Goal: Book appointment/travel/reservation

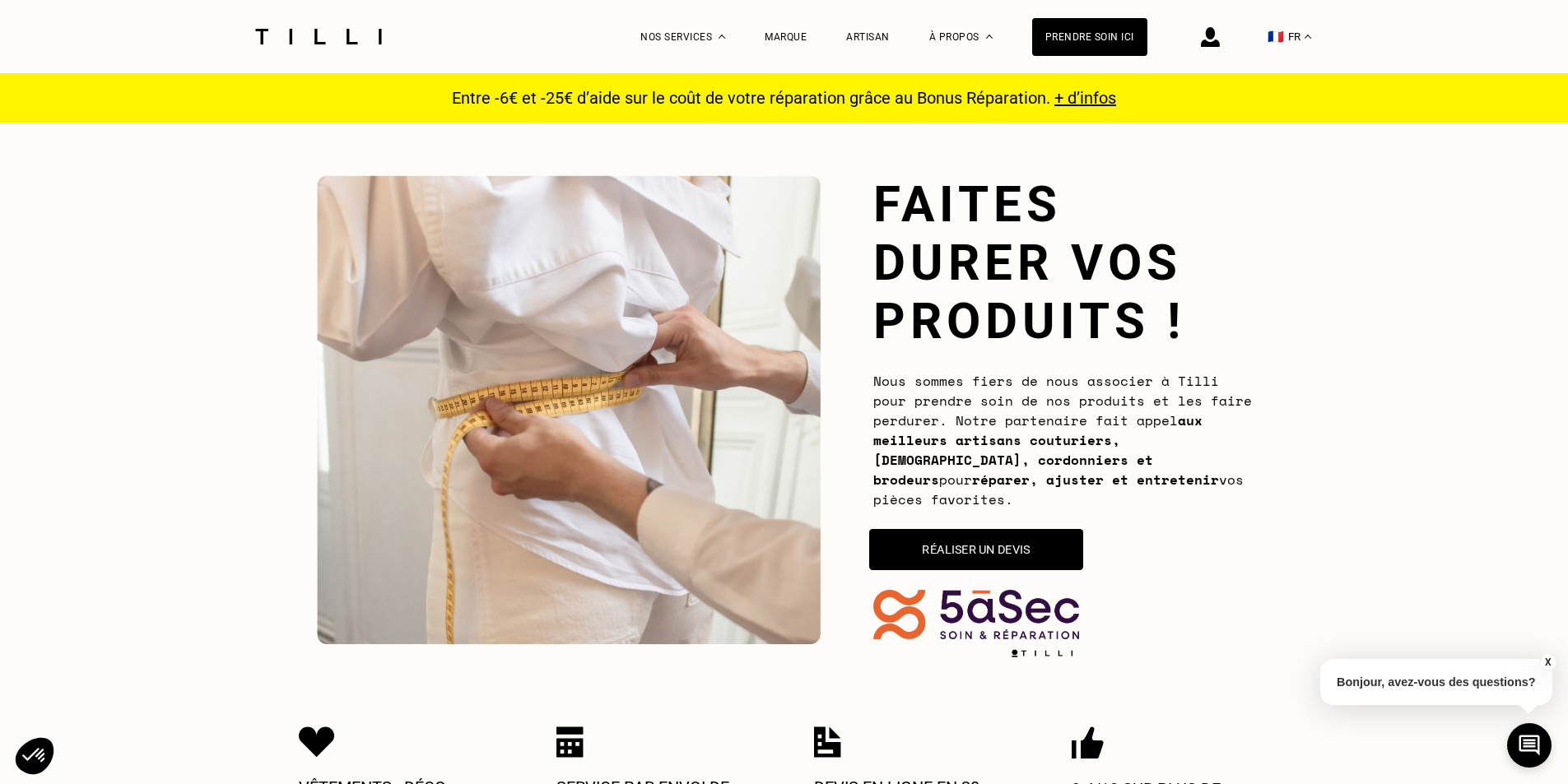
click at [987, 535] on button "Réaliser un devis" at bounding box center [976, 550] width 214 height 41
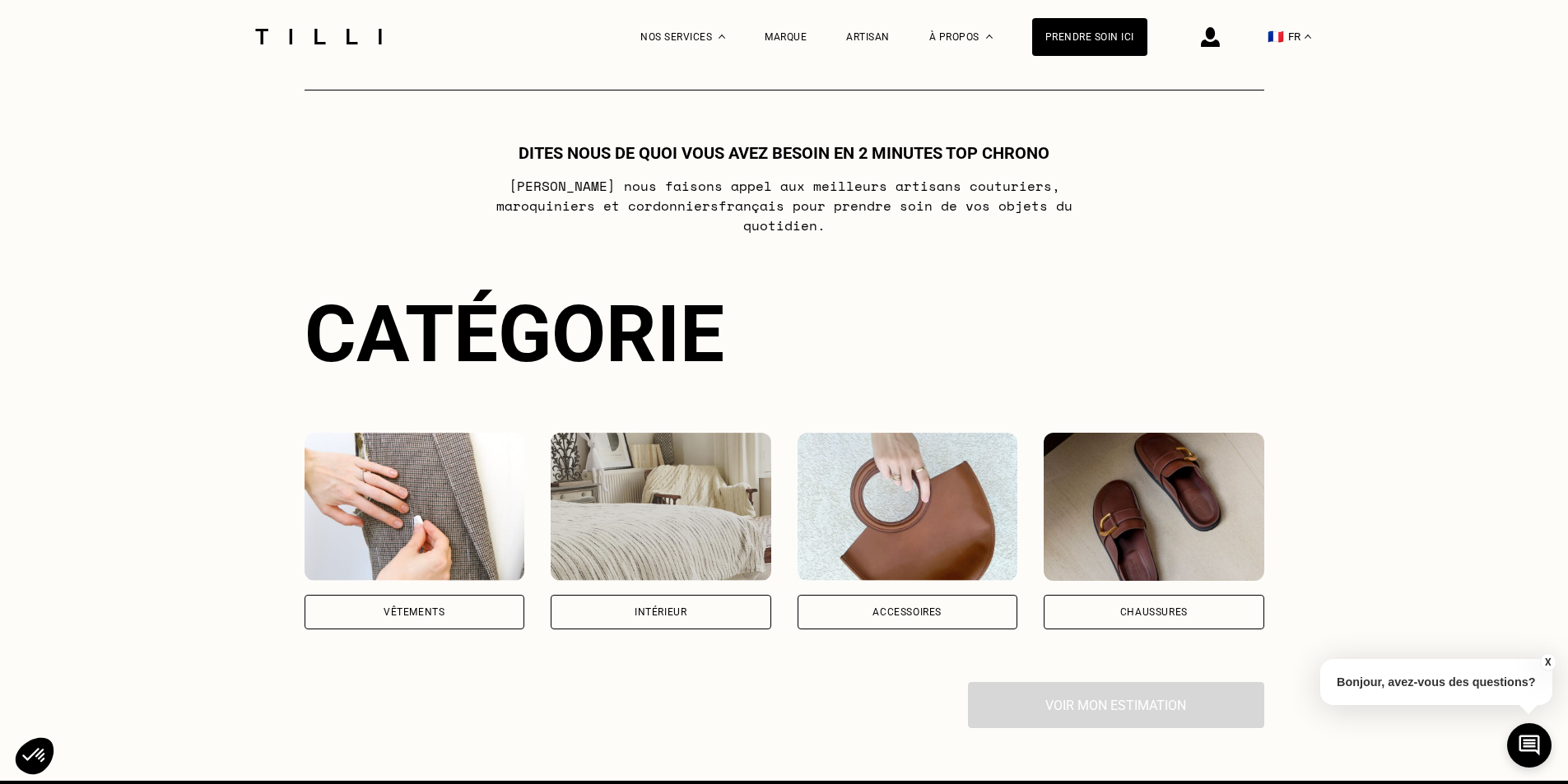
scroll to position [896, 0]
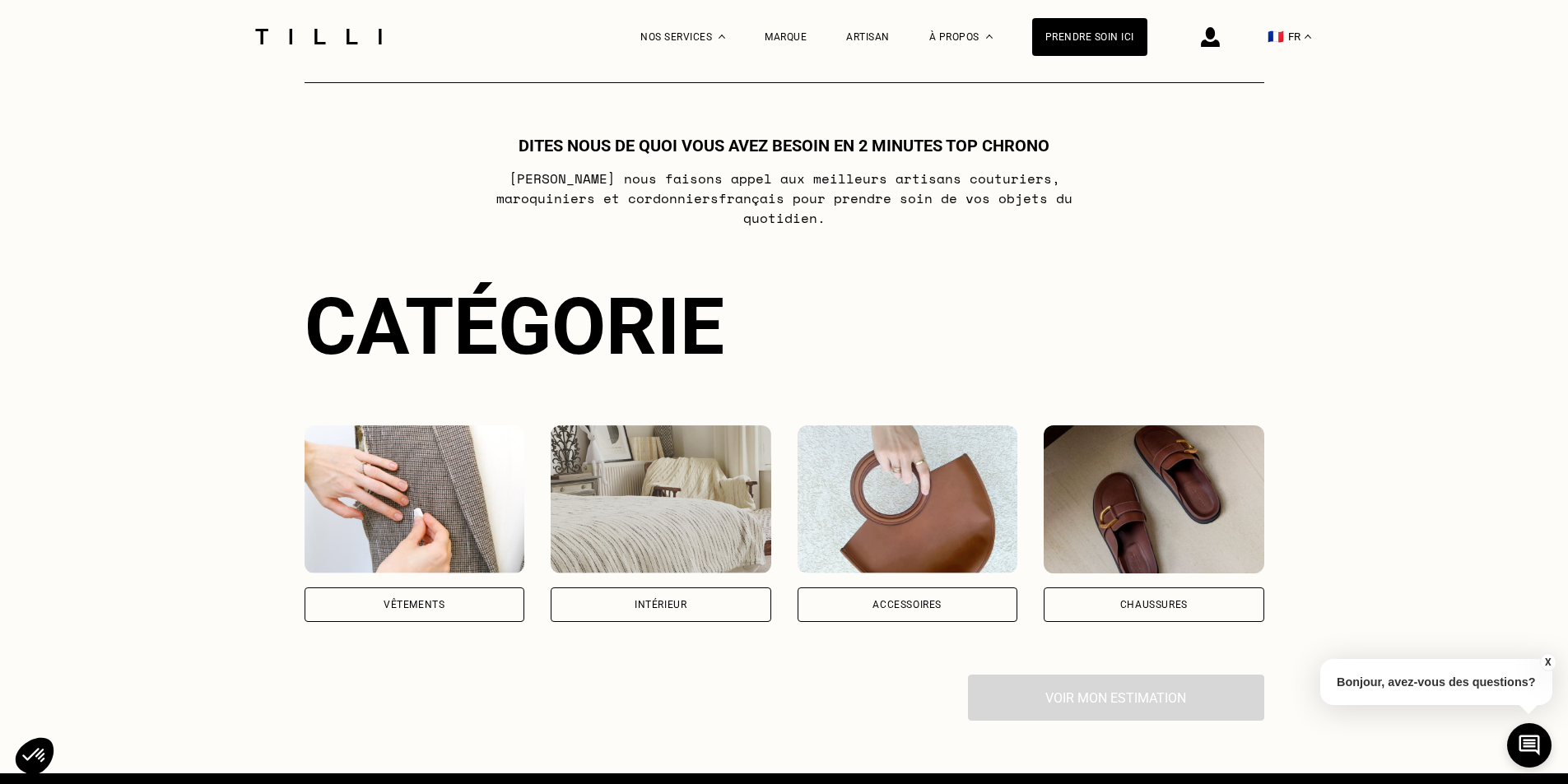
click at [440, 600] on div "Vêtements" at bounding box center [413, 605] width 61 height 10
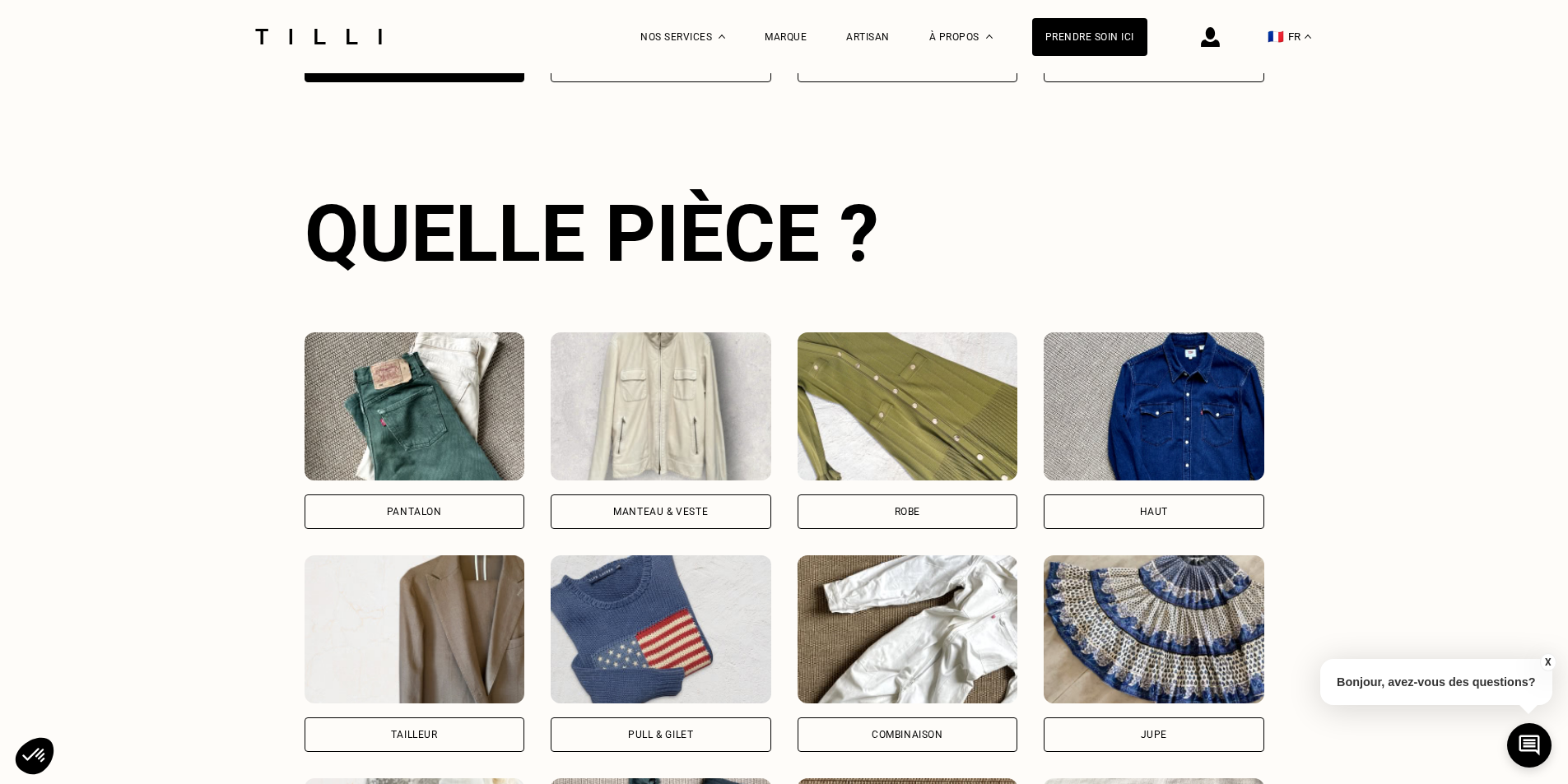
scroll to position [1443, 0]
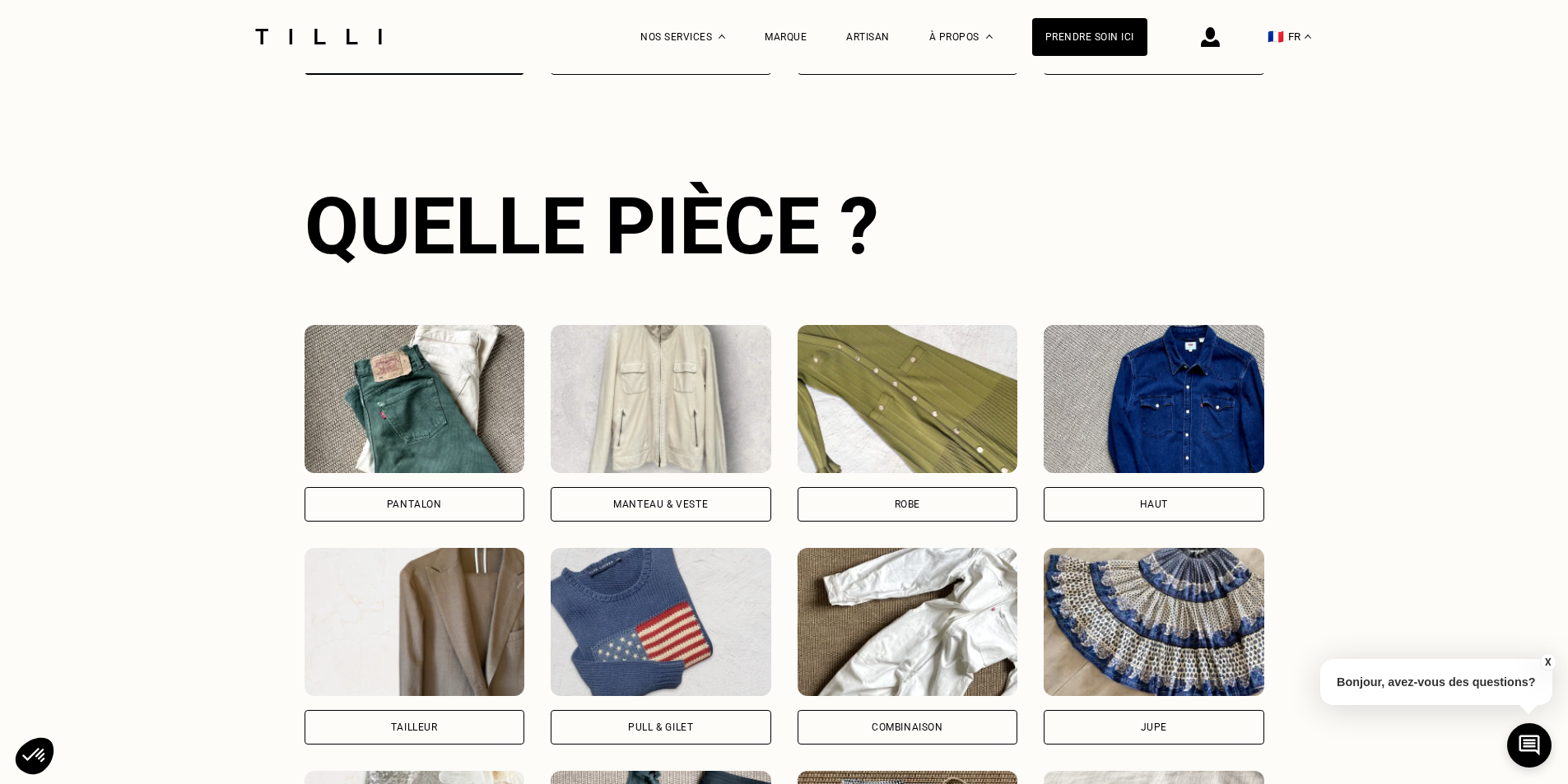
click at [901, 500] on div "Robe" at bounding box center [908, 505] width 25 height 10
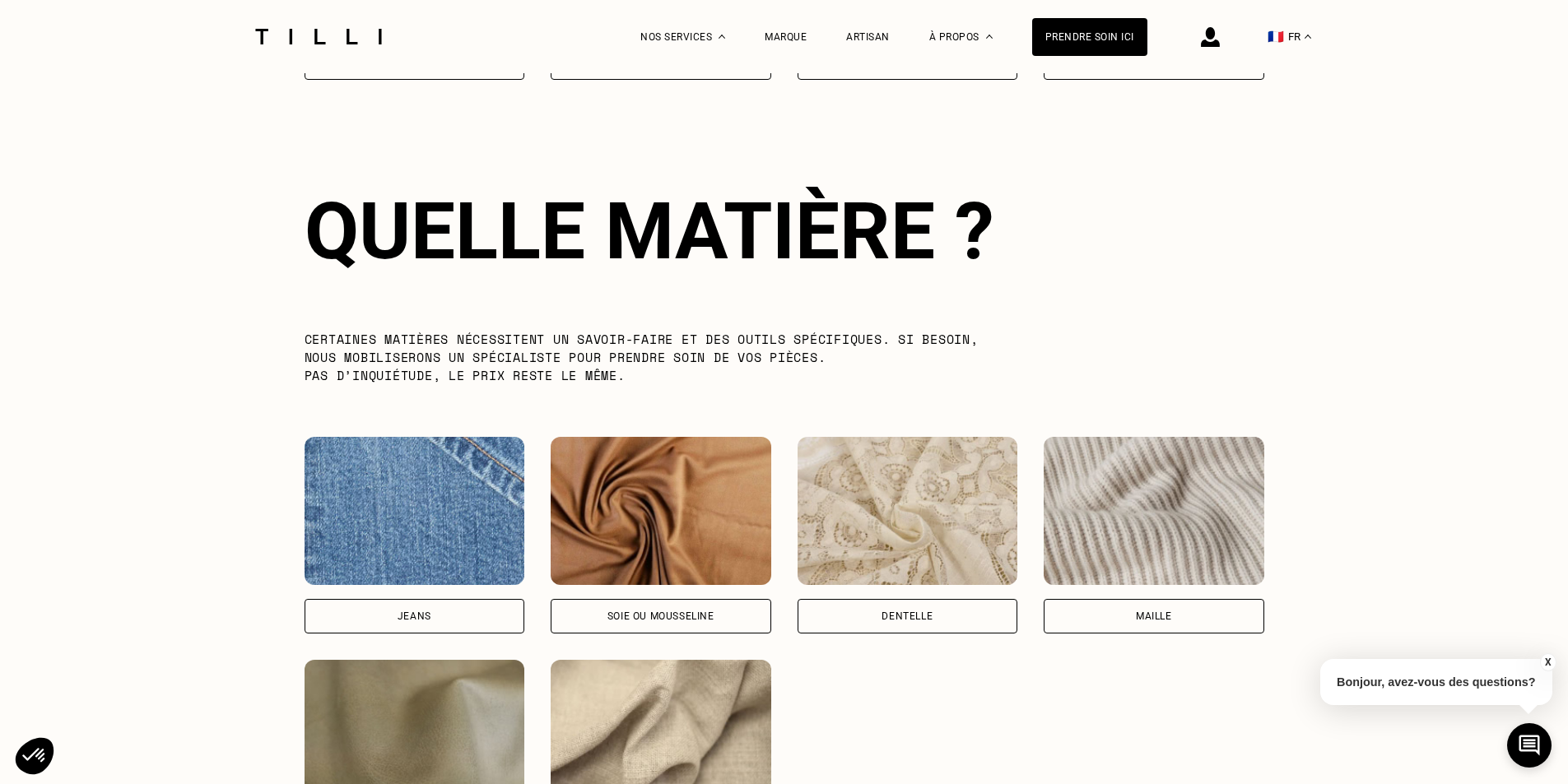
scroll to position [2339, 0]
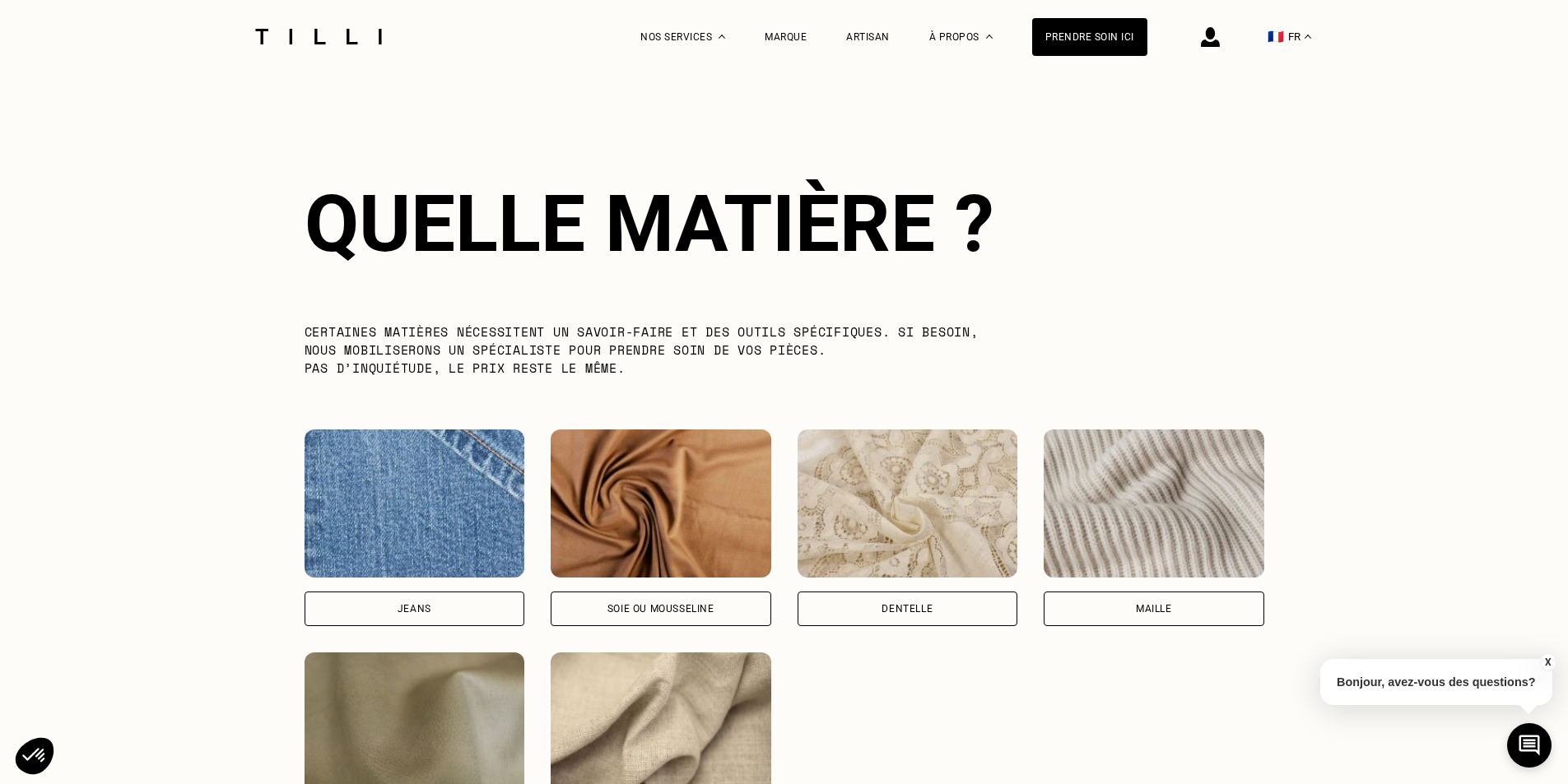
click at [628, 604] on div "Soie ou mousseline" at bounding box center [660, 609] width 107 height 10
select select "FR"
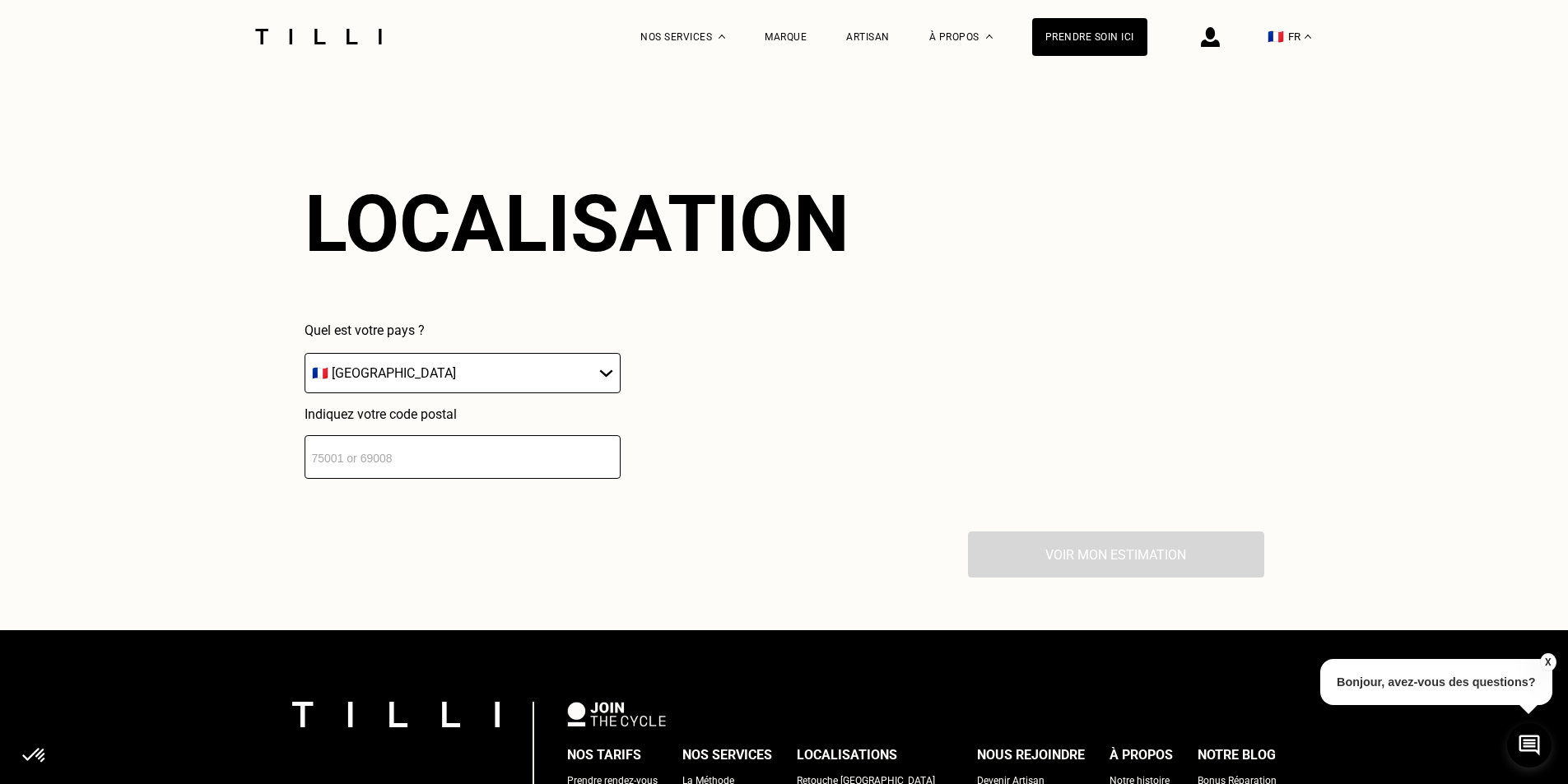
scroll to position [3118, 0]
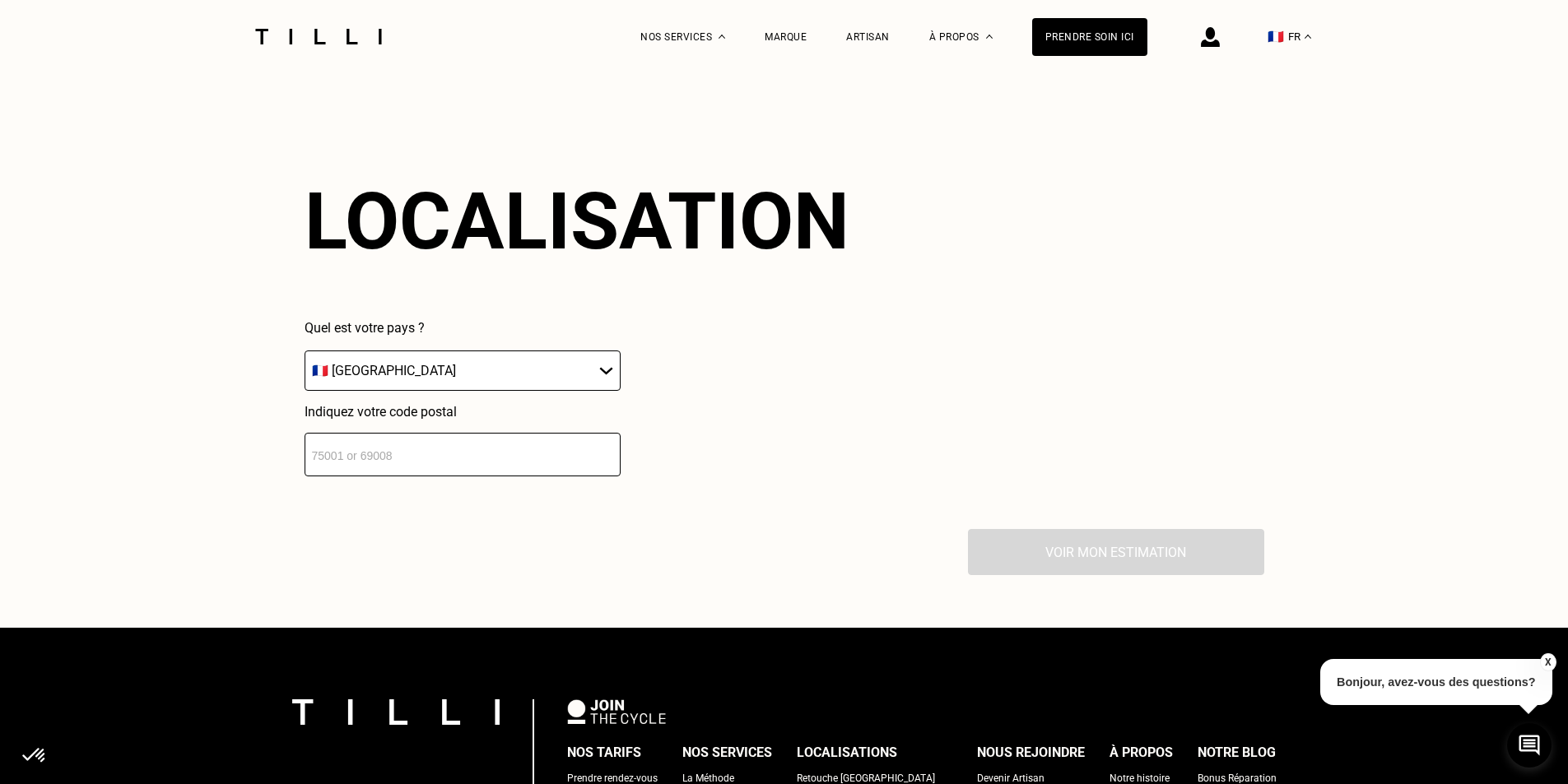
click at [339, 435] on input "number" at bounding box center [462, 454] width 316 height 44
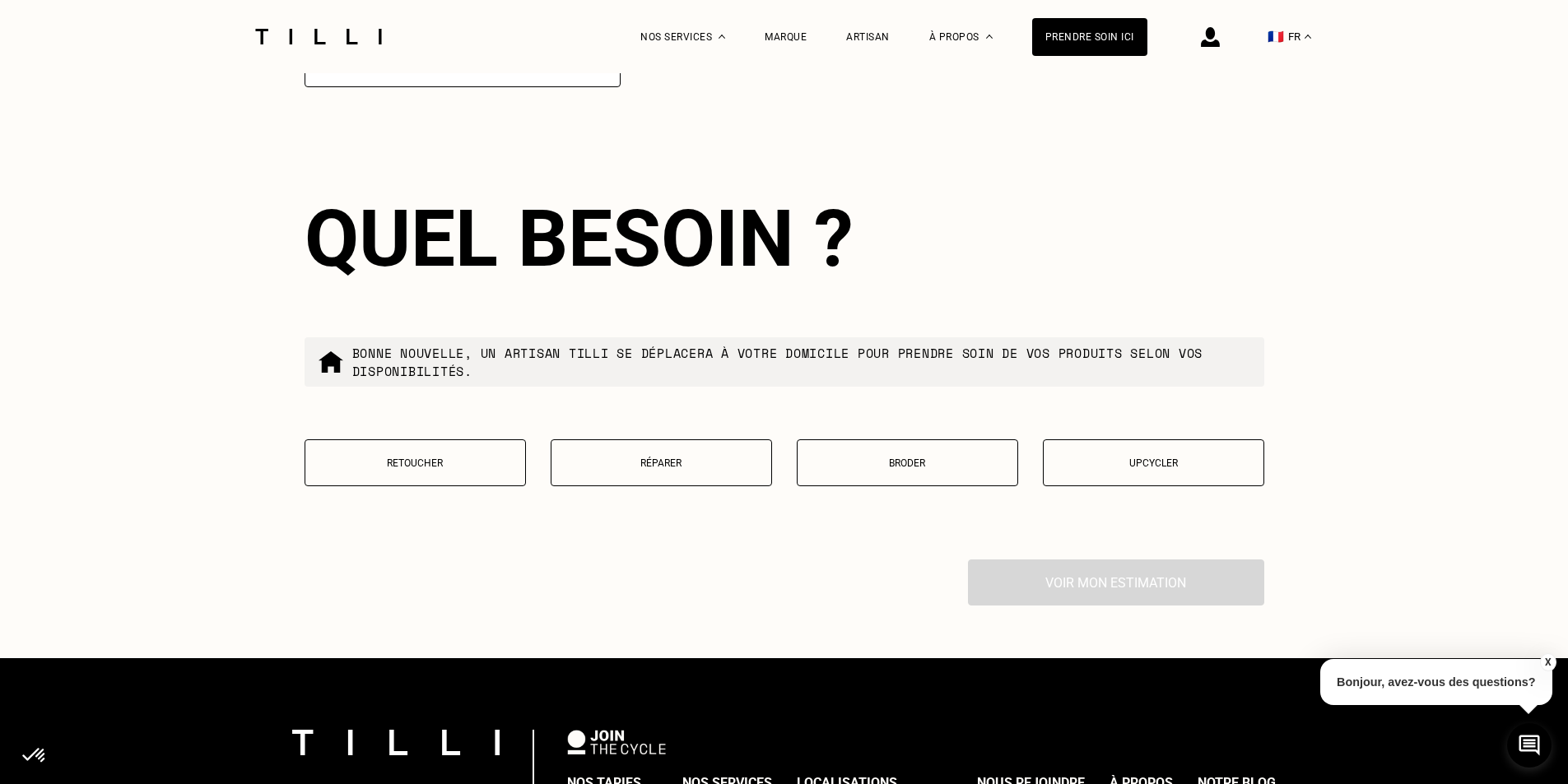
scroll to position [3527, 0]
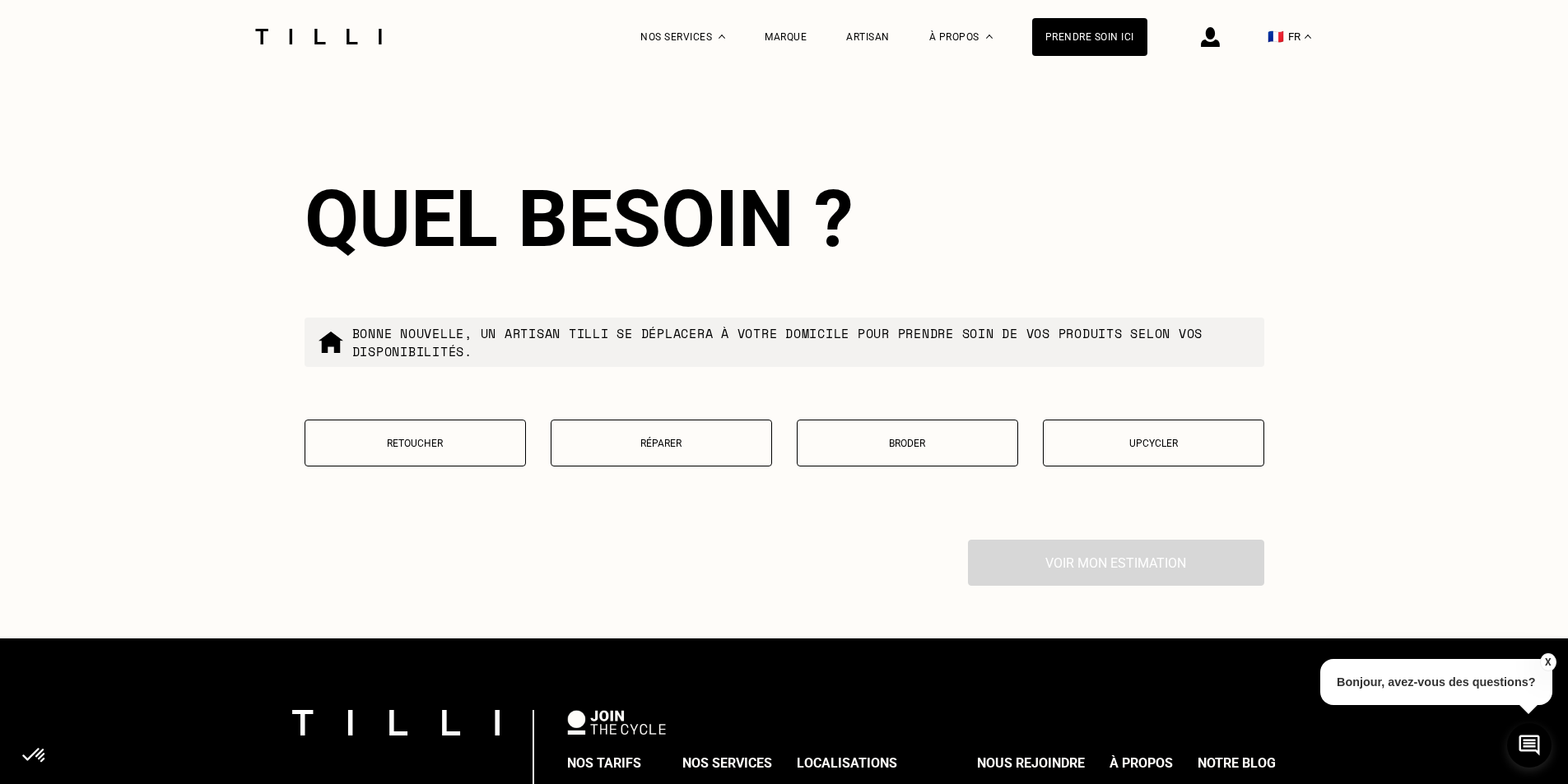
type input "92100"
click at [386, 436] on button "Retoucher" at bounding box center [415, 444] width 222 height 47
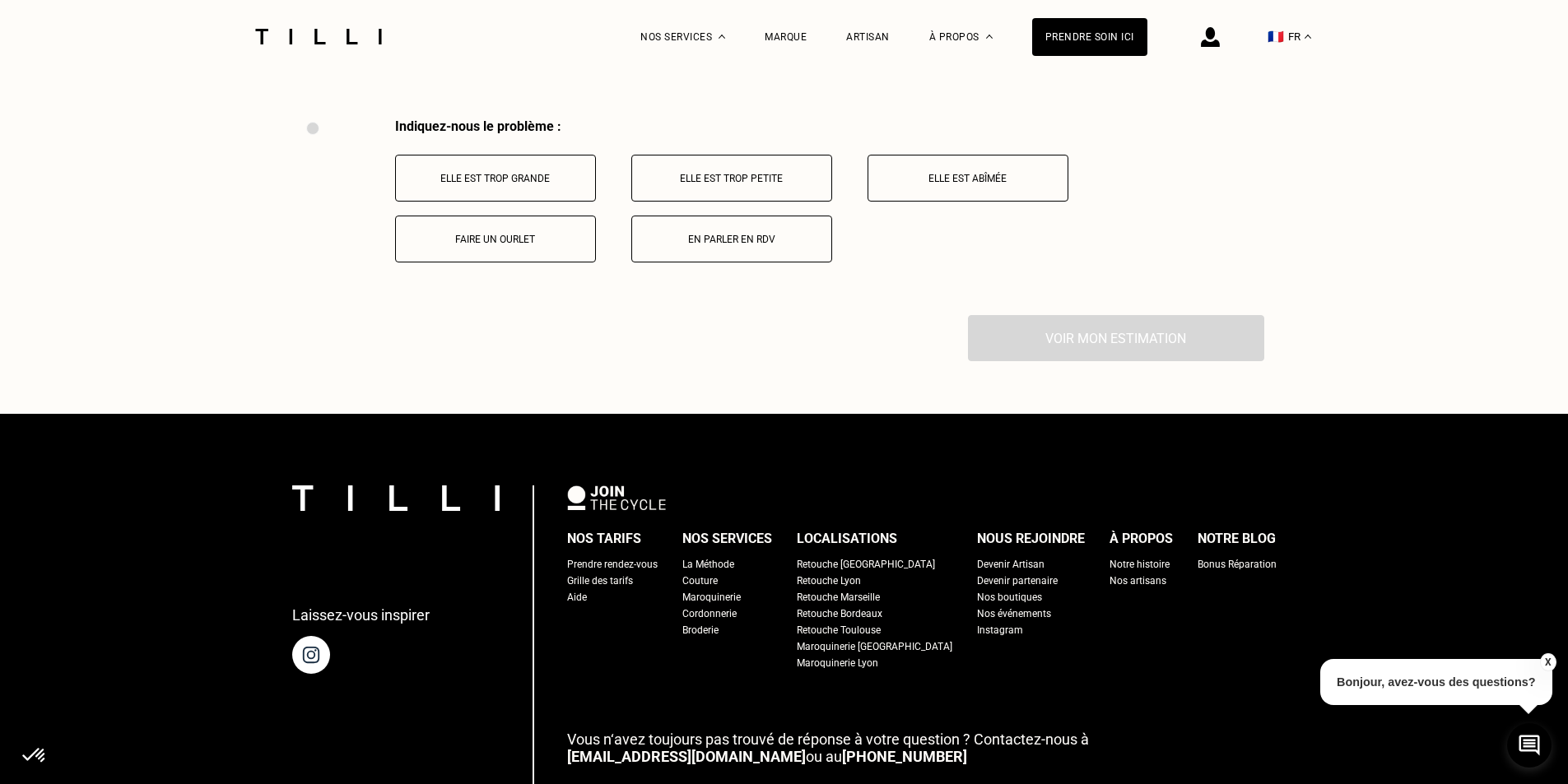
scroll to position [3949, 0]
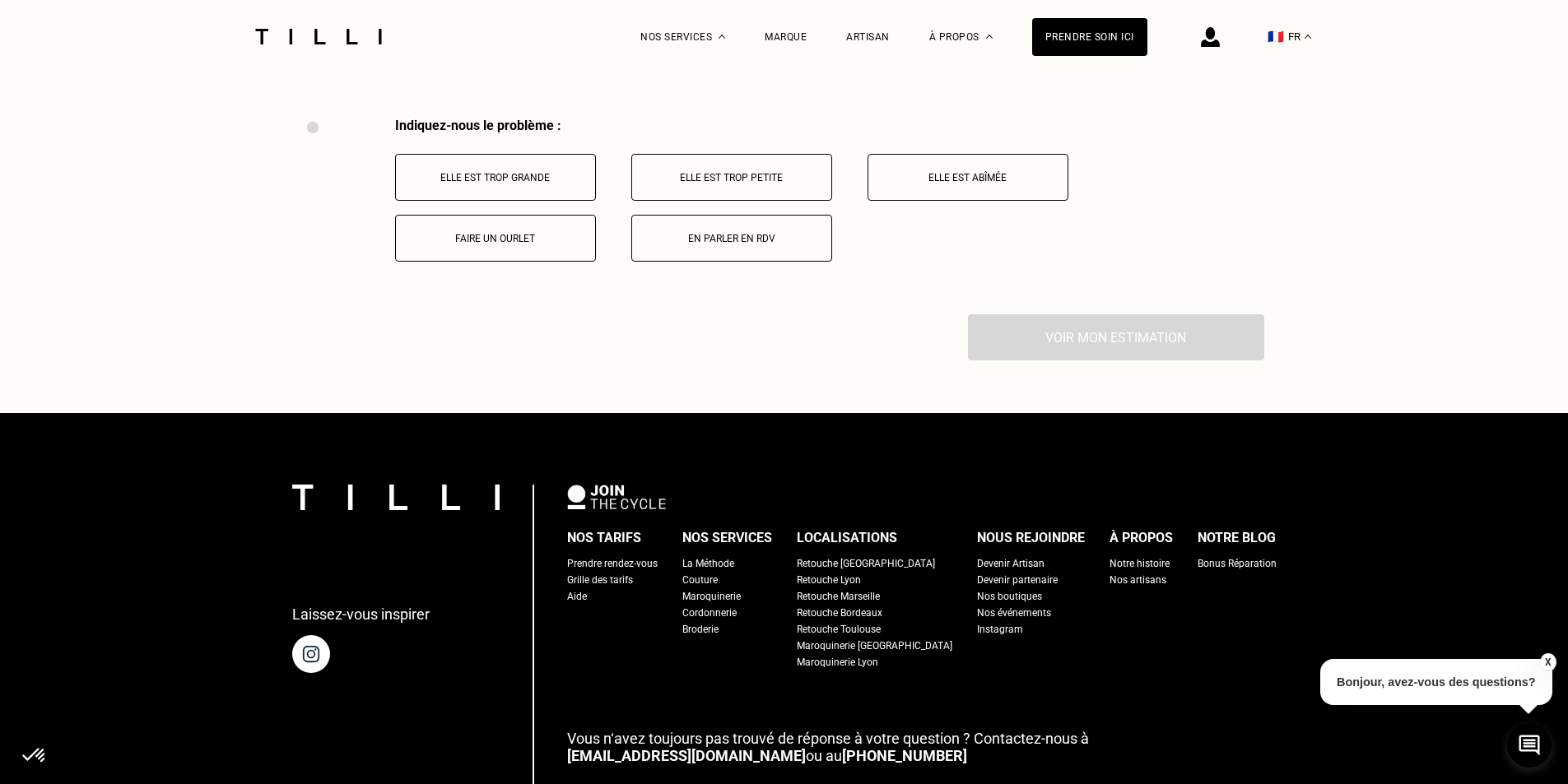
click at [479, 172] on p "Elle est trop grande" at bounding box center [495, 178] width 183 height 12
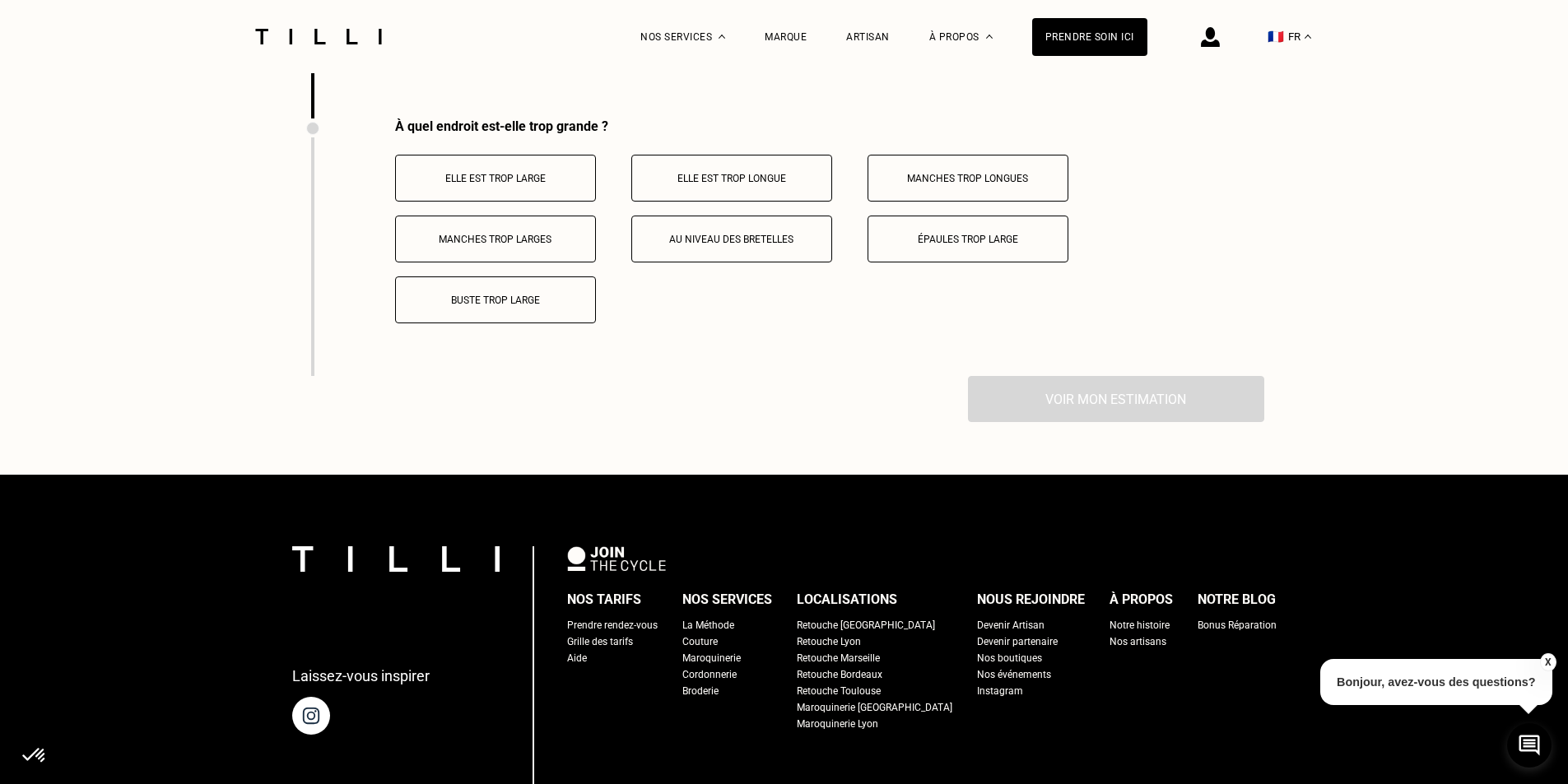
scroll to position [4147, 0]
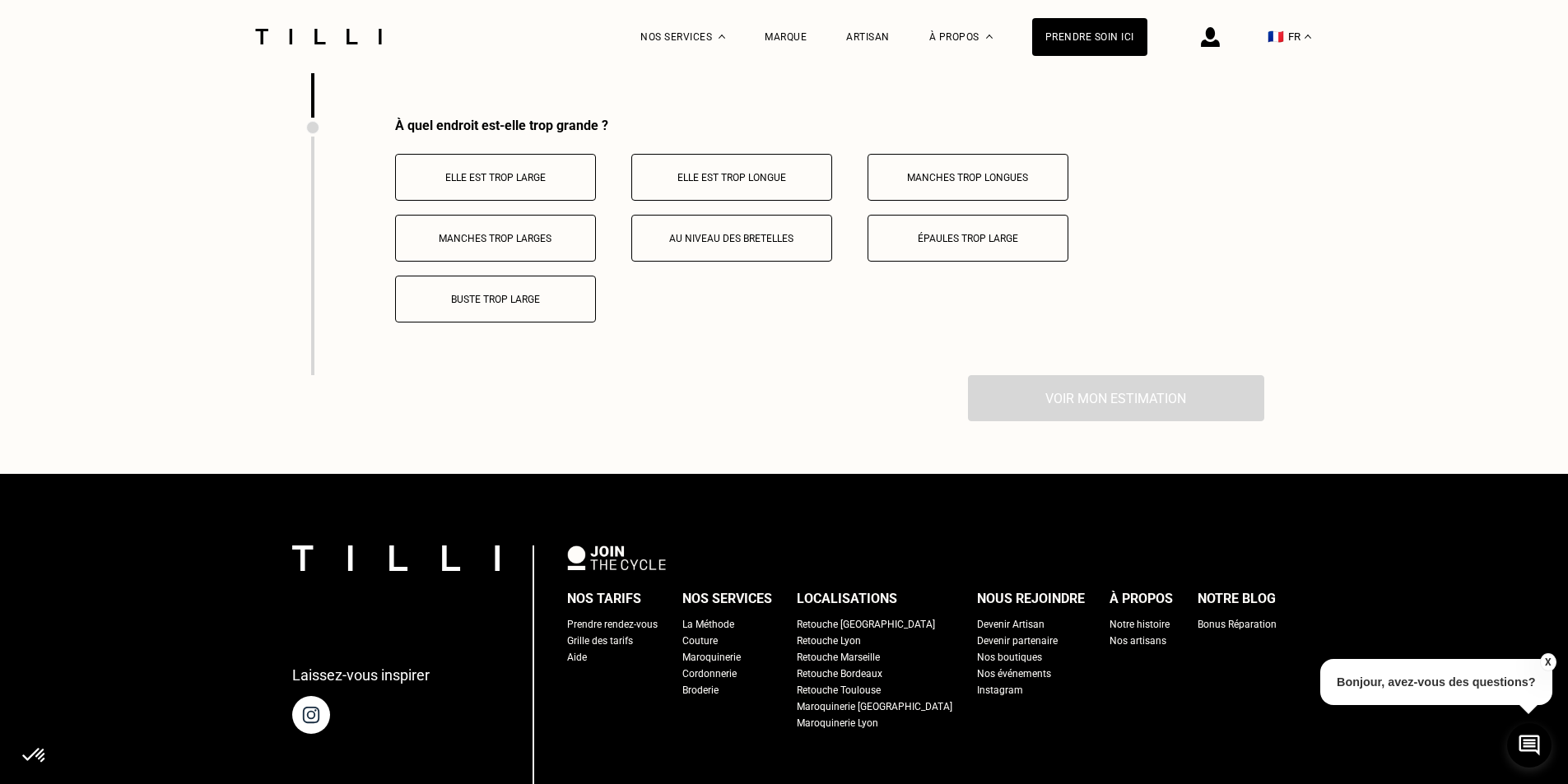
click at [479, 172] on p "Elle est trop large" at bounding box center [495, 178] width 183 height 12
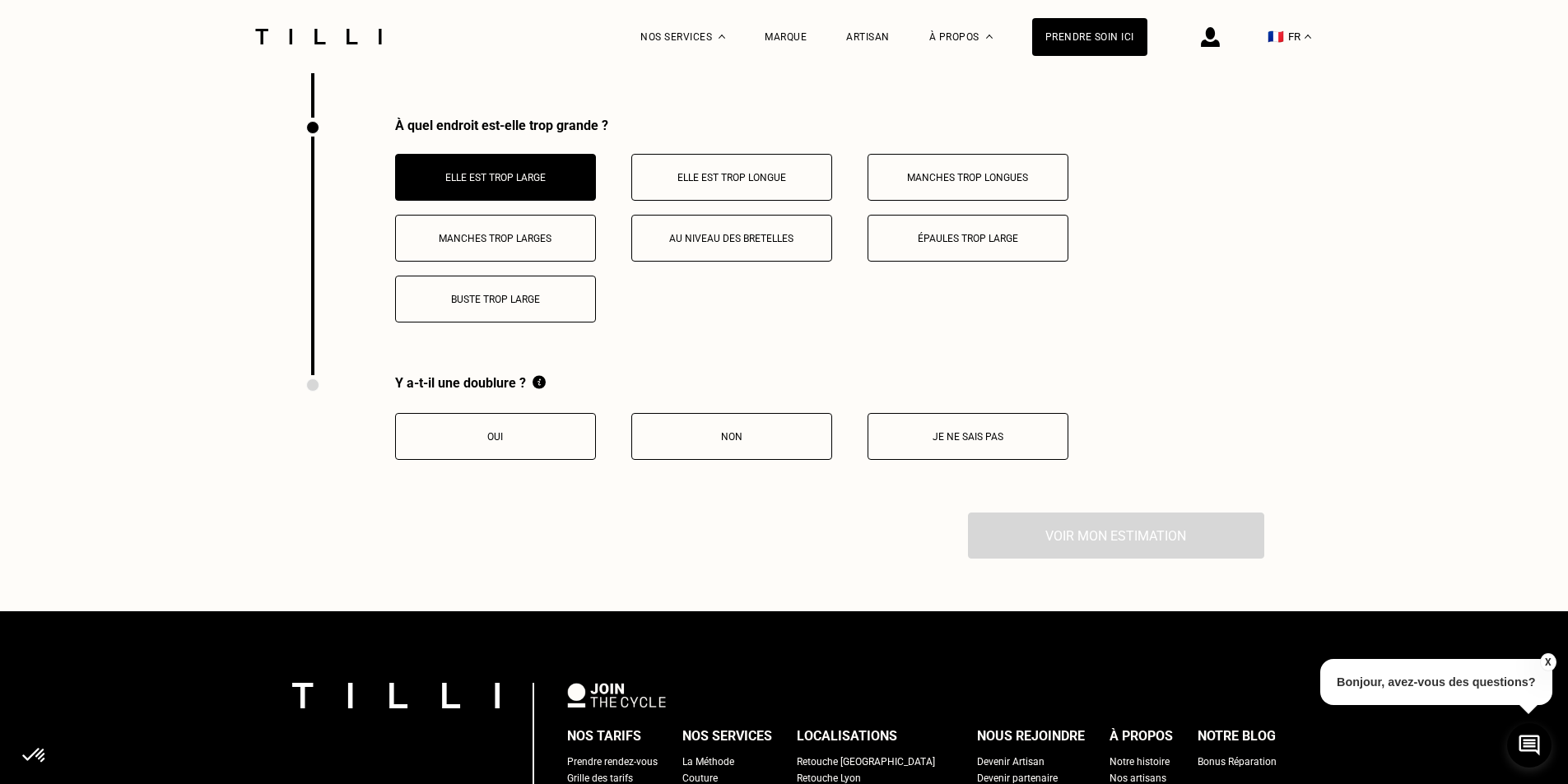
click at [518, 428] on button "Oui" at bounding box center [495, 437] width 200 height 47
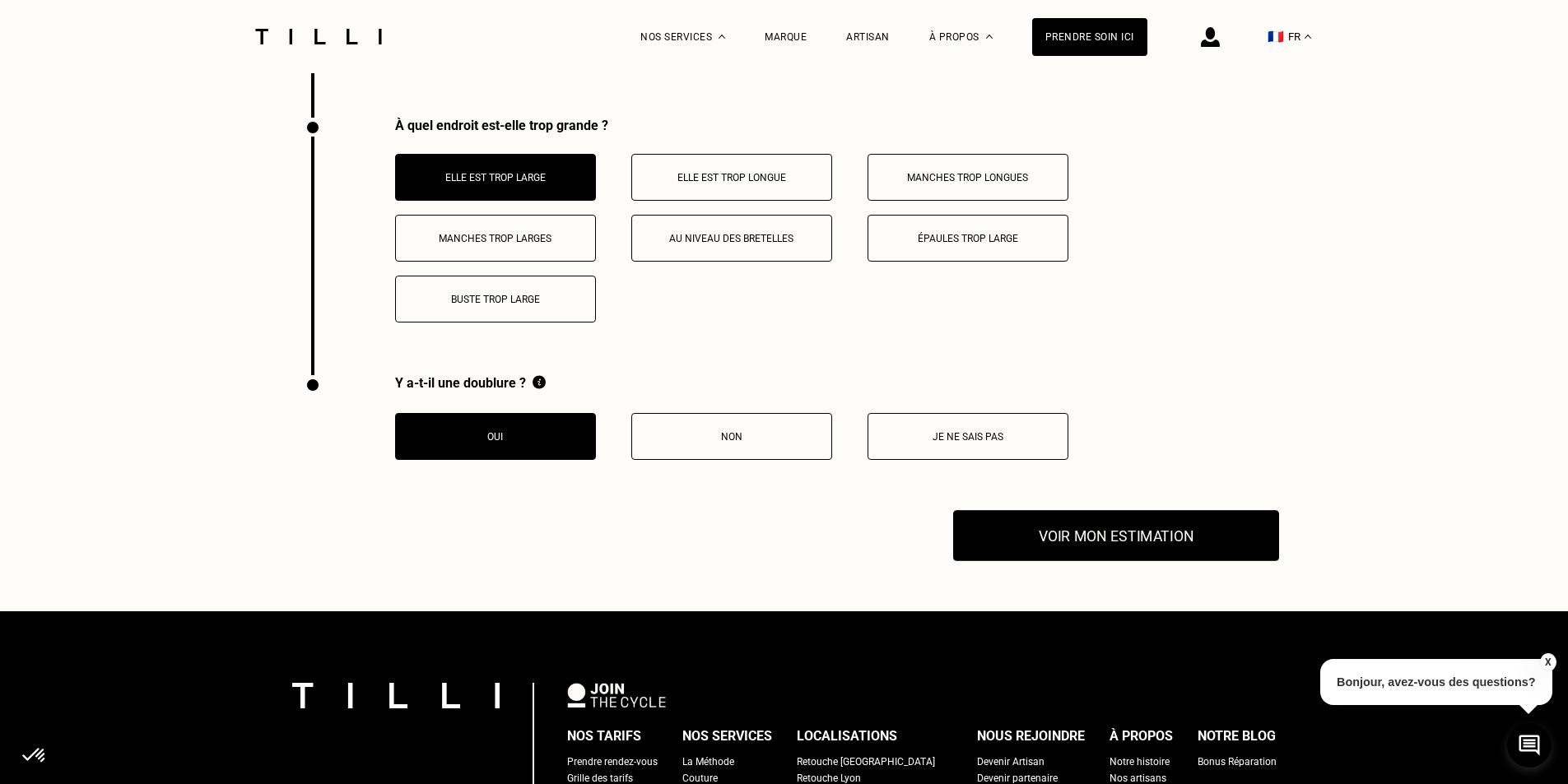
click at [1093, 518] on button "Voir mon estimation" at bounding box center [1116, 536] width 326 height 51
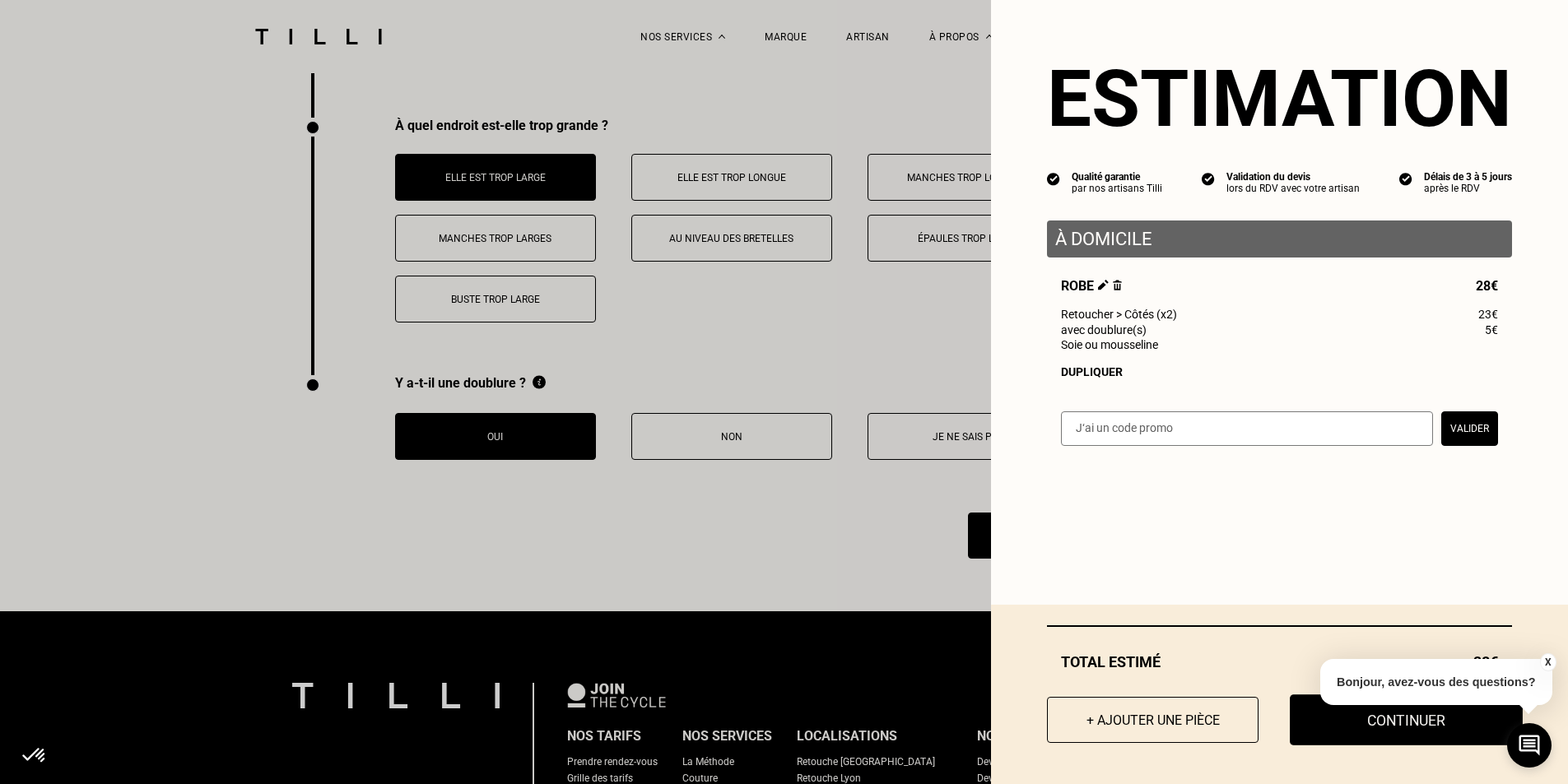
click at [1393, 723] on button "Continuer" at bounding box center [1406, 720] width 232 height 51
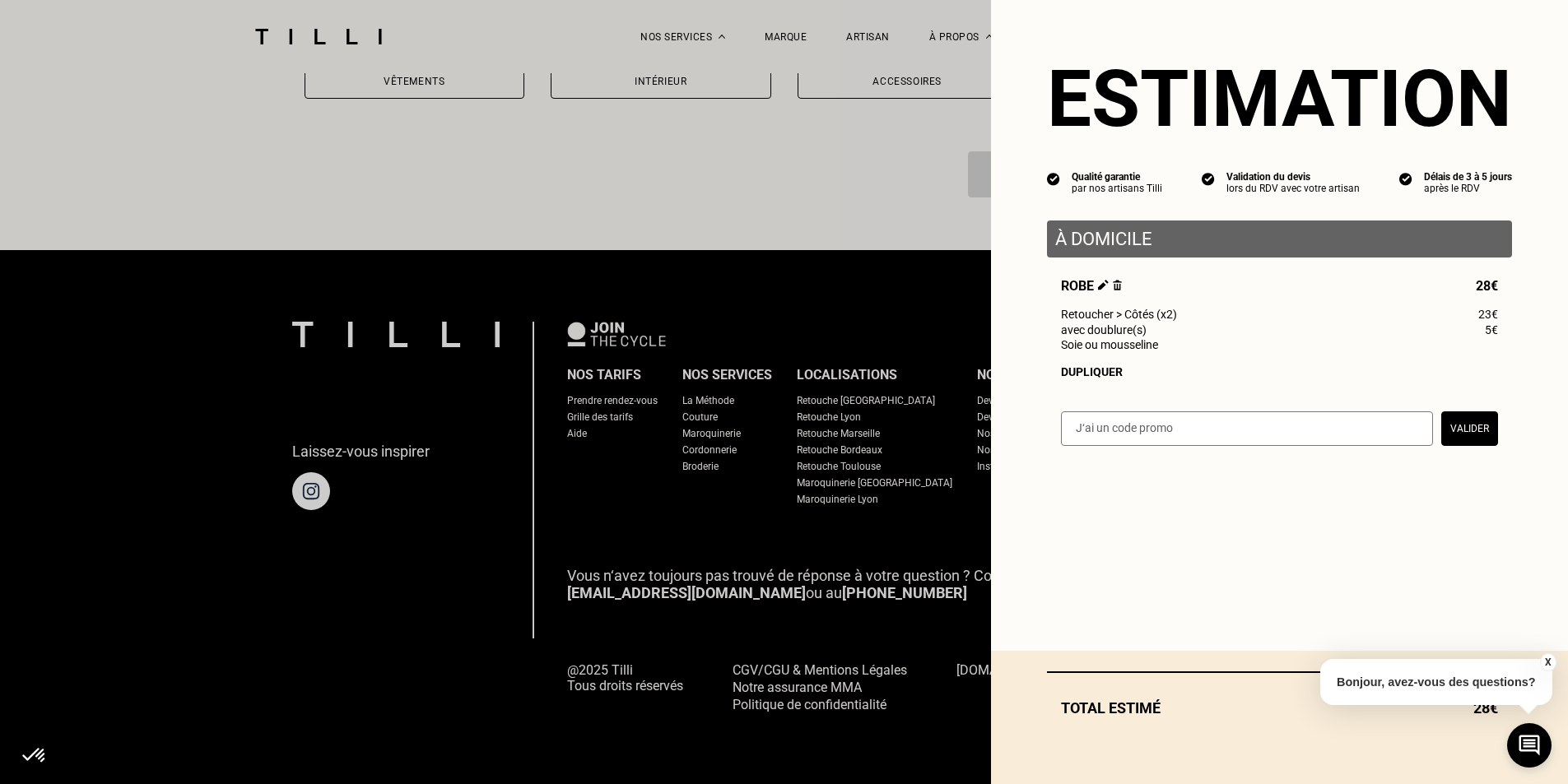
scroll to position [1394, 0]
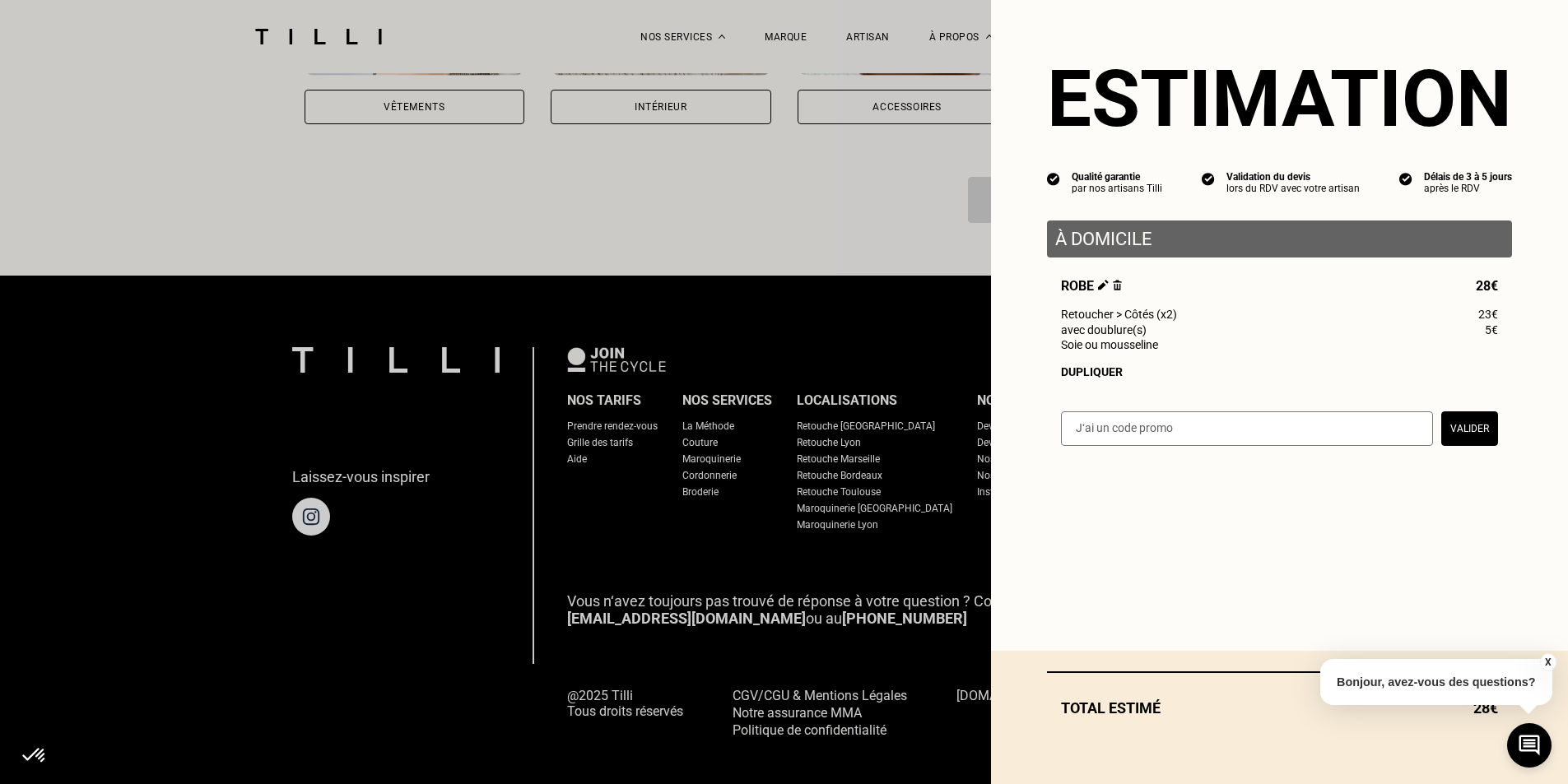
select select "FR"
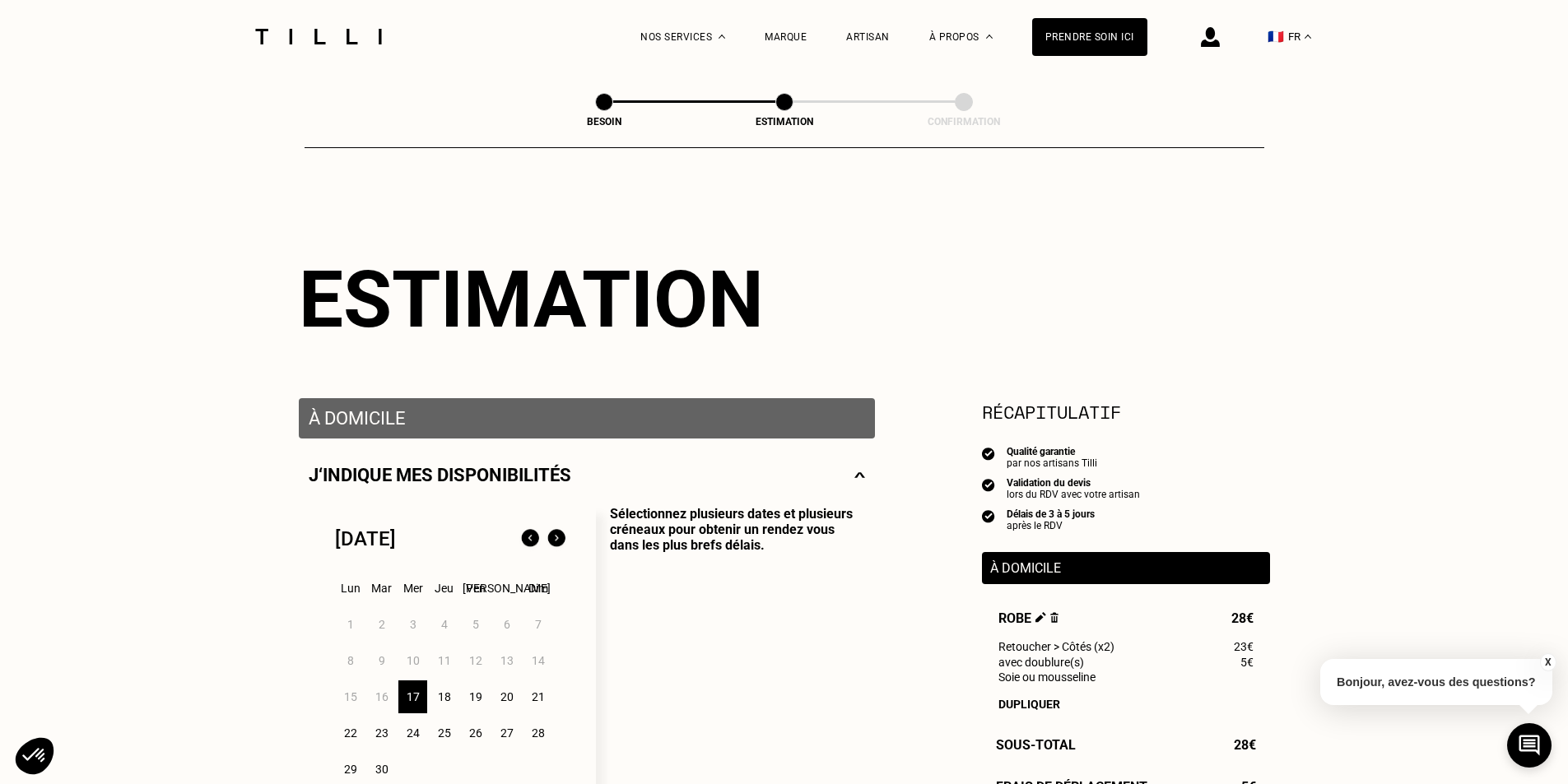
click at [437, 418] on p "À domicile" at bounding box center [587, 418] width 556 height 20
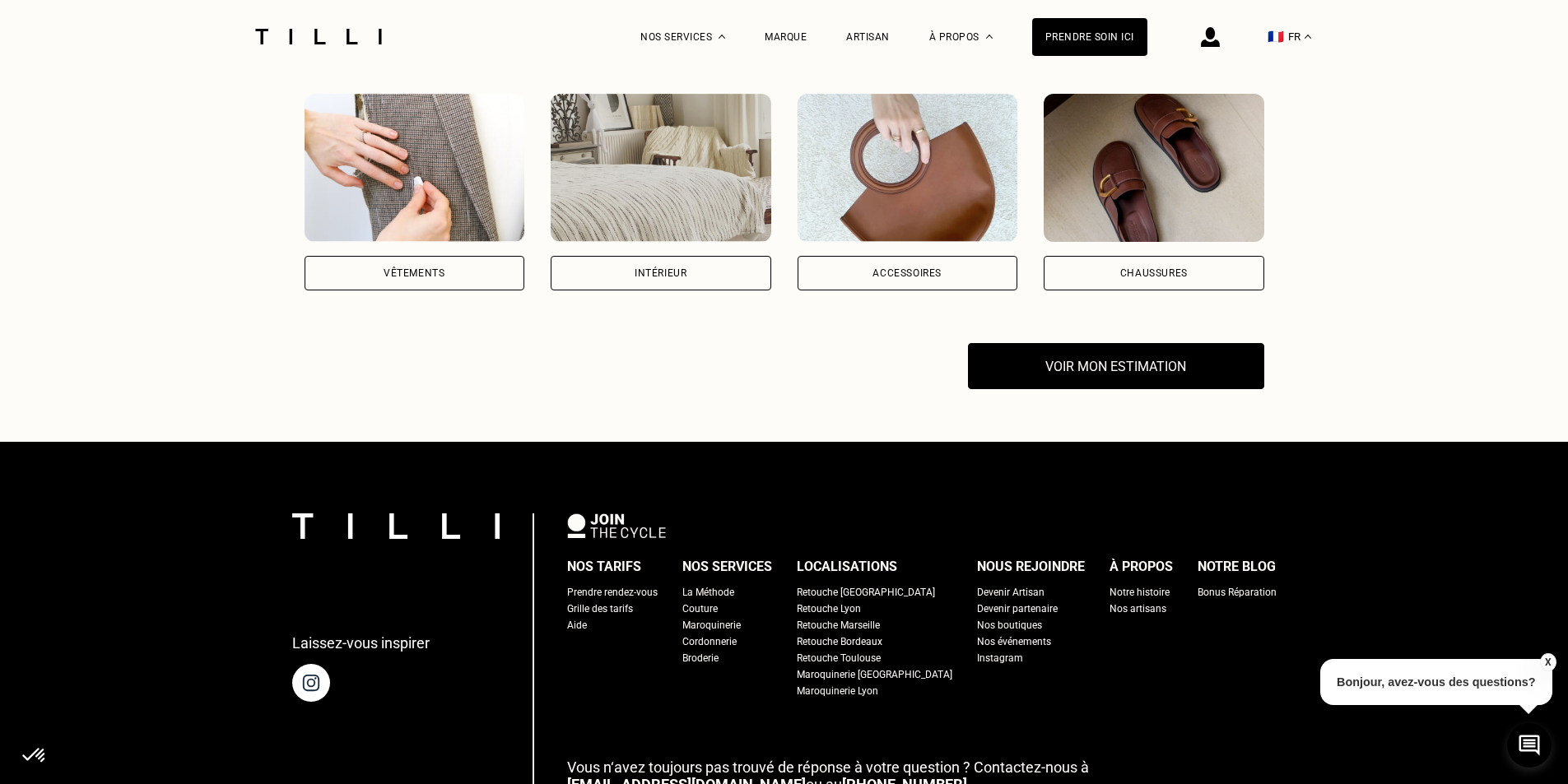
scroll to position [901, 0]
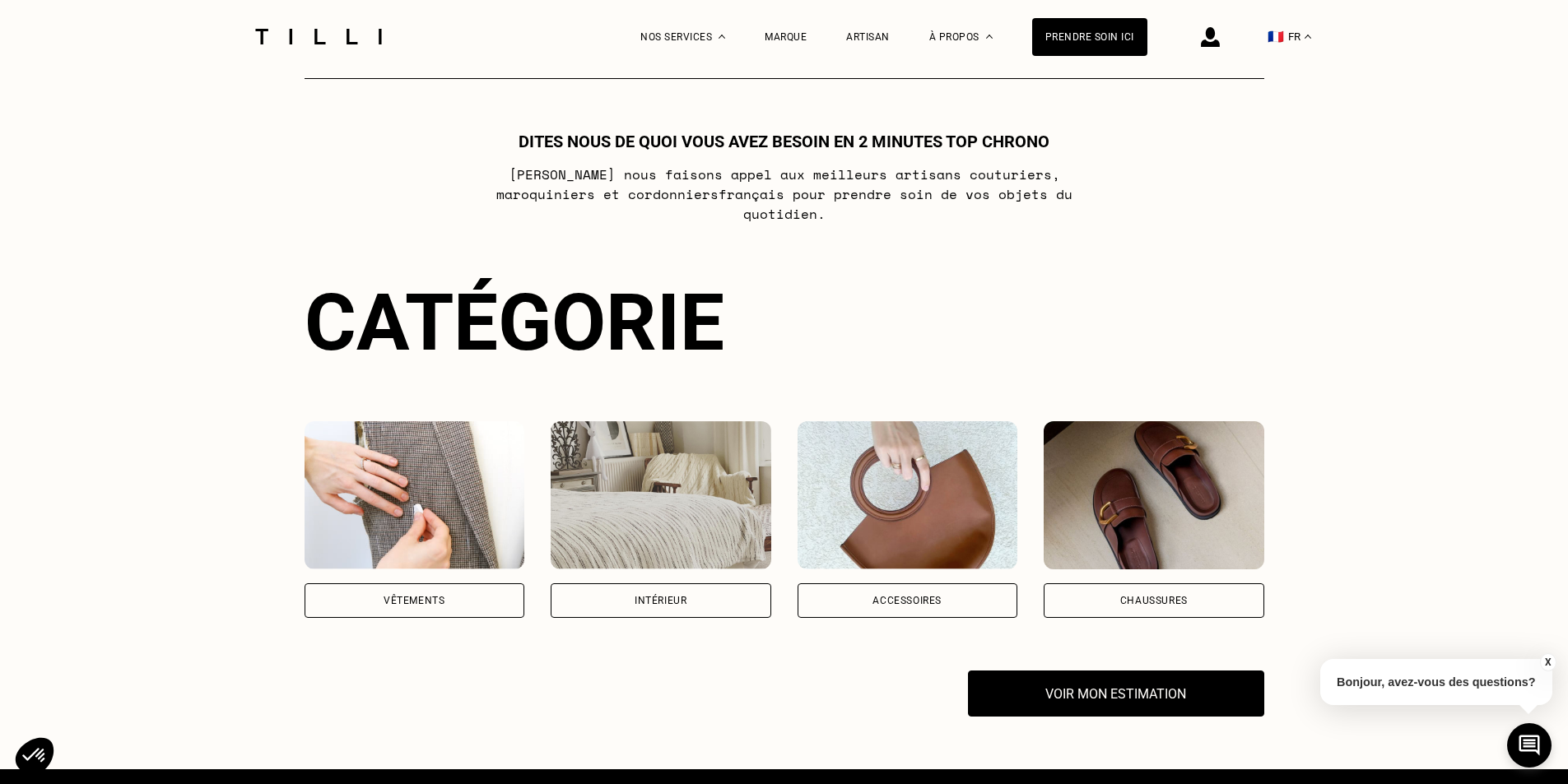
click at [931, 596] on div "Accessoires" at bounding box center [907, 601] width 69 height 10
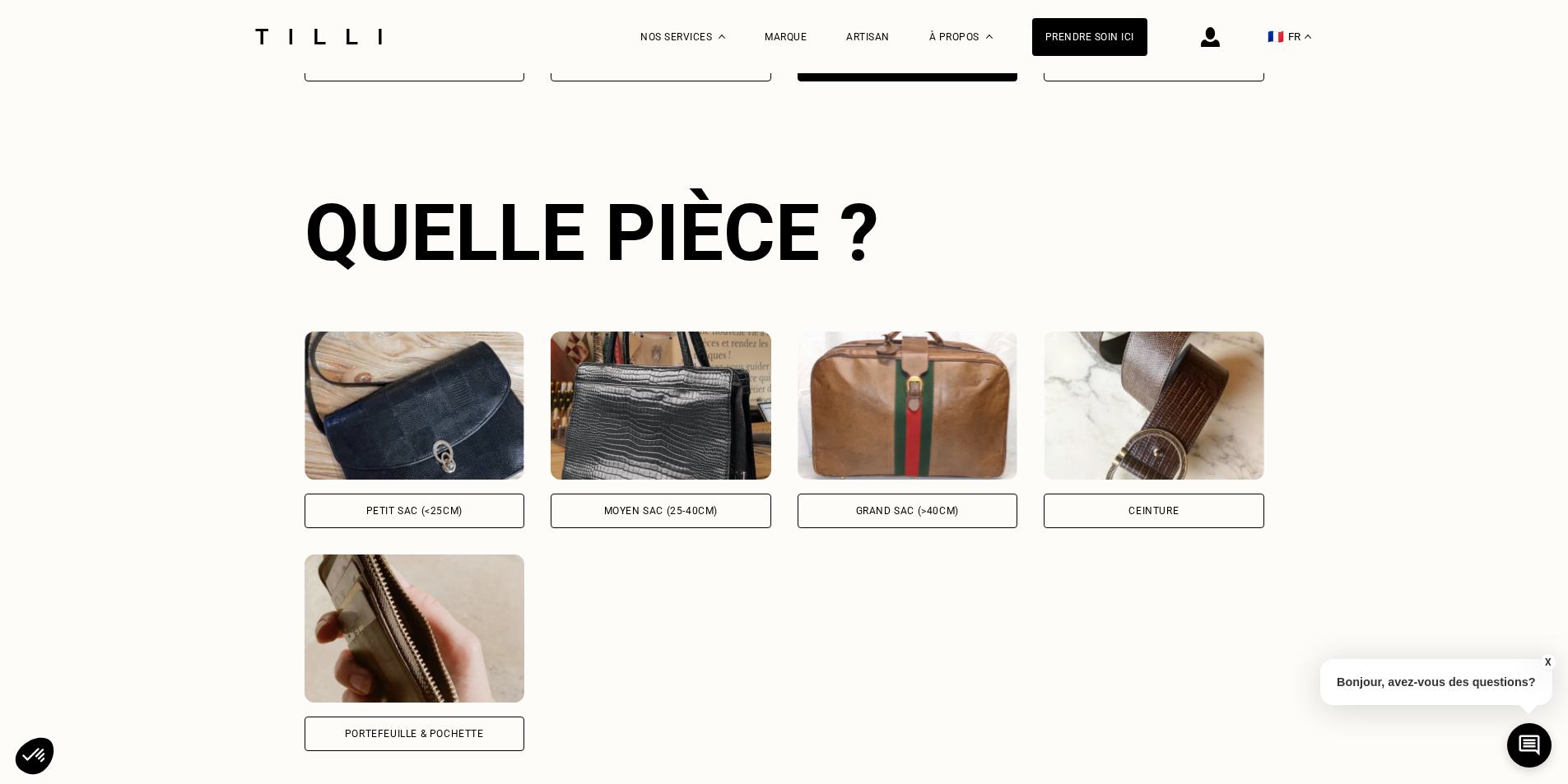
scroll to position [1443, 0]
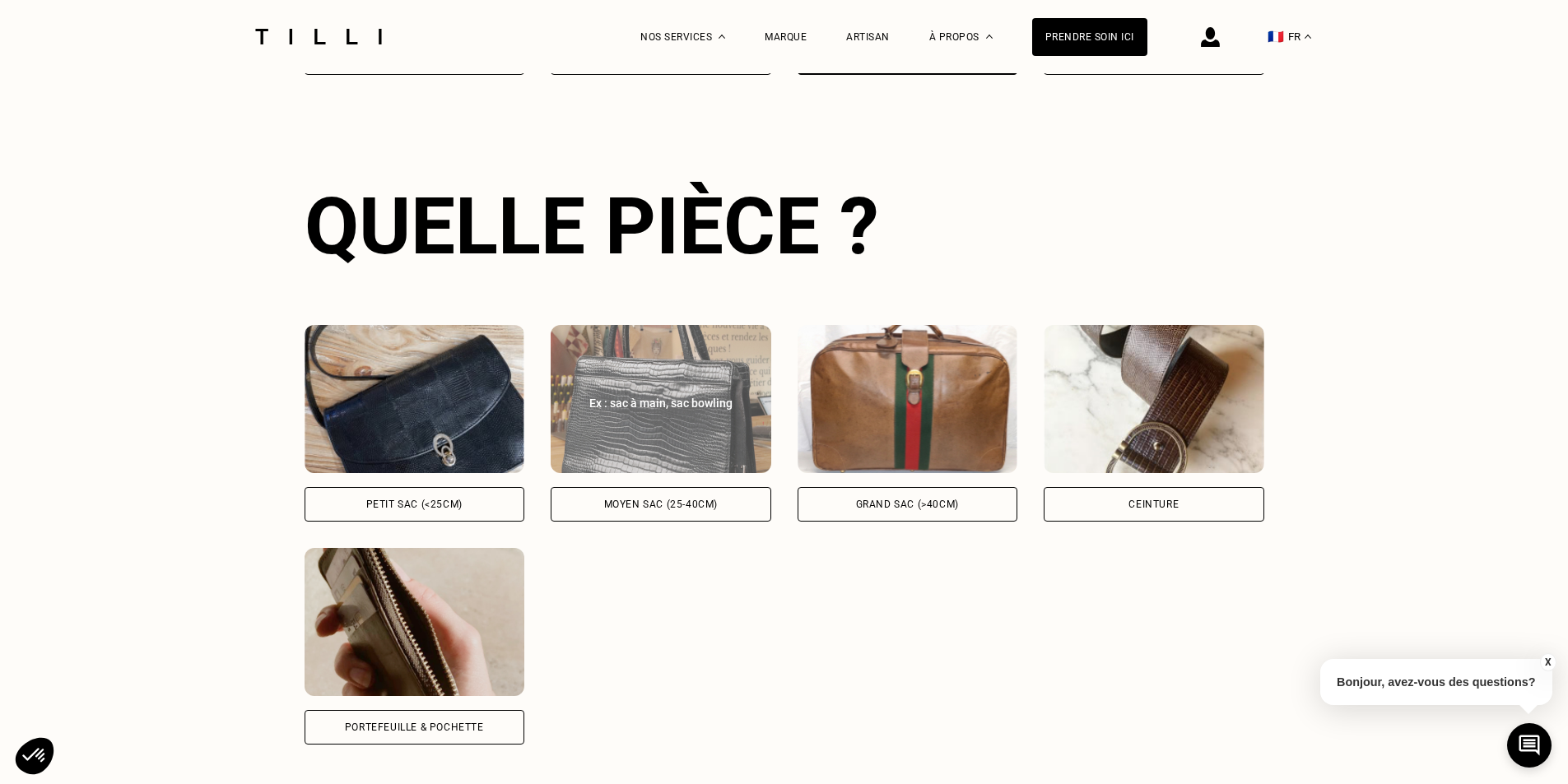
click at [616, 500] on div "Moyen sac (25-40cm)" at bounding box center [660, 505] width 114 height 10
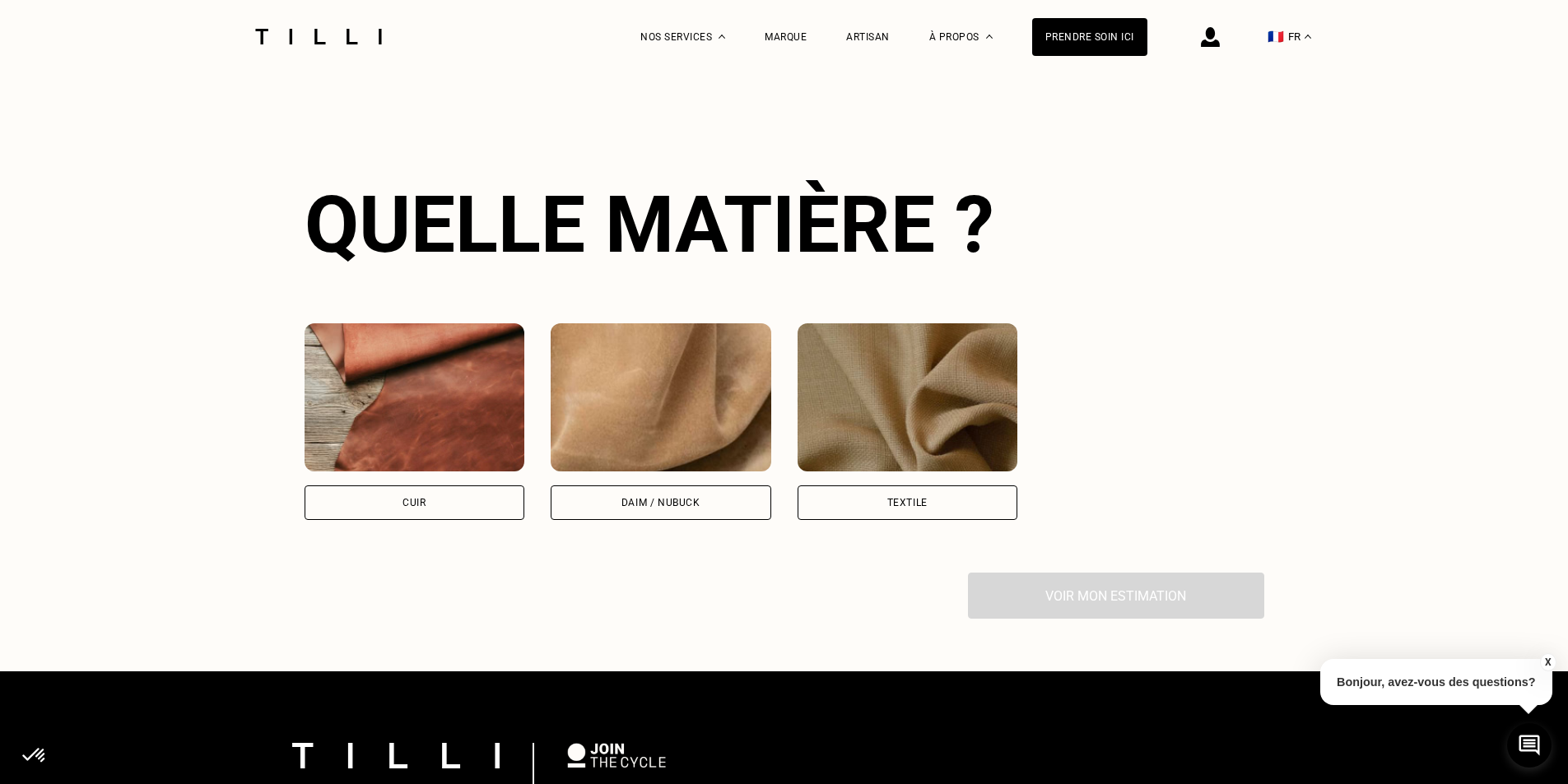
scroll to position [2116, 0]
click at [622, 497] on div "Daim / Nubuck" at bounding box center [660, 502] width 79 height 10
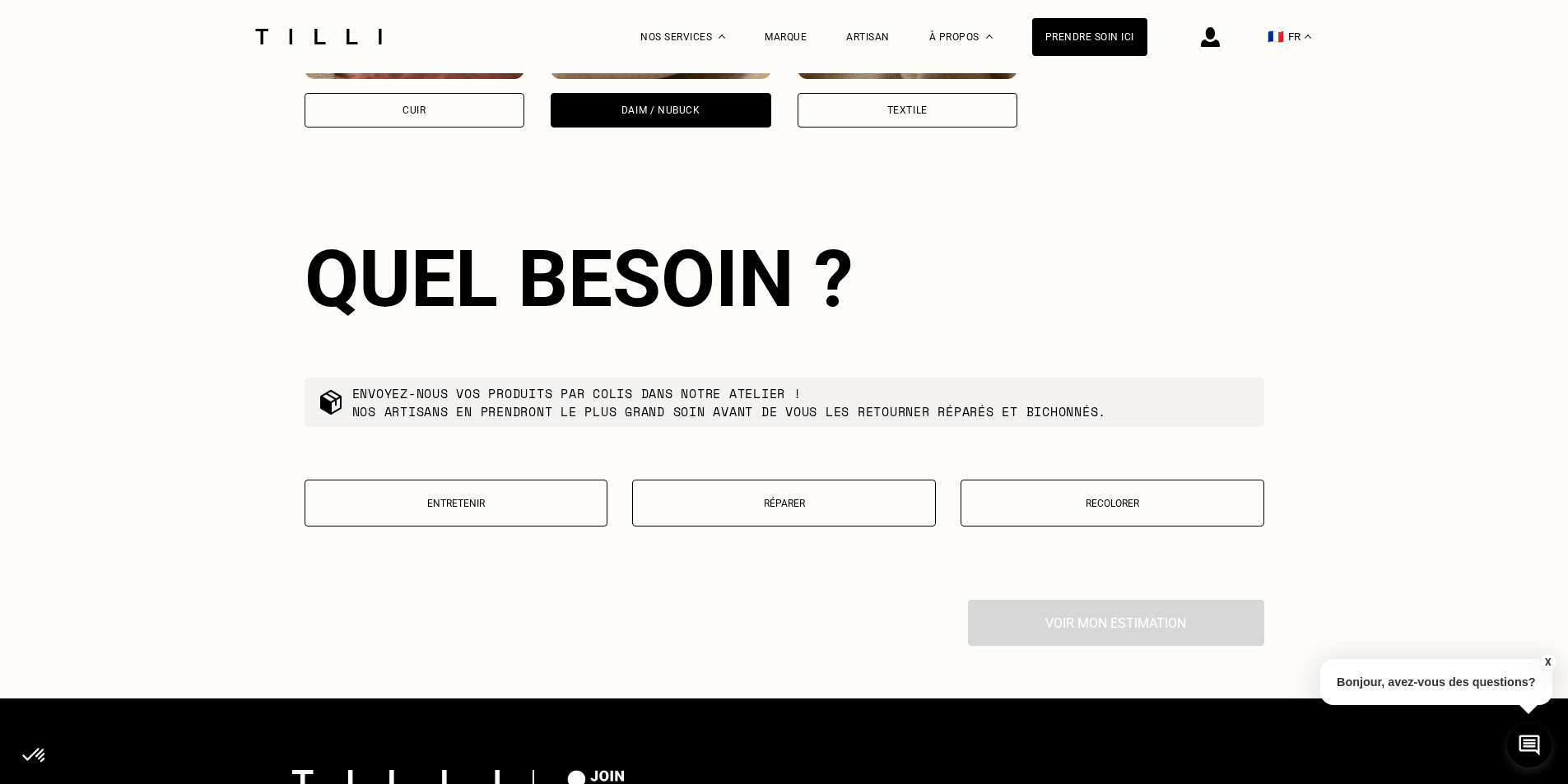
scroll to position [2565, 0]
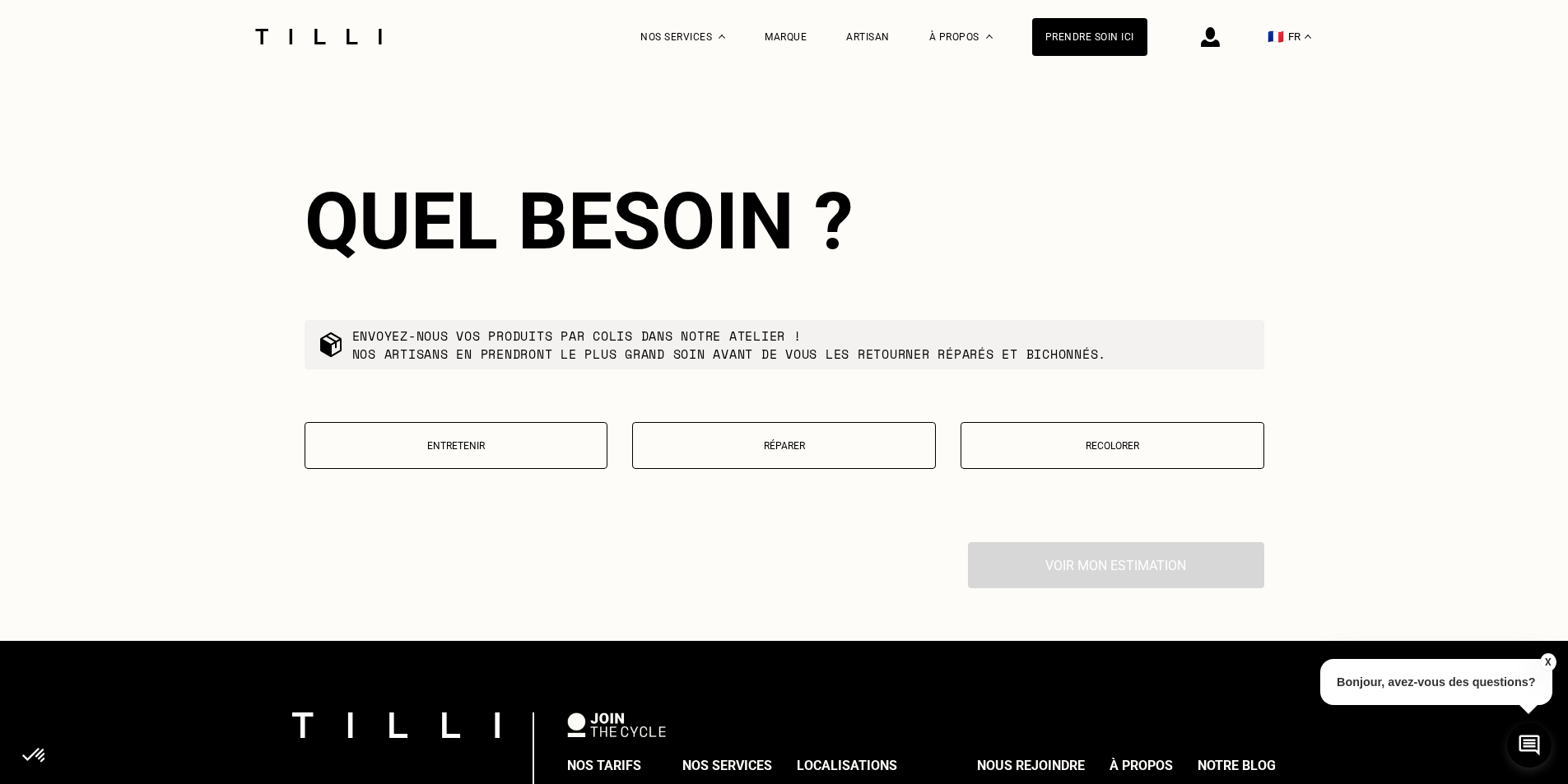
click at [446, 441] on p "Entretenir" at bounding box center [456, 446] width 286 height 12
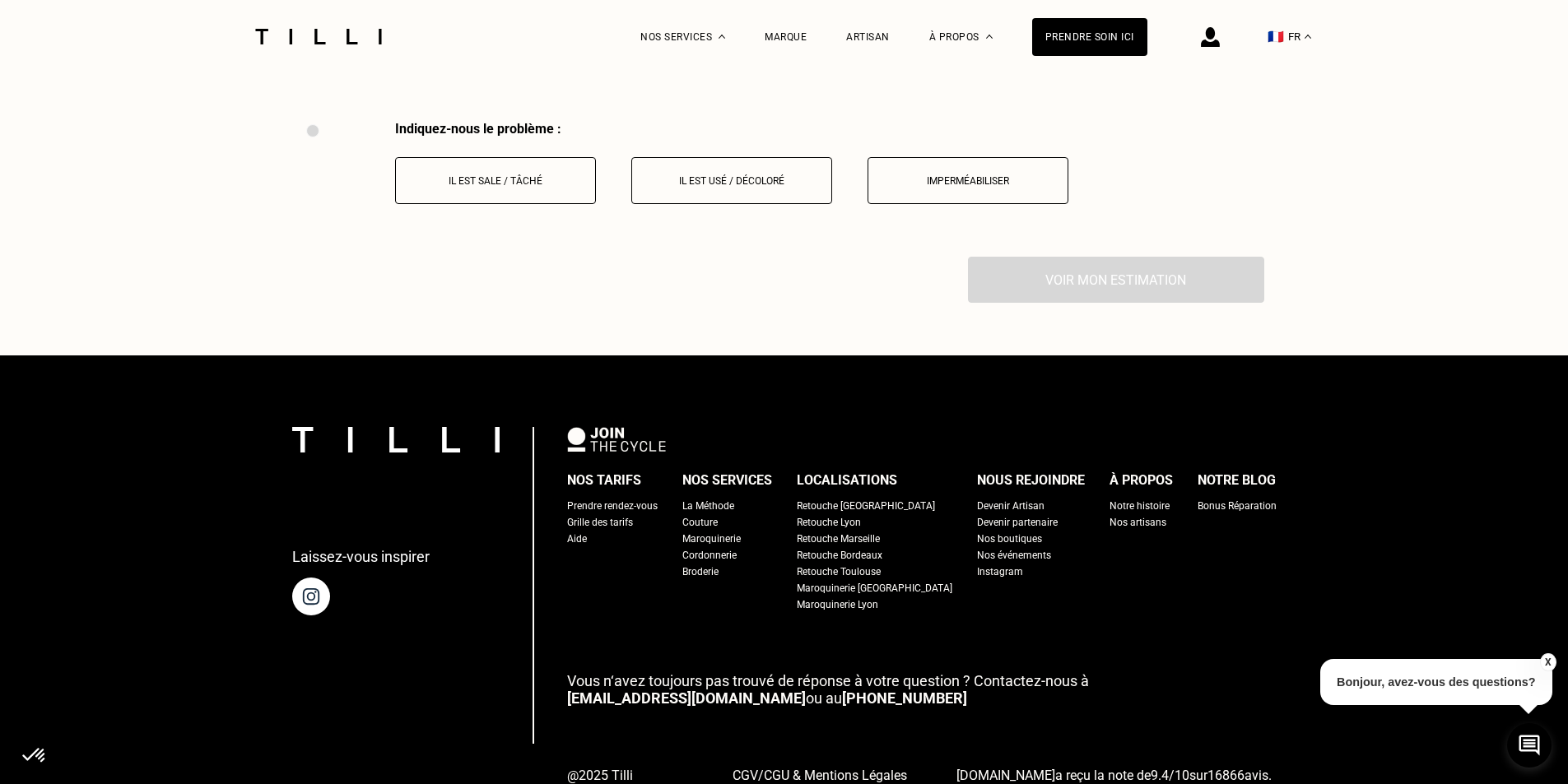
scroll to position [2987, 0]
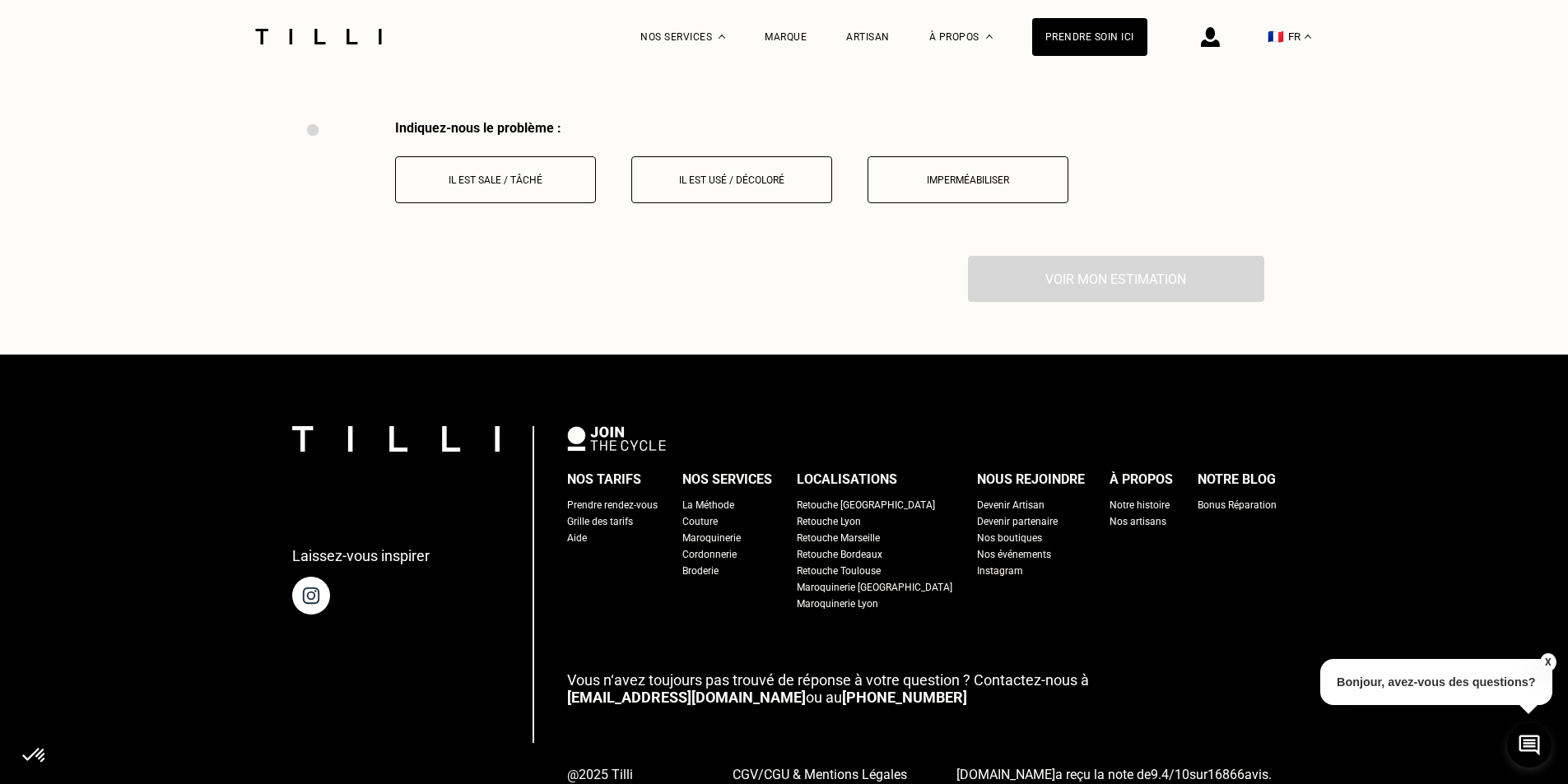
click at [732, 174] on p "Il est usé / décoloré" at bounding box center [731, 180] width 183 height 12
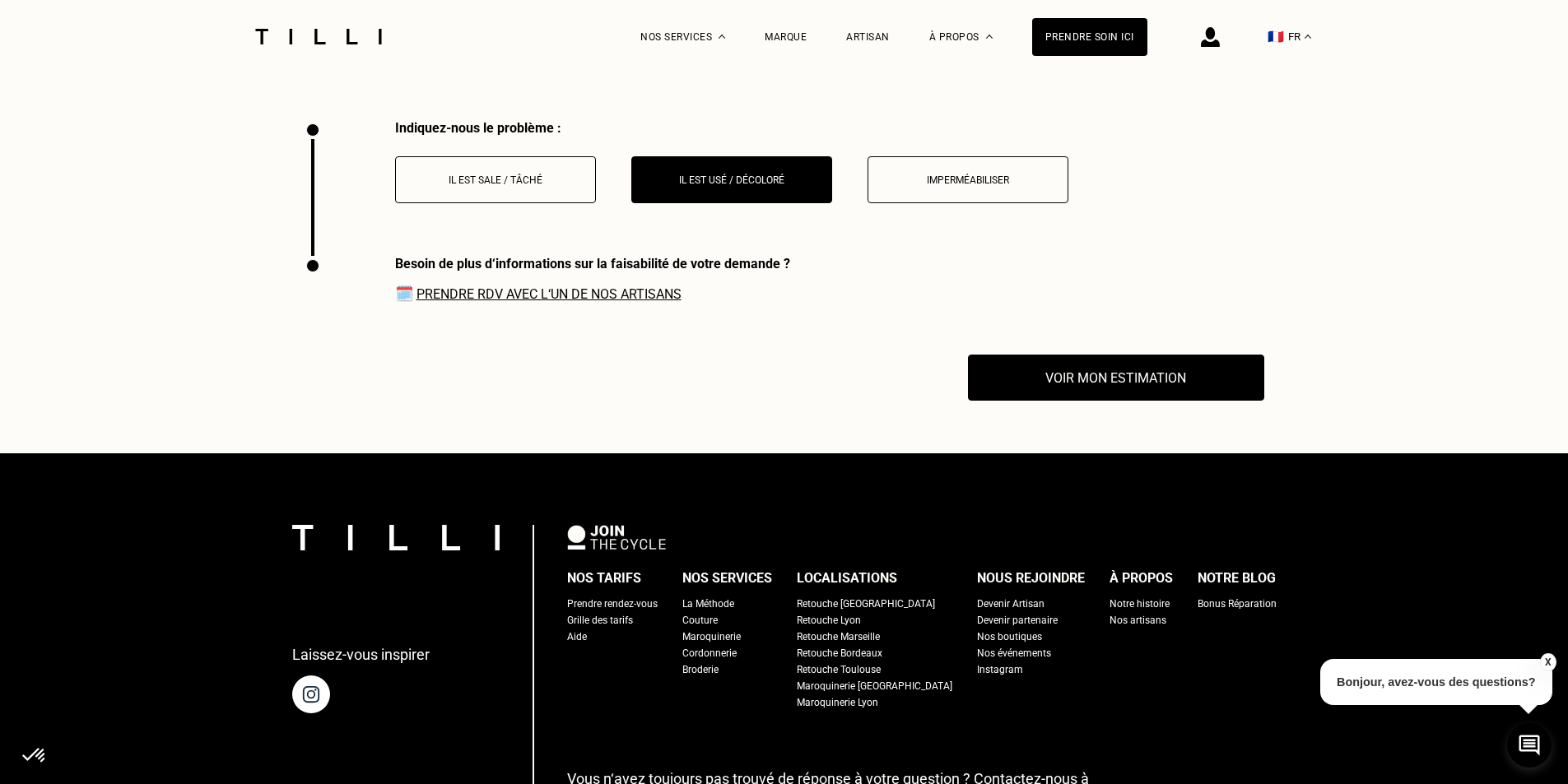
scroll to position [3123, 0]
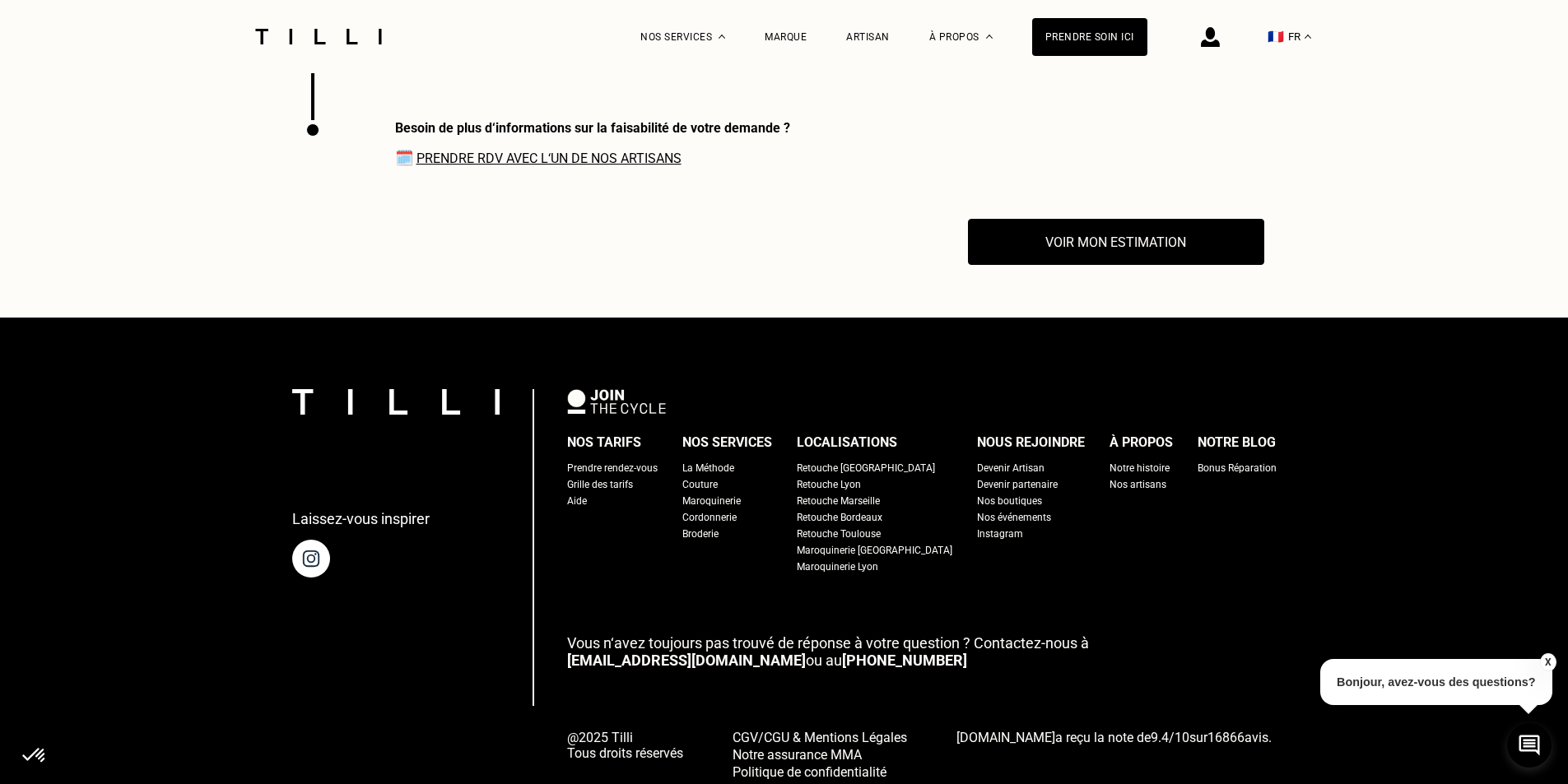
click at [495, 151] on link "Prendre RDV avec l‘un de nos artisans" at bounding box center [549, 159] width 265 height 16
click at [1121, 228] on button "Voir mon estimation" at bounding box center [1116, 242] width 326 height 51
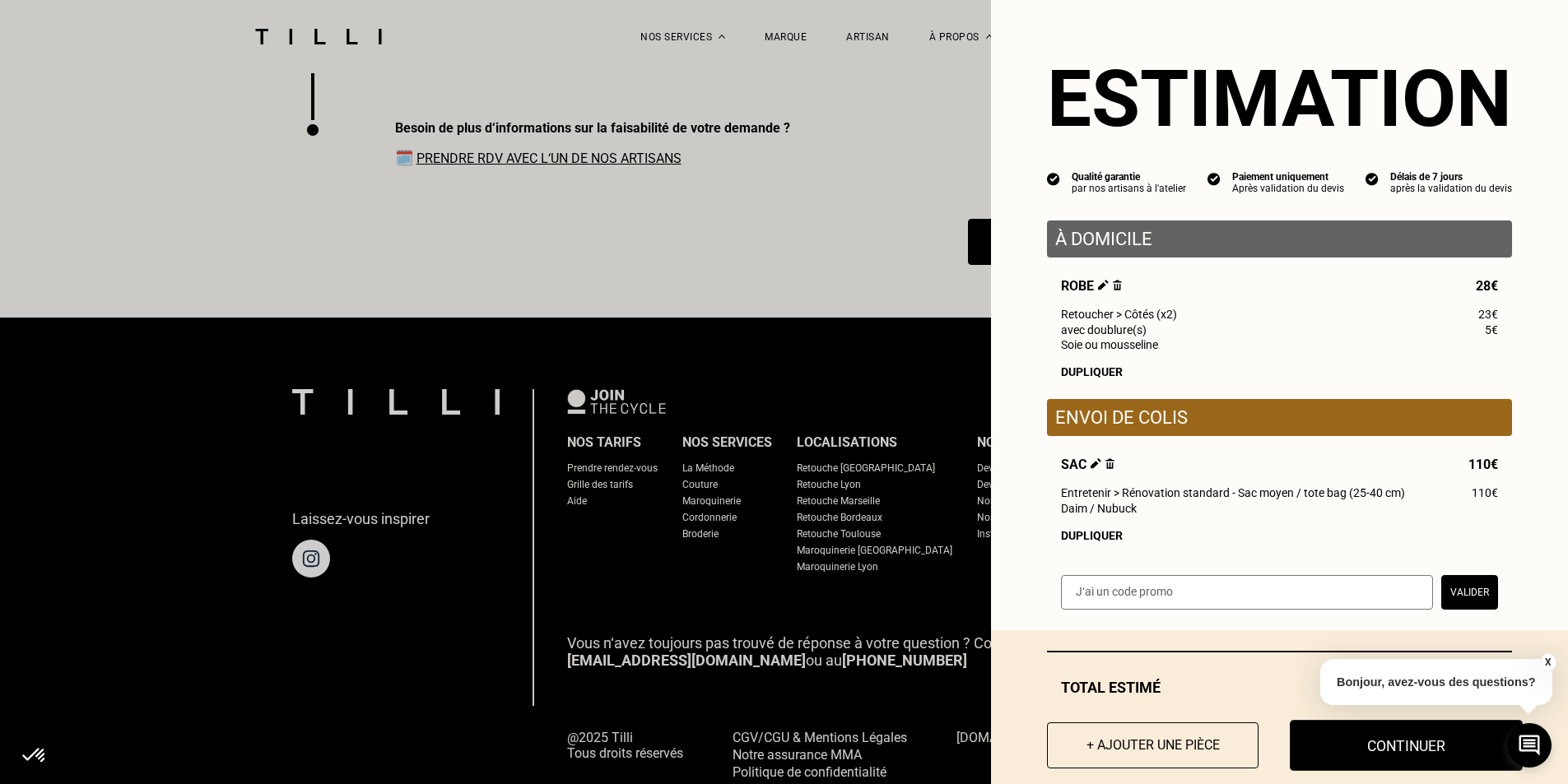
click at [1383, 757] on button "Continuer" at bounding box center [1406, 745] width 232 height 51
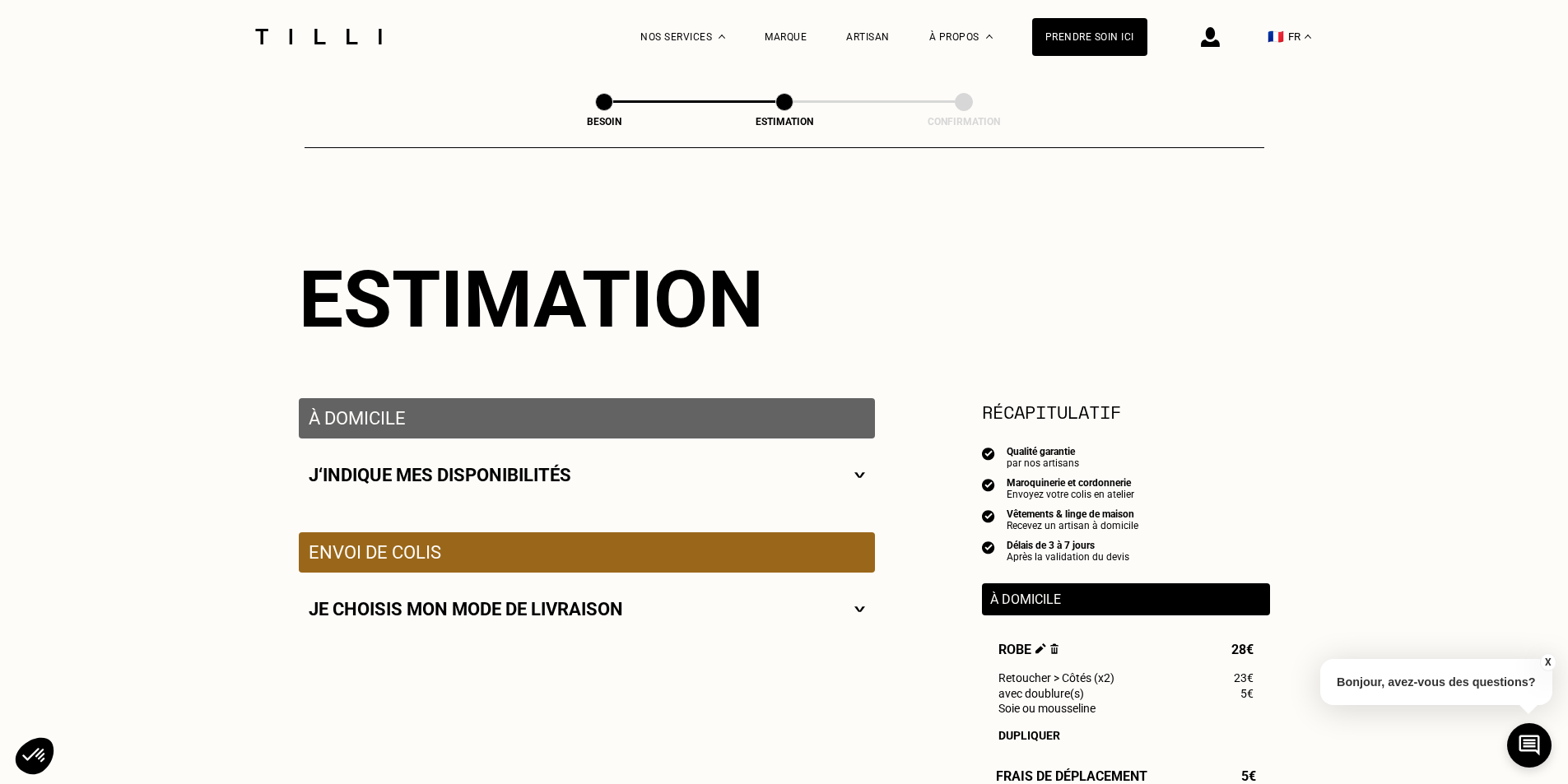
click at [602, 100] on span at bounding box center [604, 102] width 18 height 18
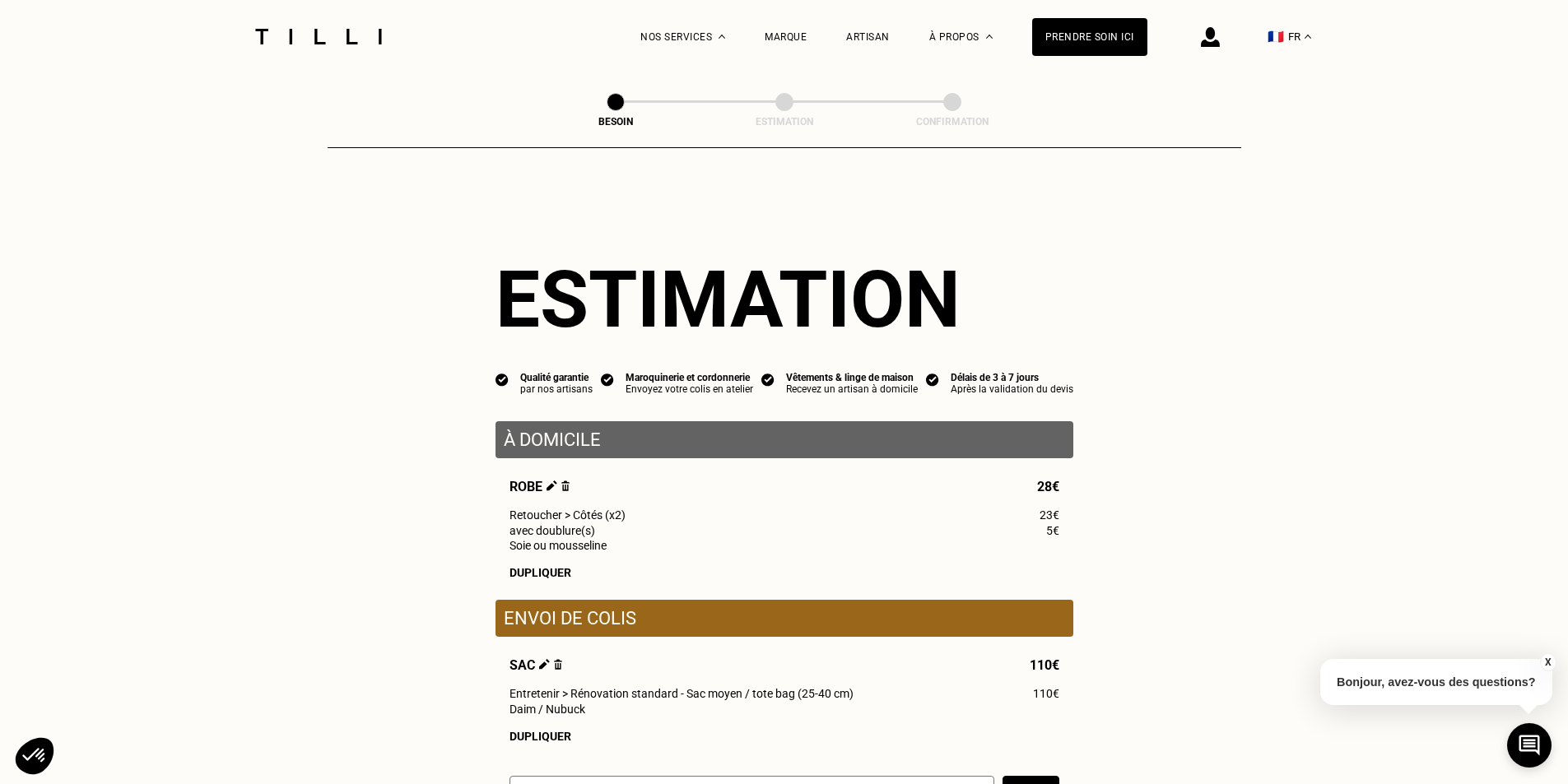
click at [787, 94] on div "Besoin Estimation Confirmation" at bounding box center [784, 104] width 457 height 21
click at [559, 670] on img at bounding box center [557, 664] width 9 height 11
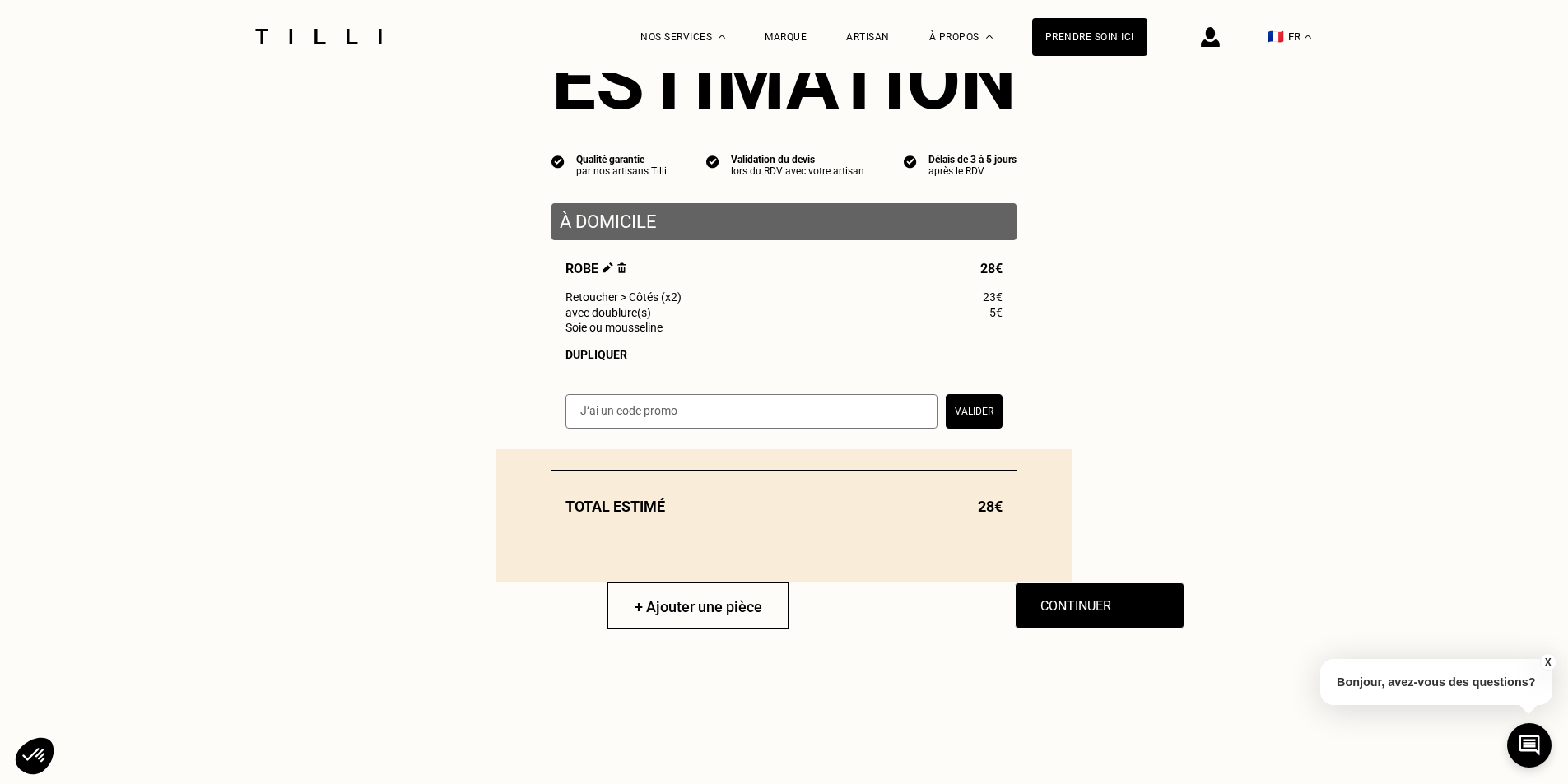
scroll to position [247, 0]
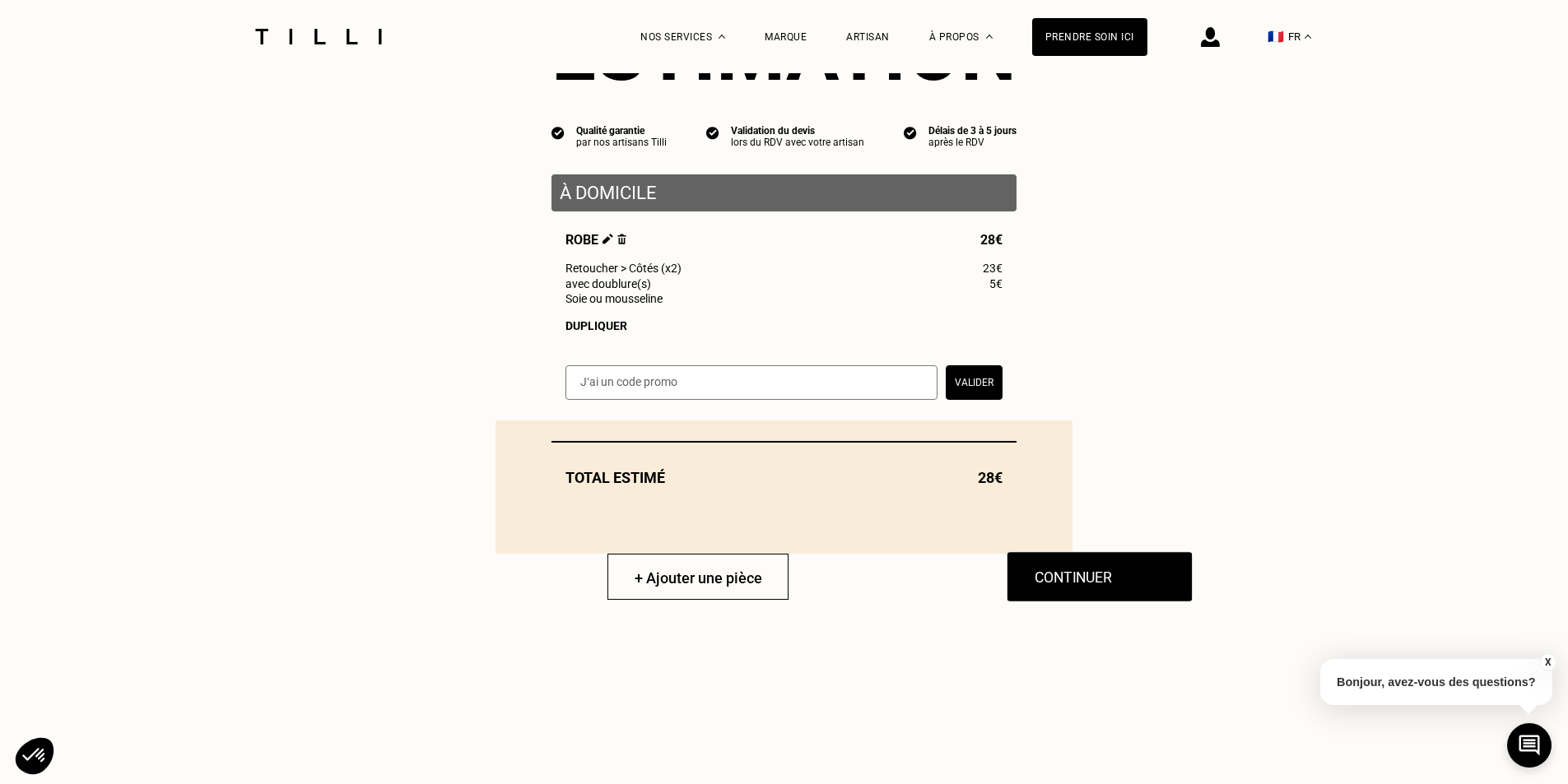
click at [1095, 585] on button "Continuer" at bounding box center [1100, 577] width 187 height 51
select select "FR"
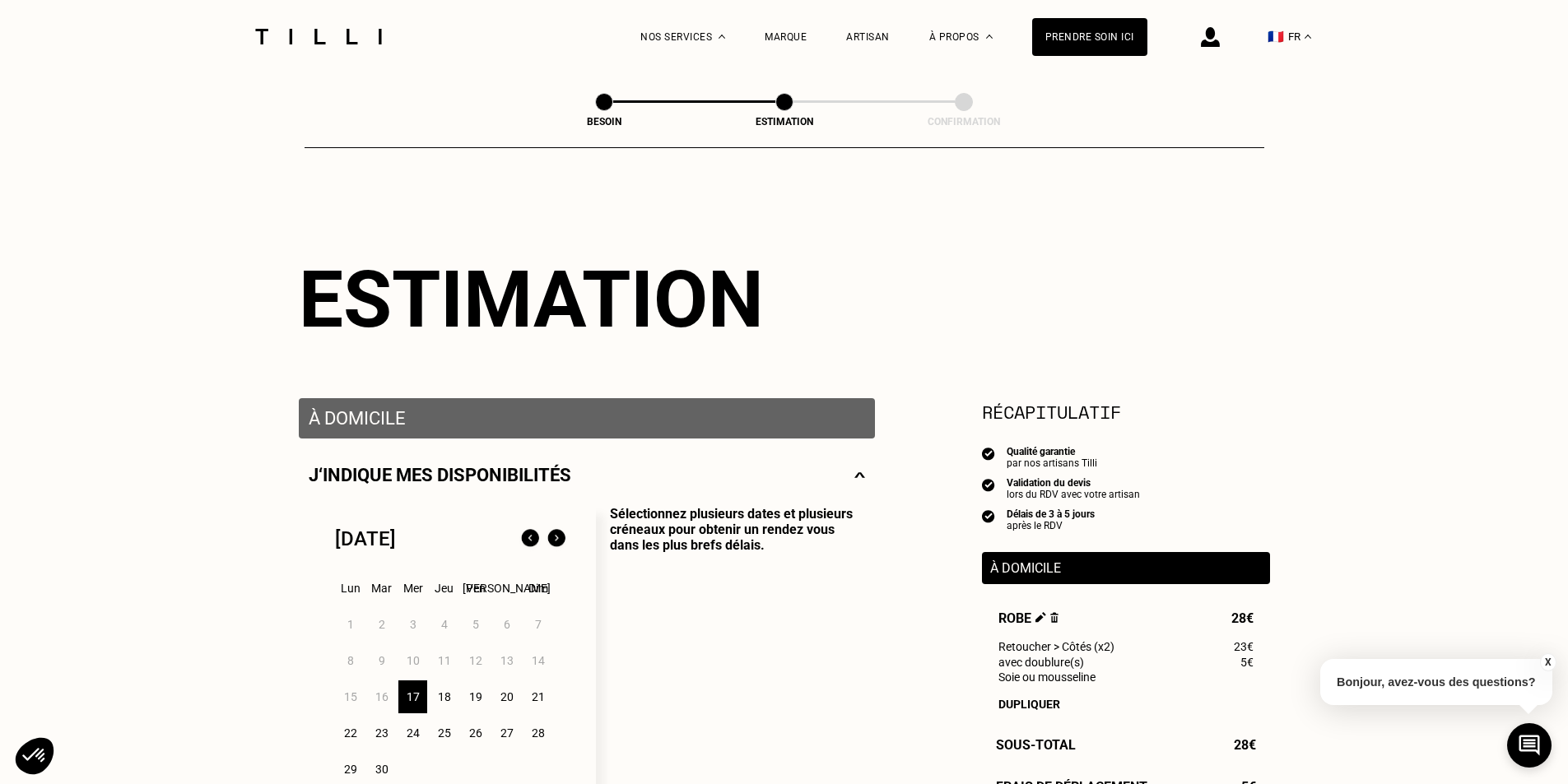
click at [474, 702] on div "19" at bounding box center [476, 697] width 29 height 33
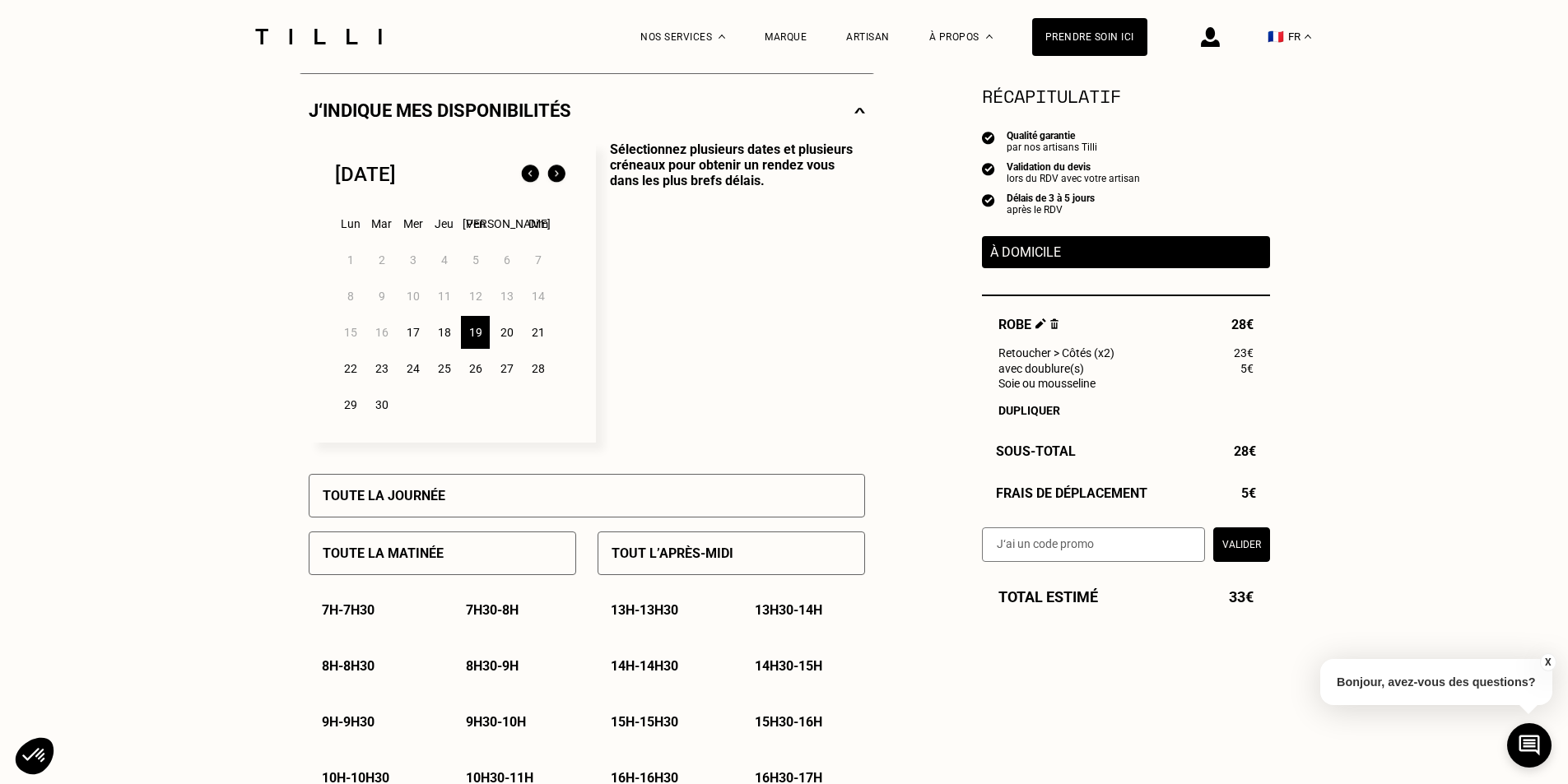
scroll to position [411, 0]
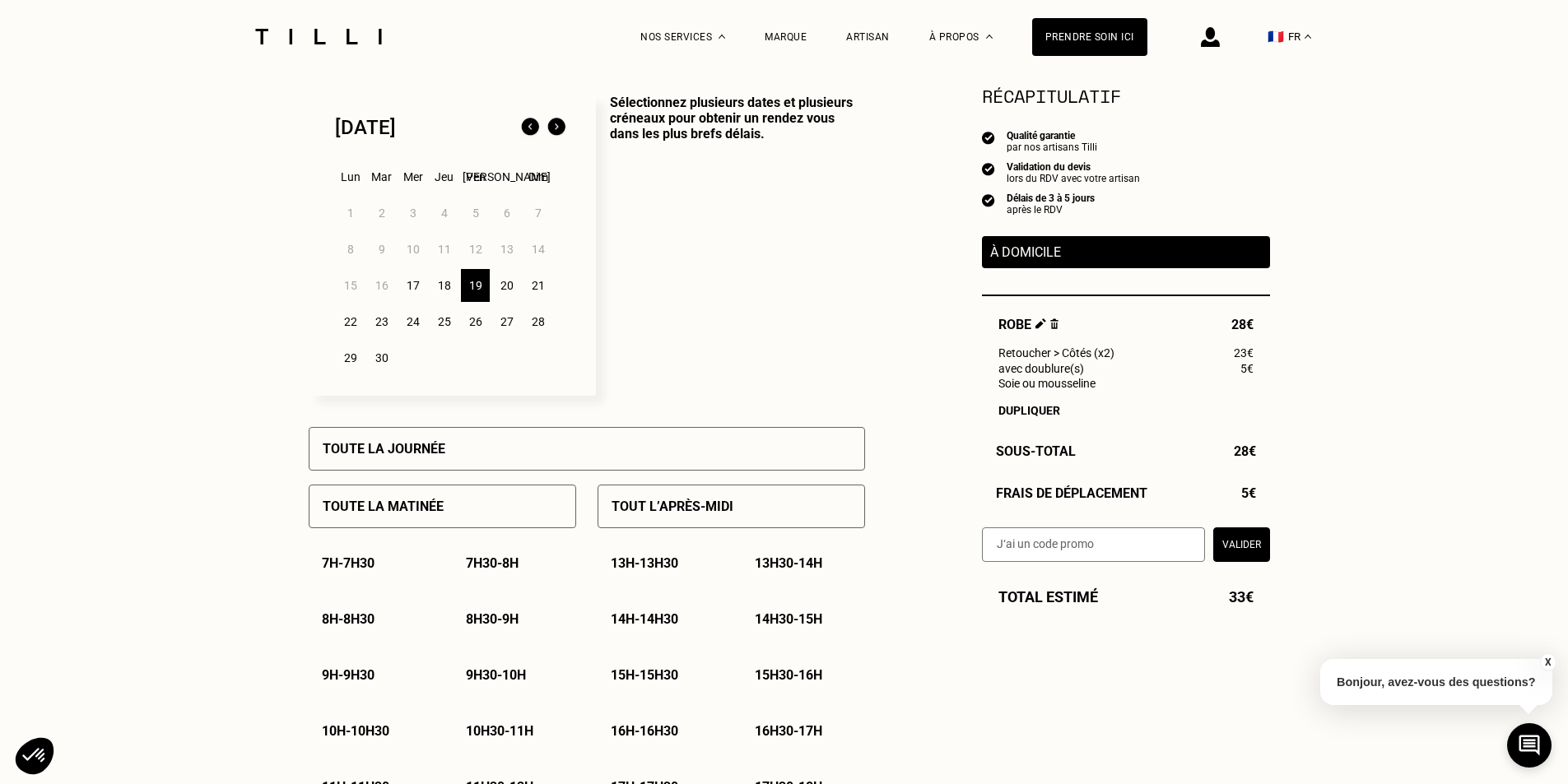
click at [637, 559] on div "13h - 13h30" at bounding box center [659, 563] width 124 height 42
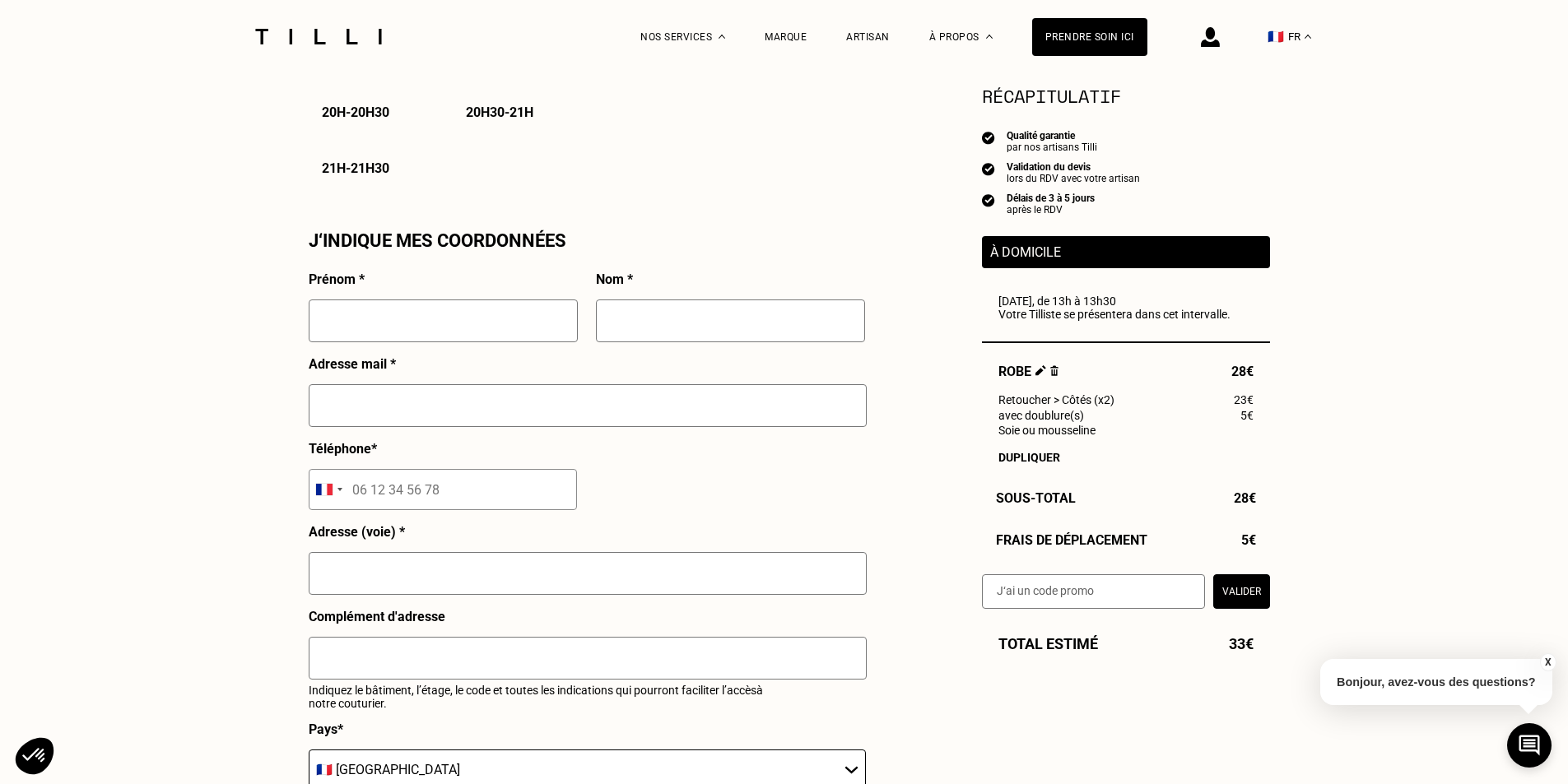
scroll to position [1646, 0]
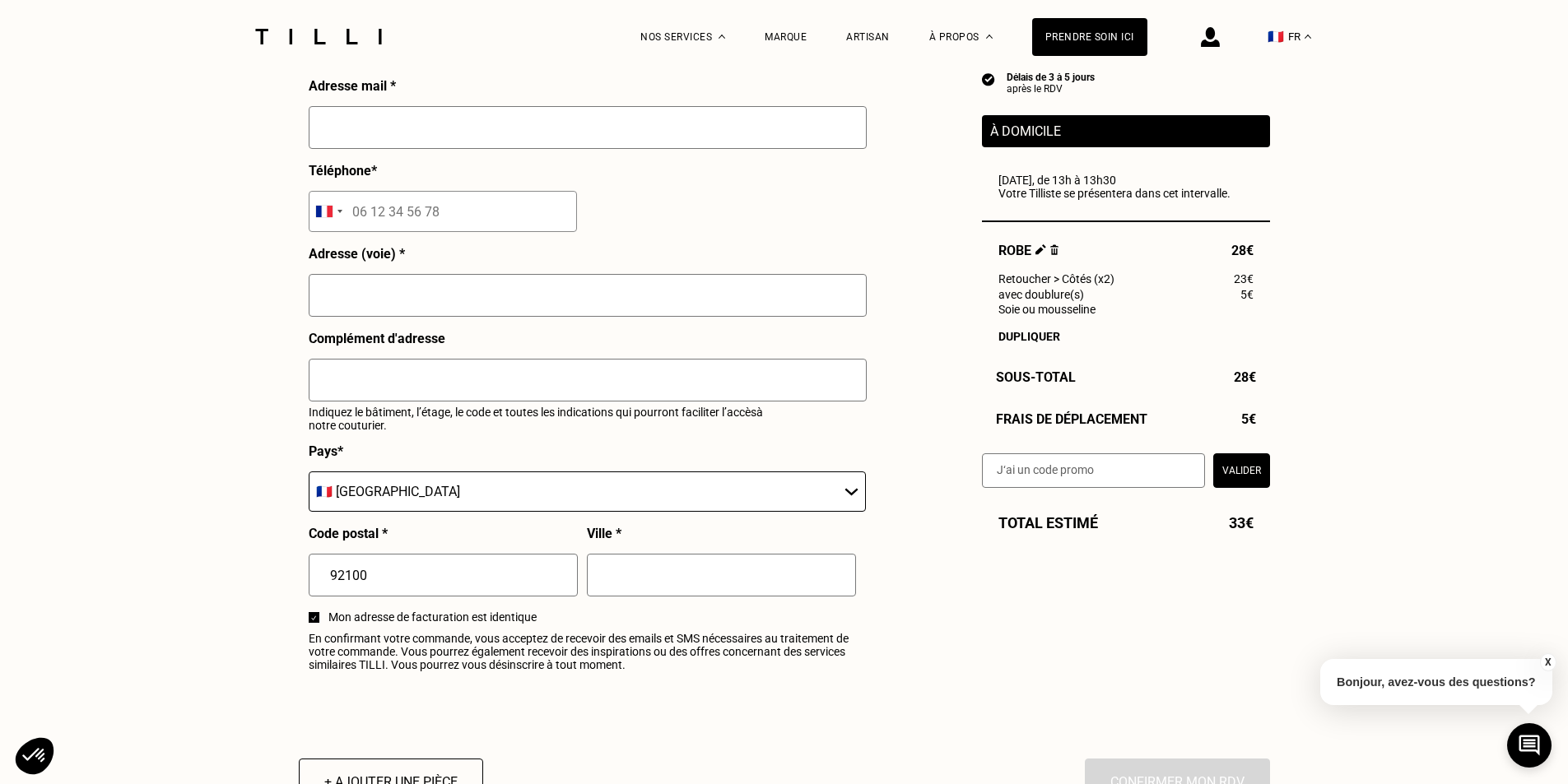
drag, startPoint x: 356, startPoint y: 122, endPoint x: 356, endPoint y: 131, distance: 9.0
click at [356, 125] on input "text" at bounding box center [588, 127] width 558 height 43
type input "[EMAIL_ADDRESS][DOMAIN_NAME]"
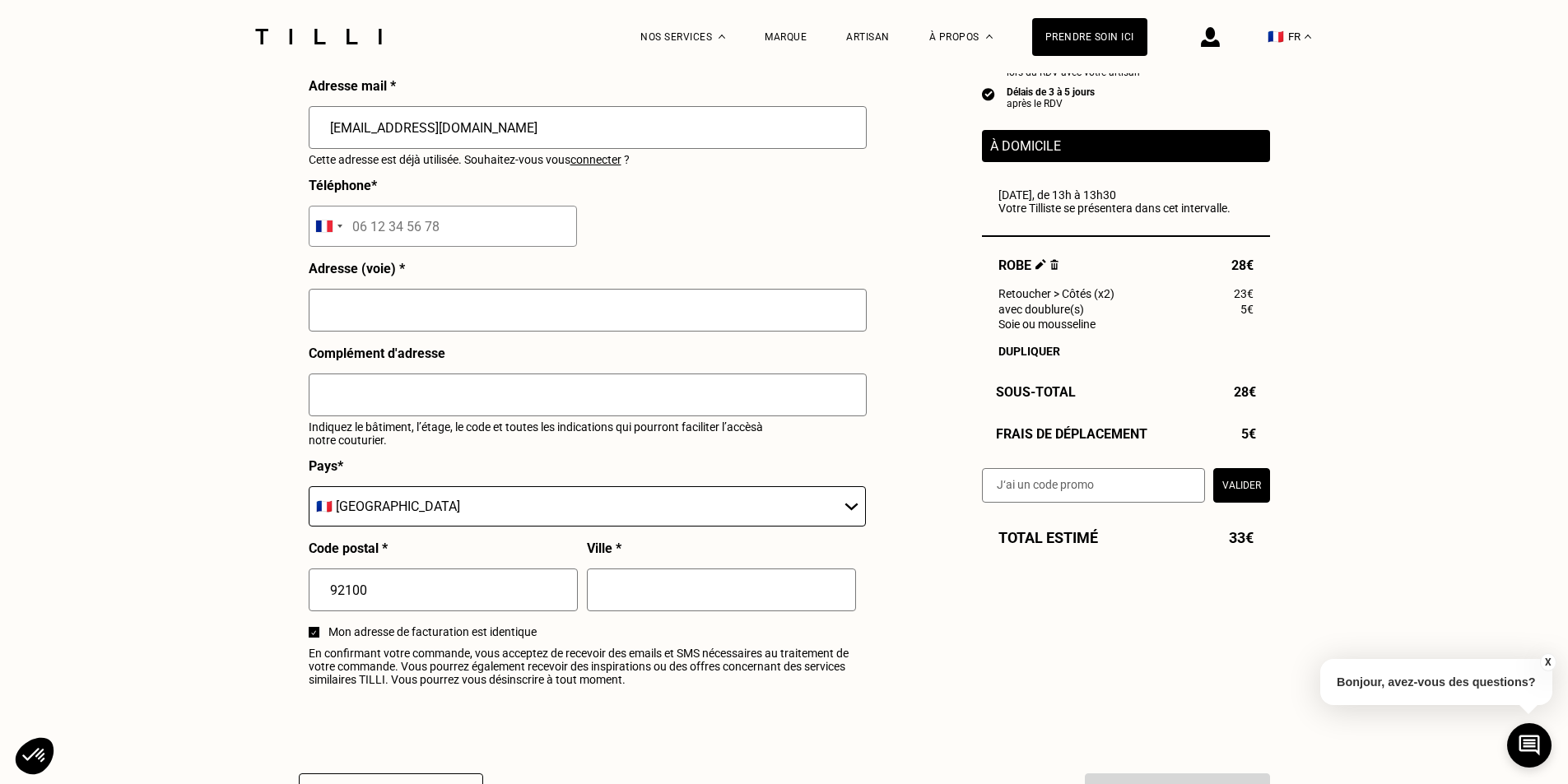
click at [382, 234] on input "tel" at bounding box center [443, 227] width 268 height 41
type input "06 11 50 88 86"
click at [339, 326] on input "text" at bounding box center [588, 310] width 558 height 43
type input "31b"
drag, startPoint x: 485, startPoint y: 136, endPoint x: 260, endPoint y: 137, distance: 225.0
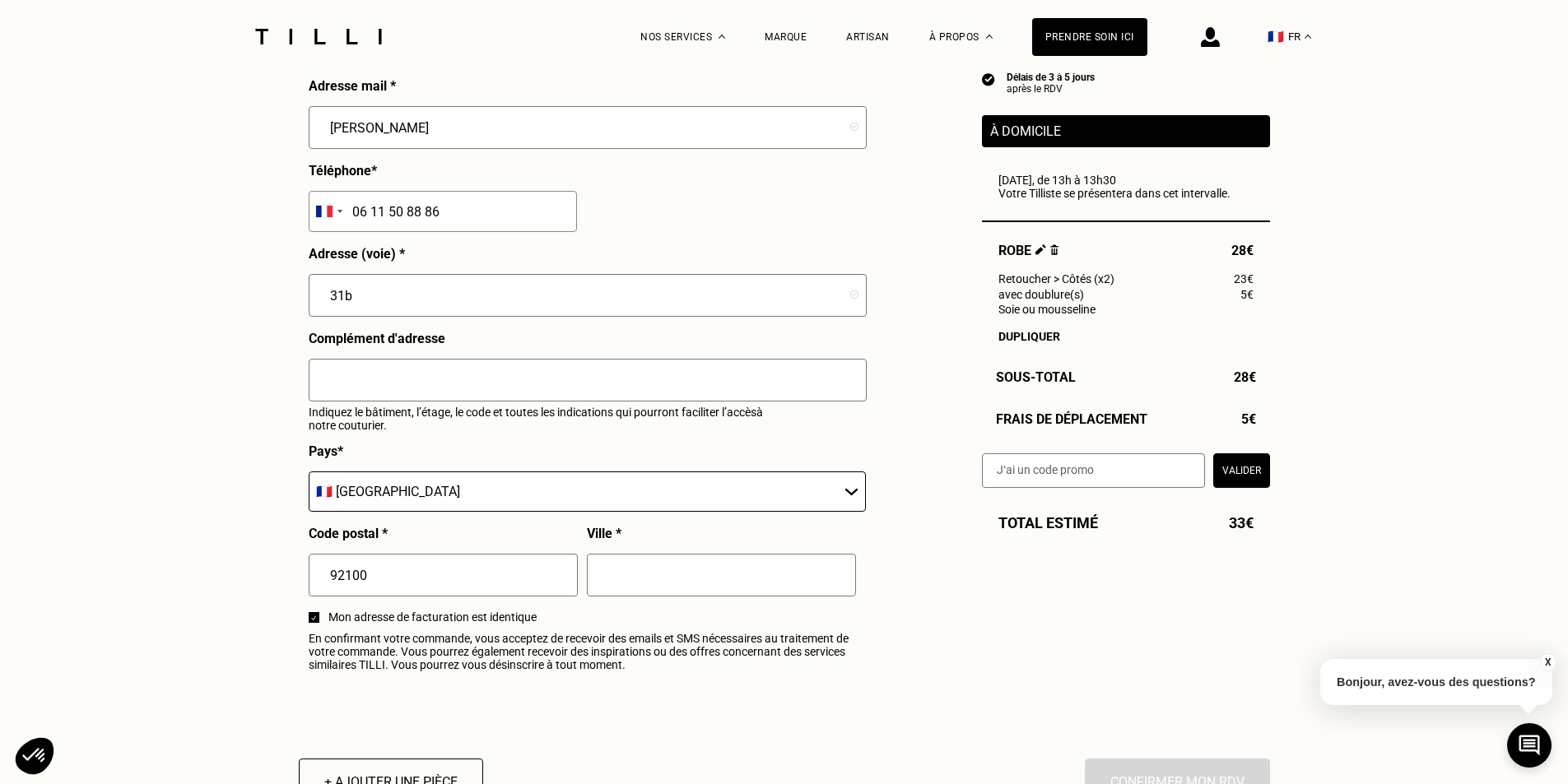
type input "[EMAIL_ADDRESS][DOMAIN_NAME]"
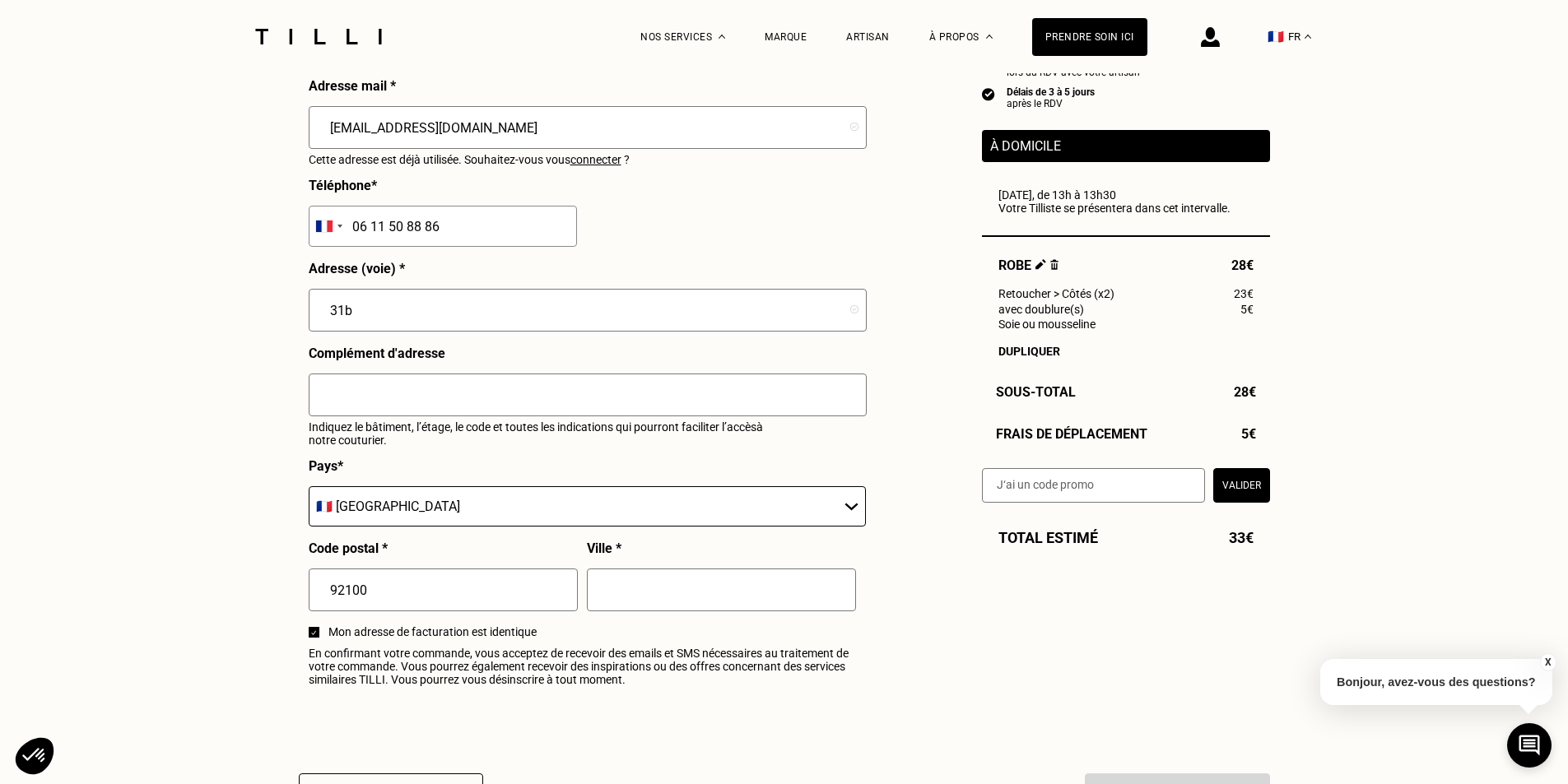
drag, startPoint x: 364, startPoint y: 320, endPoint x: 269, endPoint y: 332, distance: 95.8
type input "[STREET_ADDRESS]"
drag, startPoint x: 366, startPoint y: 600, endPoint x: 307, endPoint y: 595, distance: 59.2
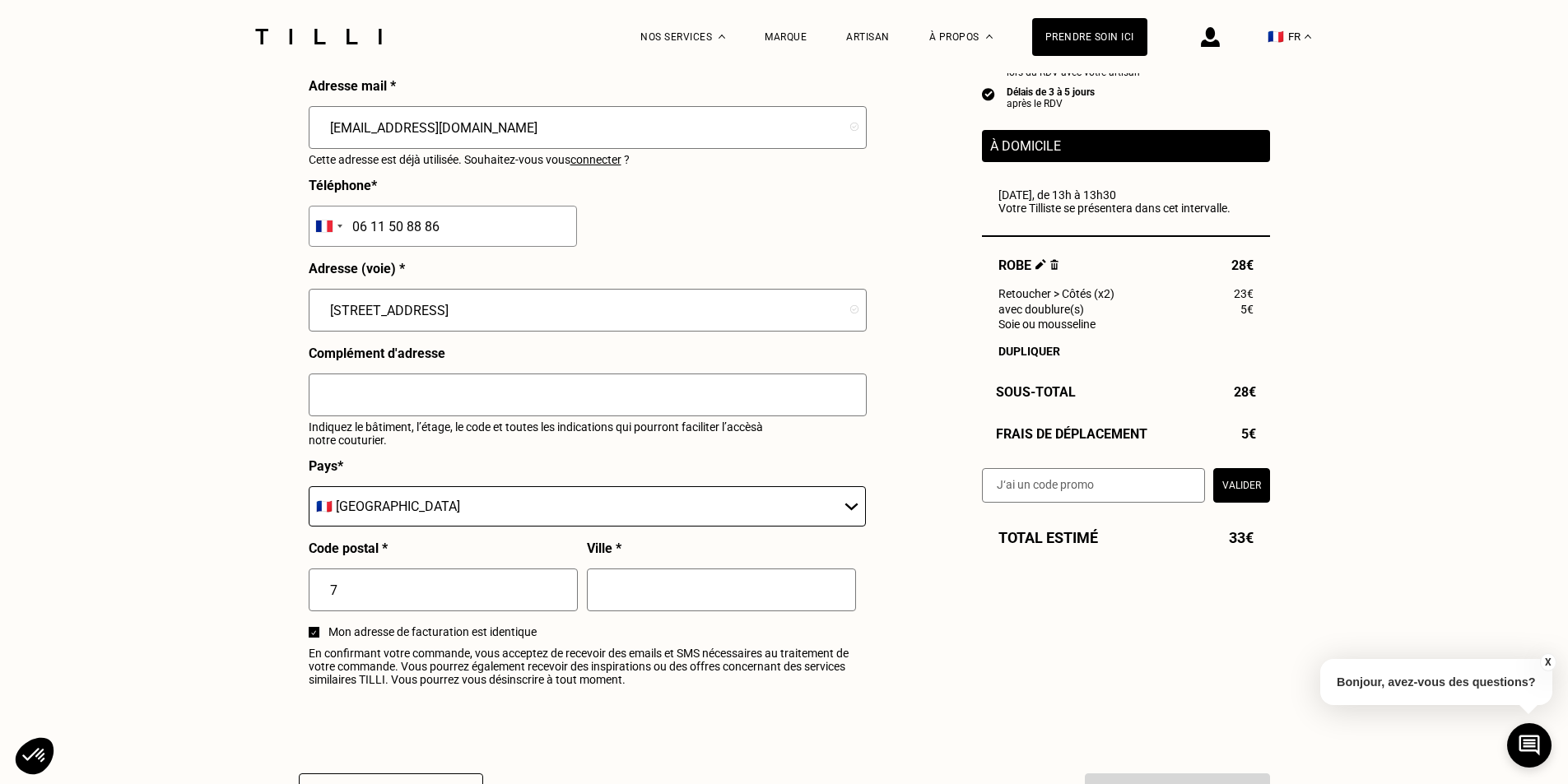
type input "75"
type input "[GEOGRAPHIC_DATA]"
type input "75002"
click at [647, 599] on input "[GEOGRAPHIC_DATA]" at bounding box center [721, 590] width 269 height 43
drag, startPoint x: 372, startPoint y: 232, endPoint x: 459, endPoint y: 241, distance: 87.5
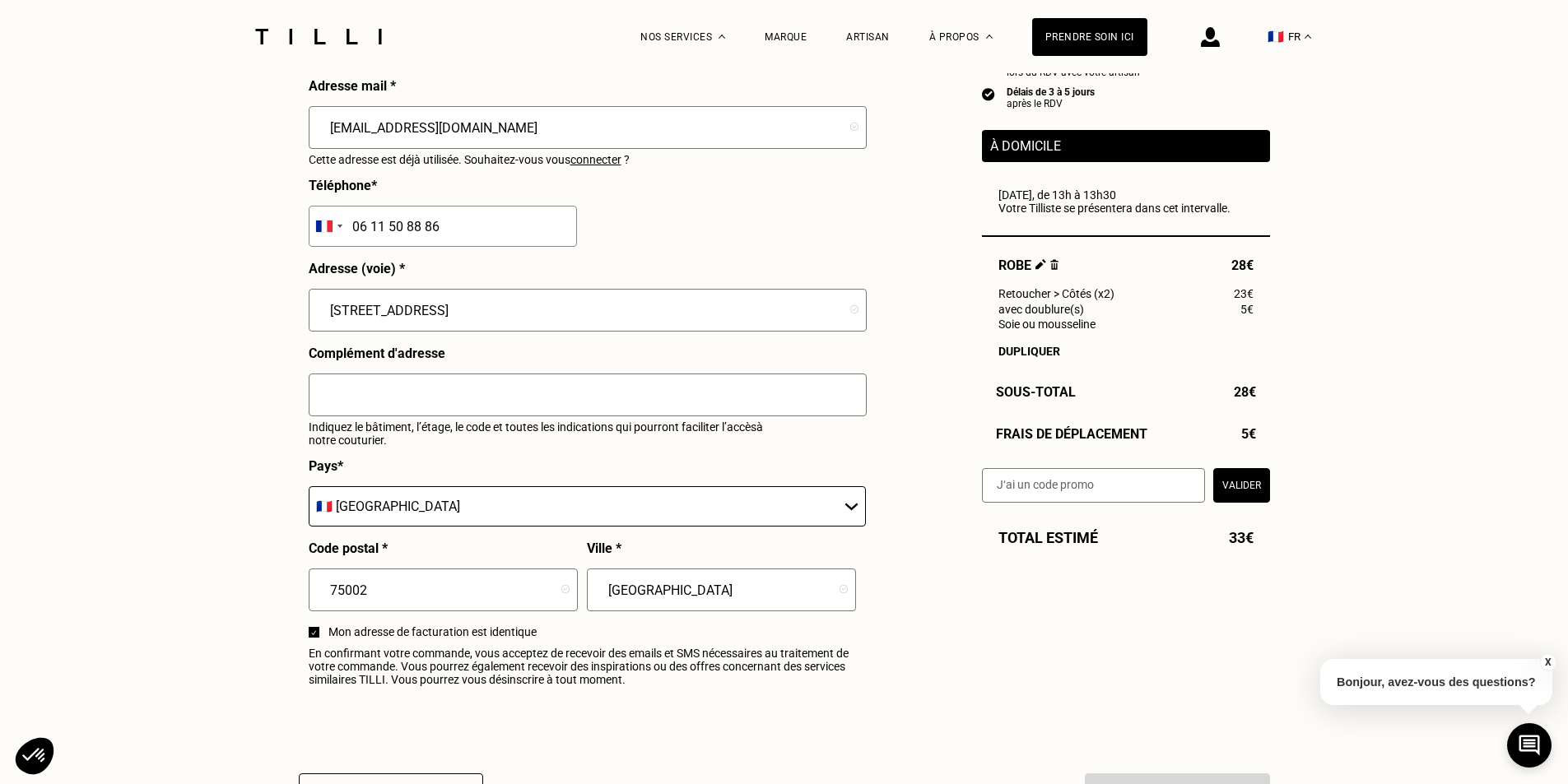
click at [459, 239] on input "06 11 50 88 86" at bounding box center [443, 227] width 268 height 41
drag, startPoint x: 435, startPoint y: 227, endPoint x: 443, endPoint y: 240, distance: 15.3
click at [436, 228] on input "06 11 50 88 86" at bounding box center [443, 227] width 268 height 41
click at [450, 234] on input "06 11 50 88 86" at bounding box center [443, 227] width 268 height 41
drag, startPoint x: 450, startPoint y: 234, endPoint x: 329, endPoint y: 243, distance: 121.3
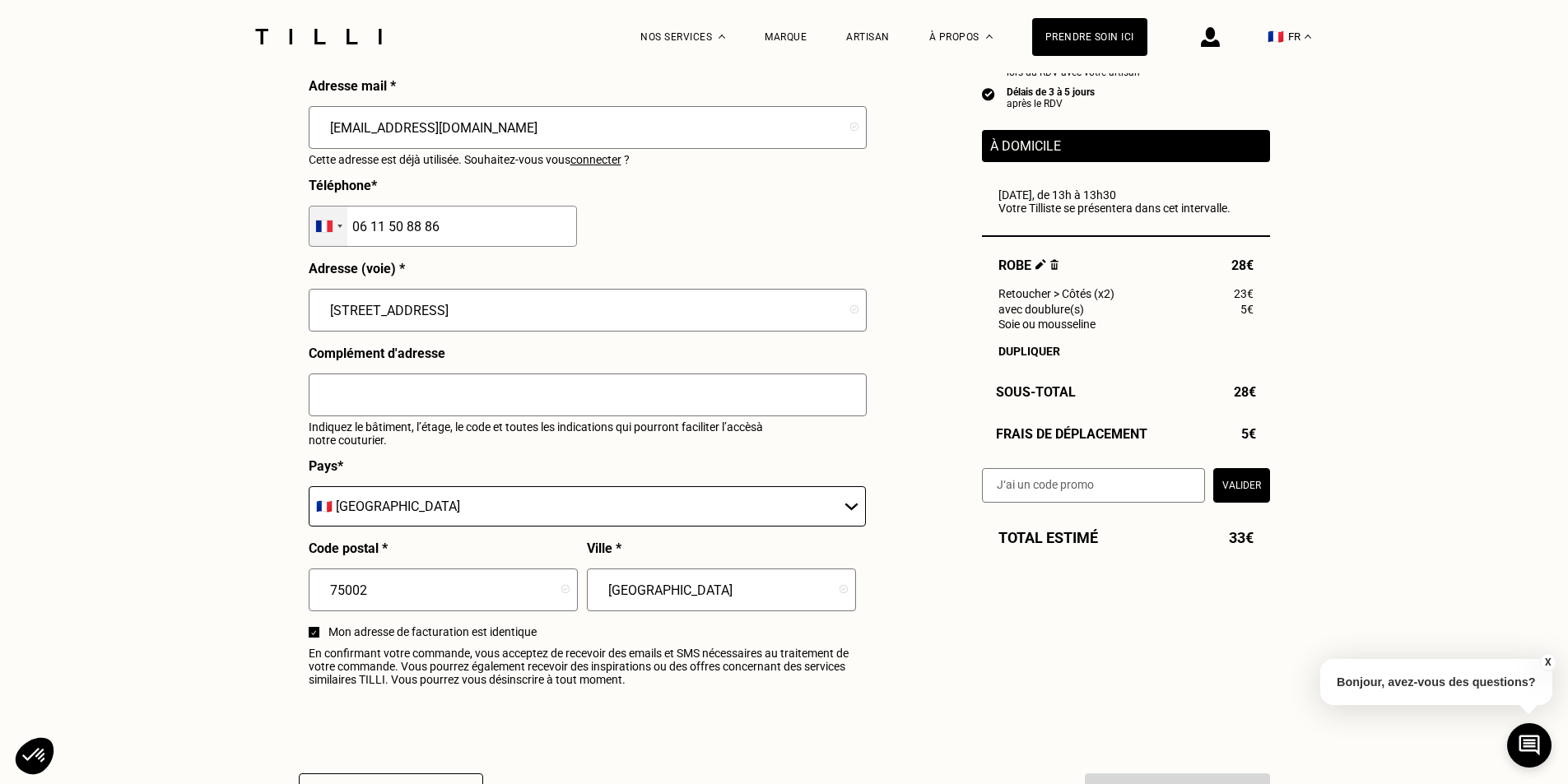
click at [329, 243] on div "[GEOGRAPHIC_DATA] +93 [GEOGRAPHIC_DATA] +355 [GEOGRAPHIC_DATA] +213 [US_STATE] …" at bounding box center [443, 227] width 268 height 41
paste input "65 18 06 6"
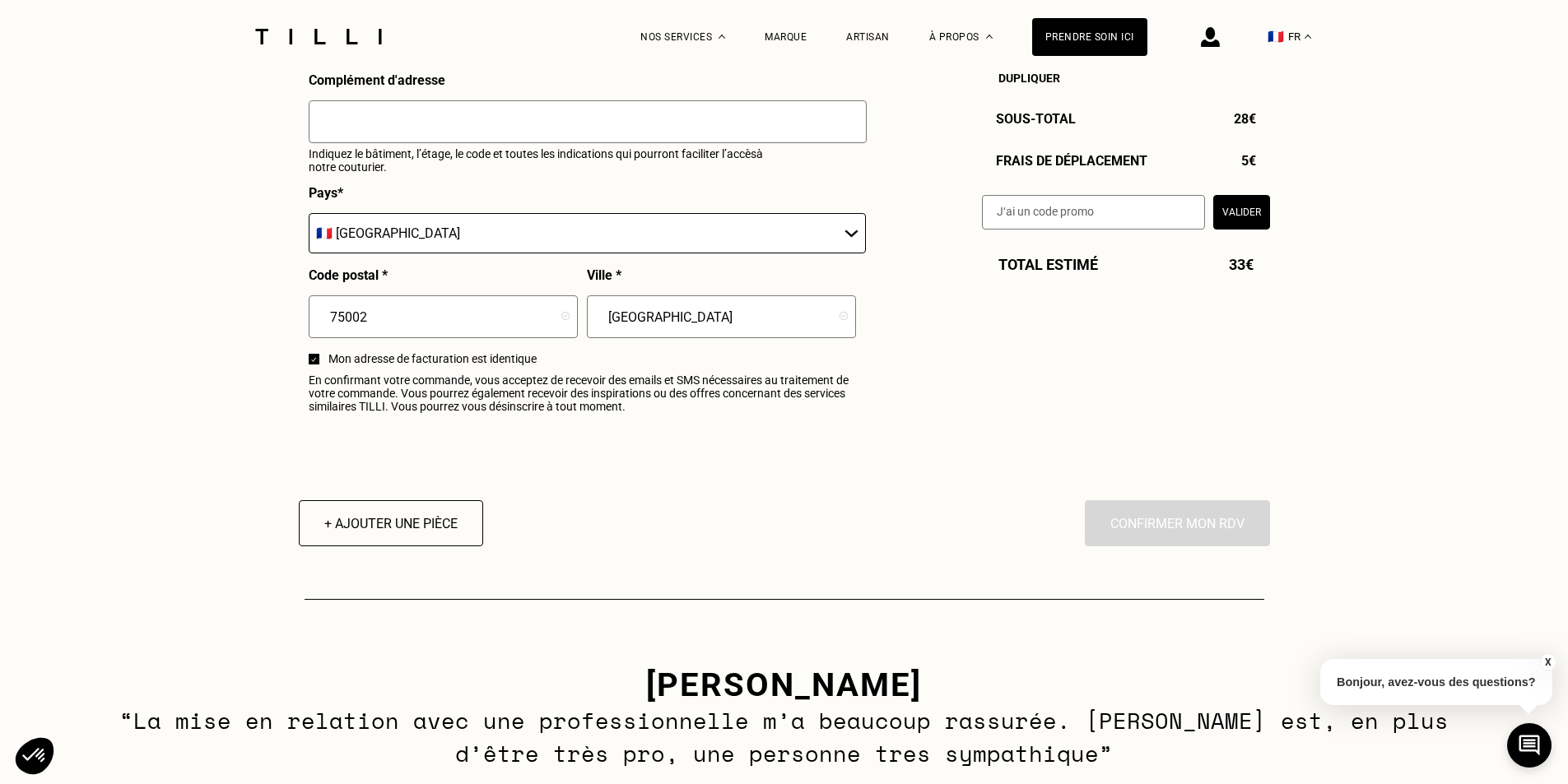
scroll to position [1893, 0]
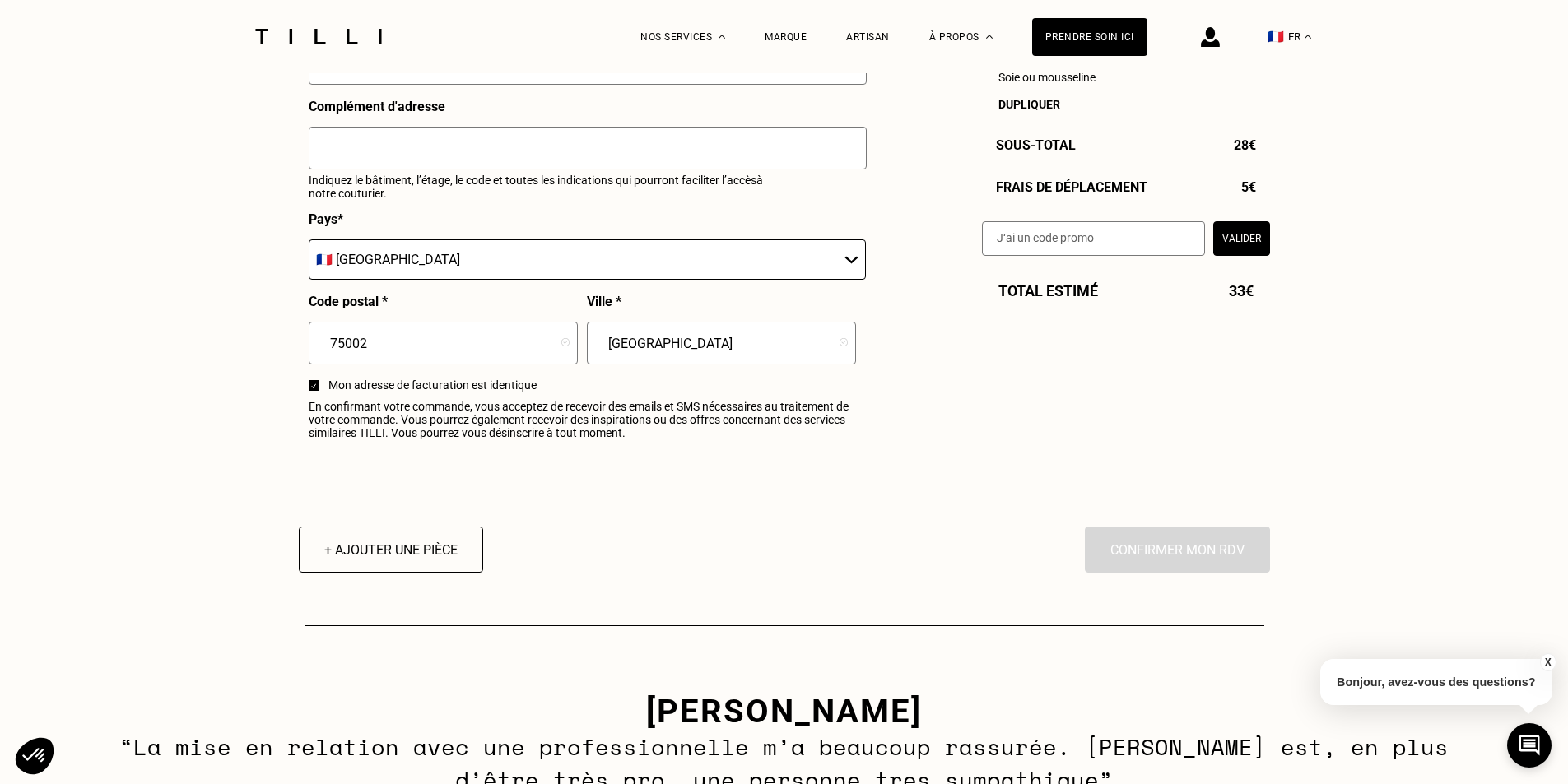
type input "06 65 18 06 66"
click at [1150, 561] on div "En cliquant sur “Confirmer”, vous déclenchez l’intervention de l’un des nos art…" at bounding box center [1177, 550] width 185 height 46
click at [313, 388] on img at bounding box center [313, 385] width 5 height 5
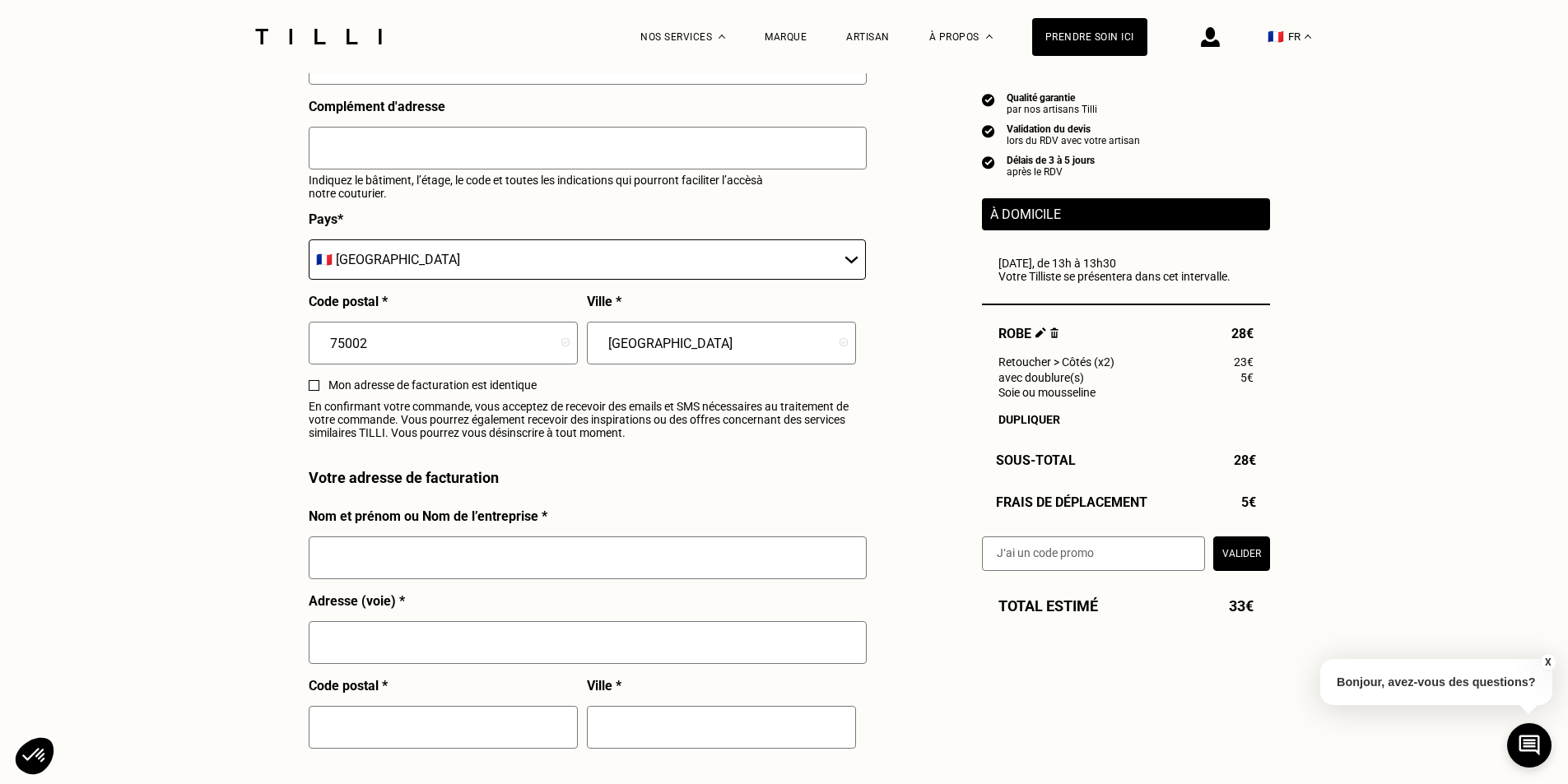
click at [313, 391] on div at bounding box center [313, 385] width 11 height 11
checkbox input "false"
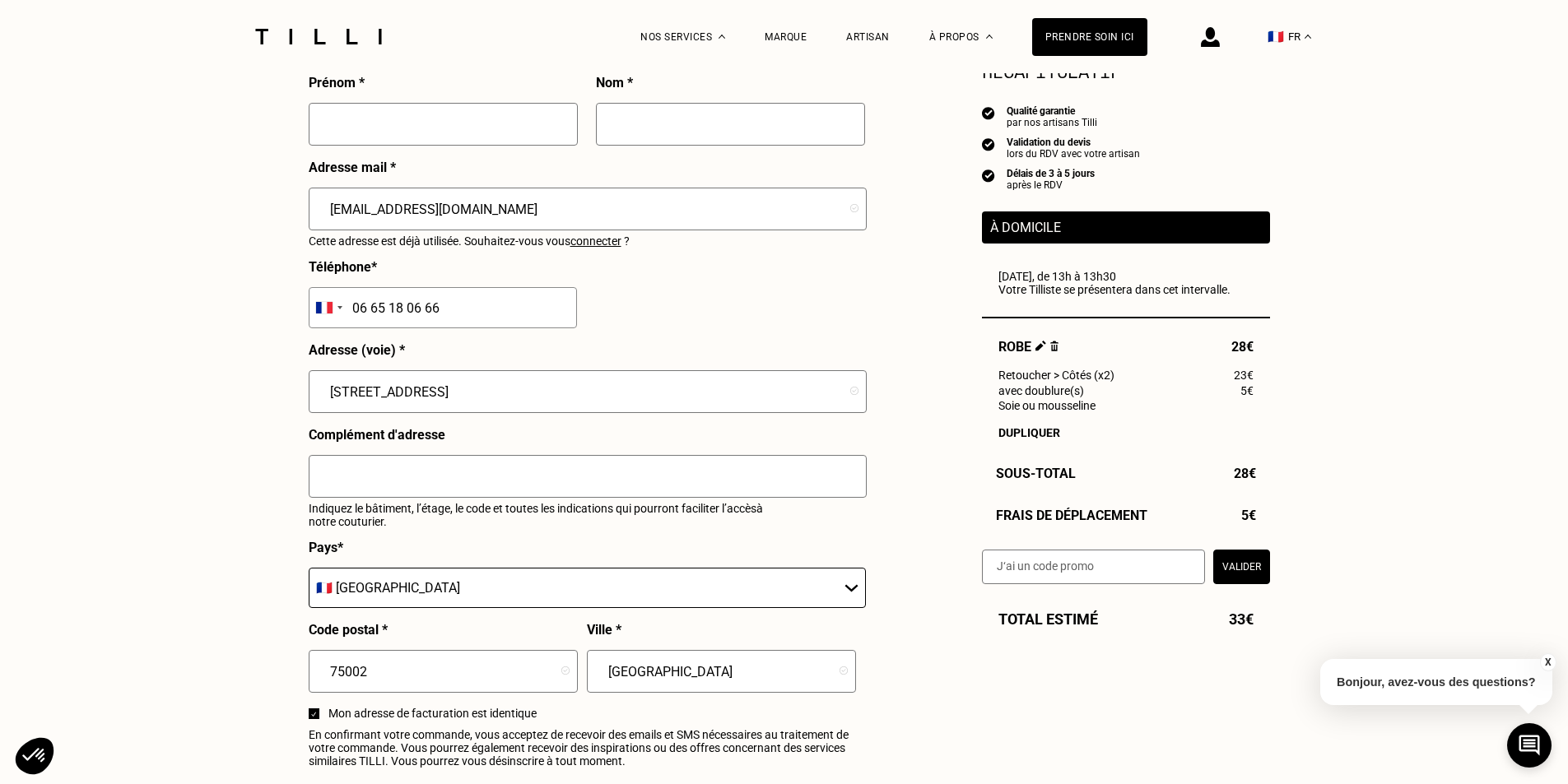
scroll to position [1564, 0]
click at [361, 140] on input "text" at bounding box center [443, 125] width 269 height 43
type input "[PERSON_NAME]"
click at [660, 133] on input "text" at bounding box center [731, 125] width 269 height 43
type input "Béranger"
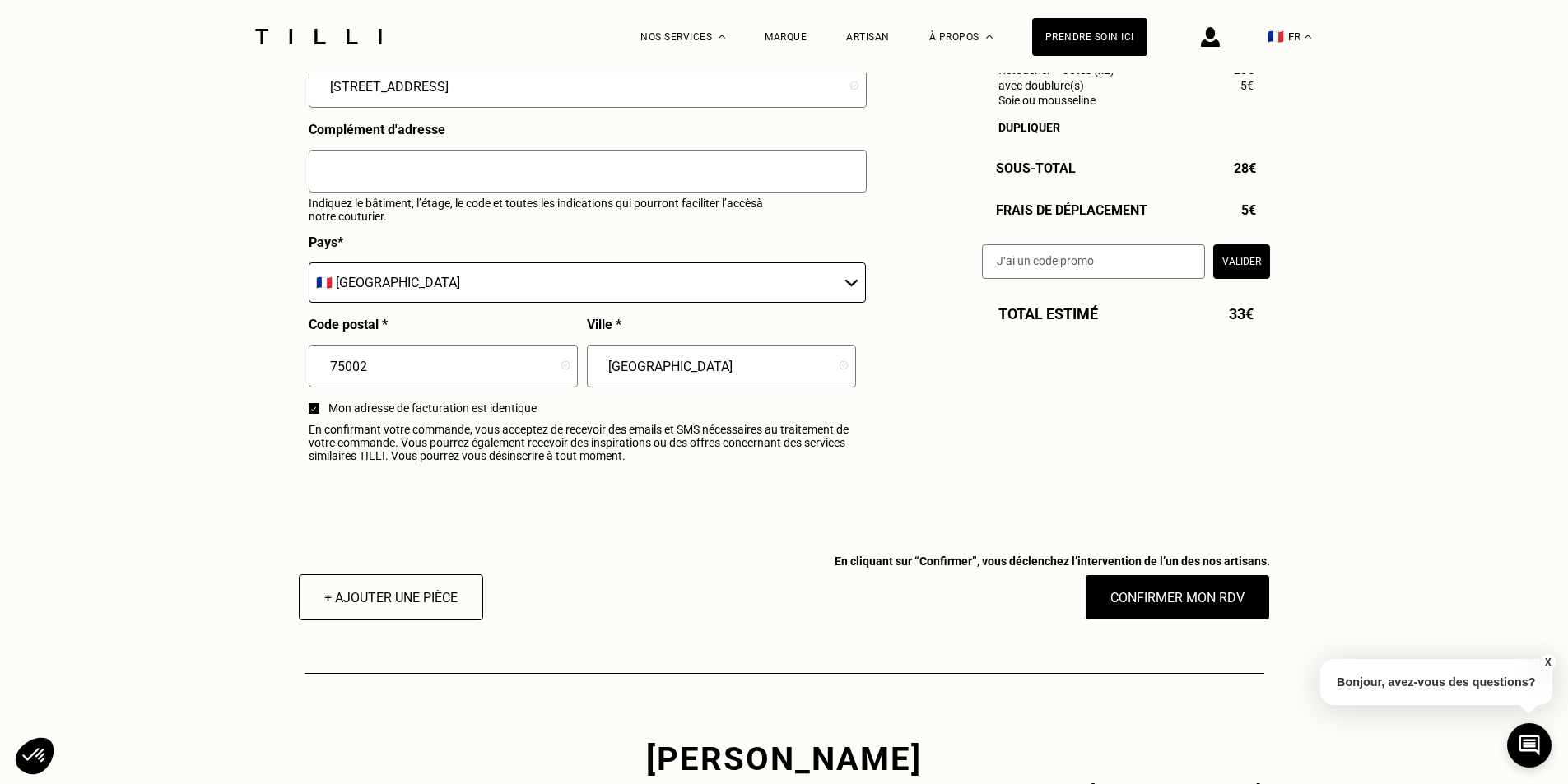
scroll to position [1976, 0]
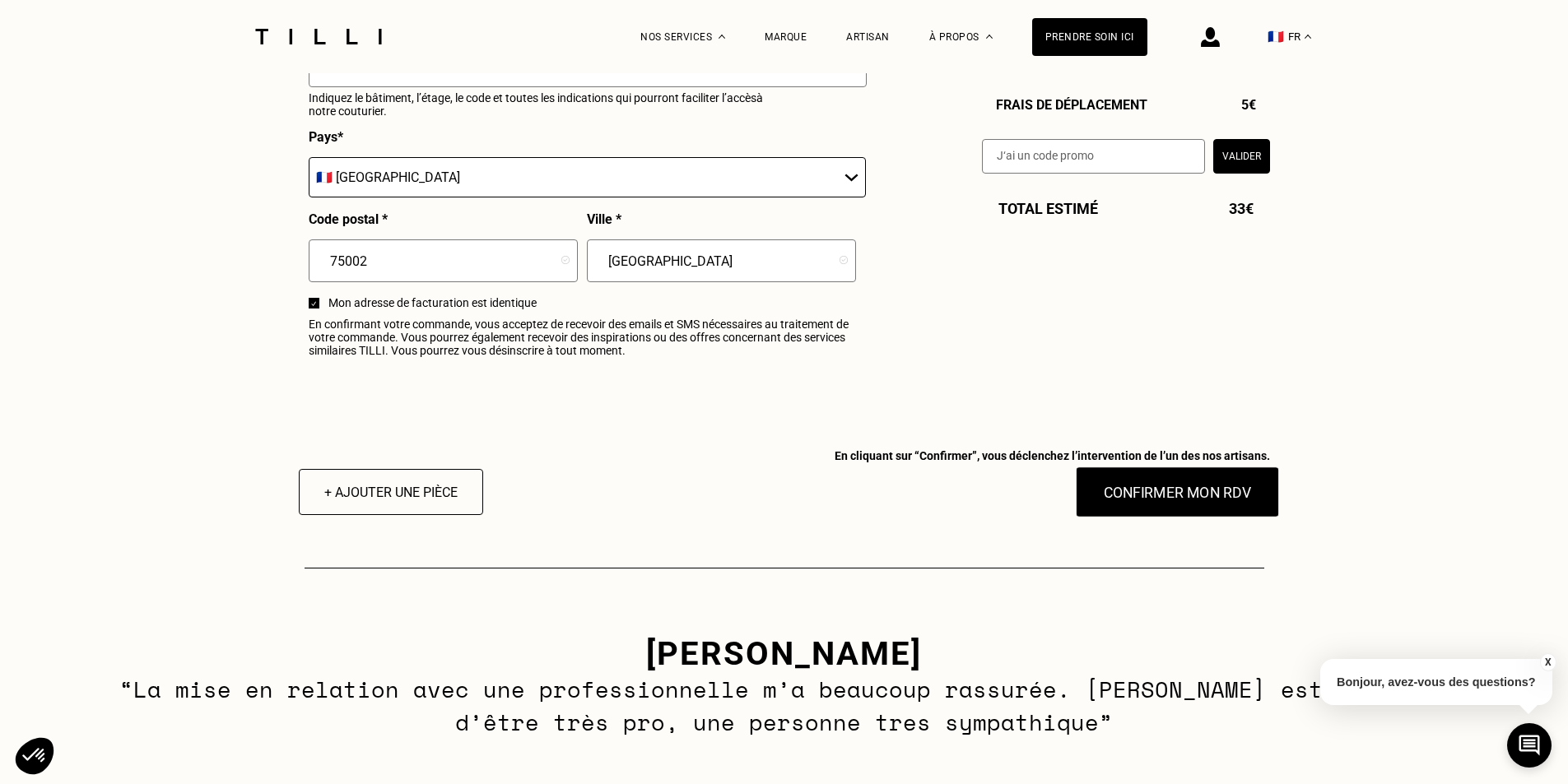
click at [1156, 510] on button "Confirmer mon RDV" at bounding box center [1177, 492] width 204 height 51
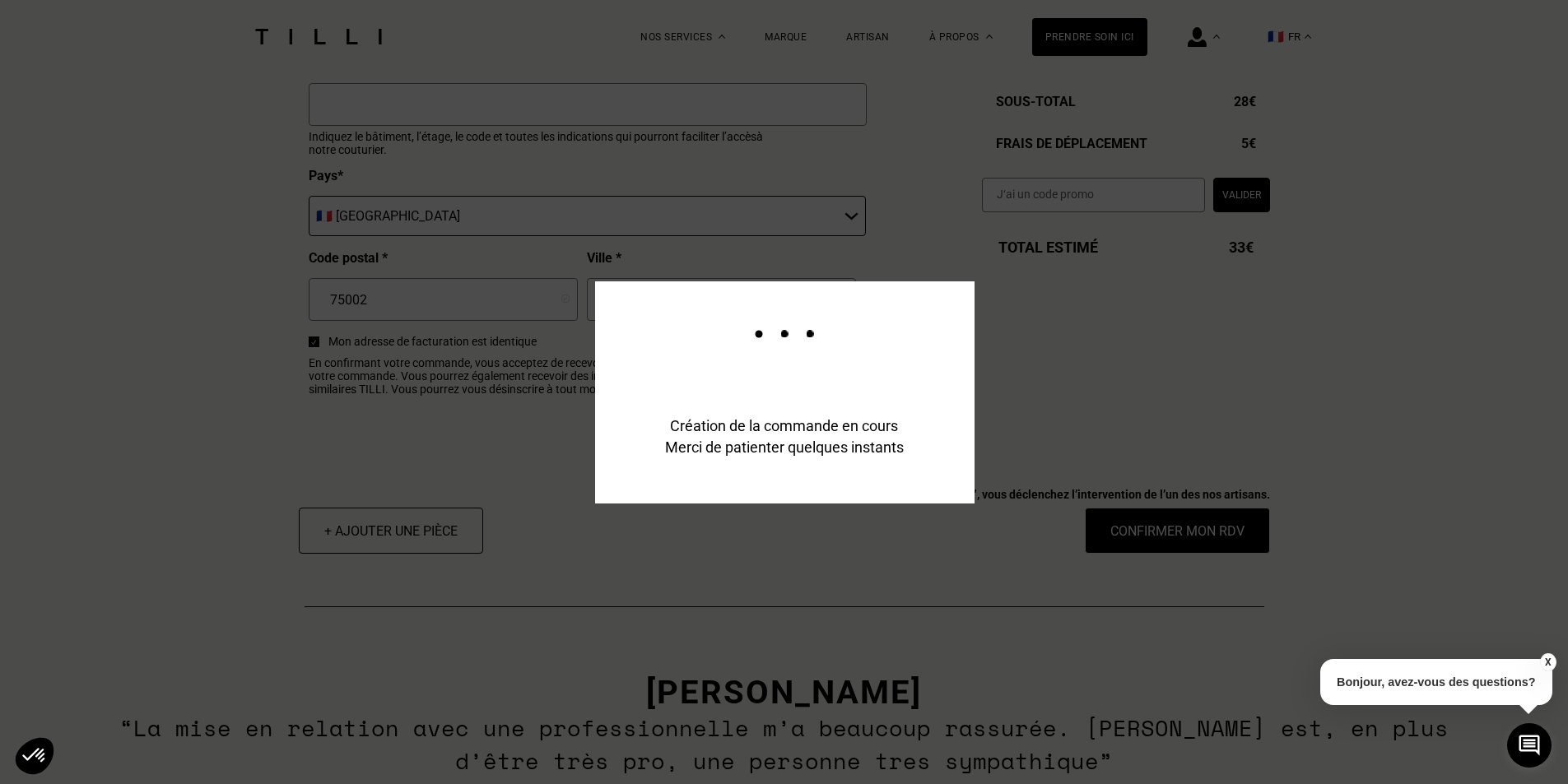
scroll to position [2015, 0]
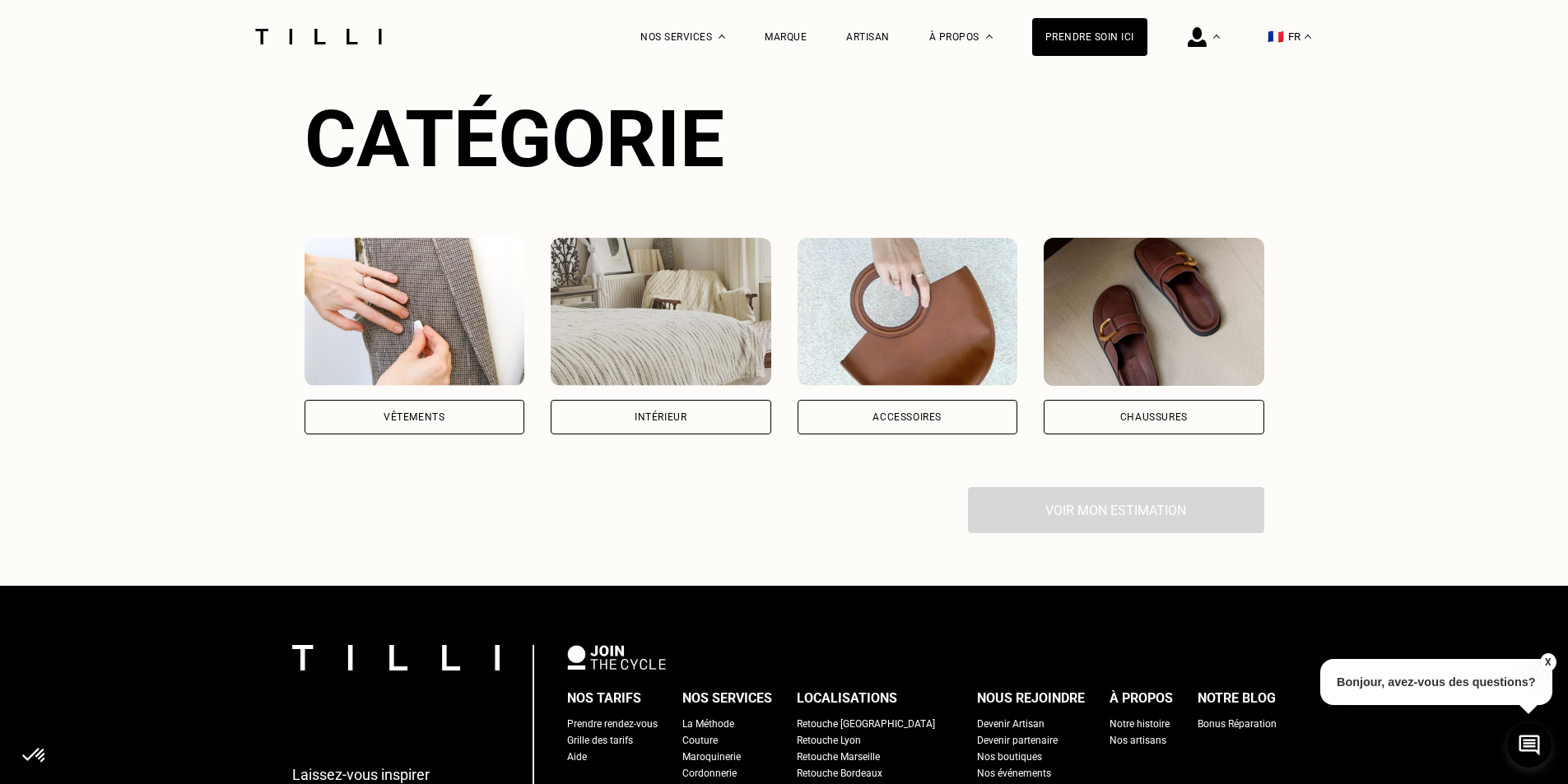
scroll to position [901, 0]
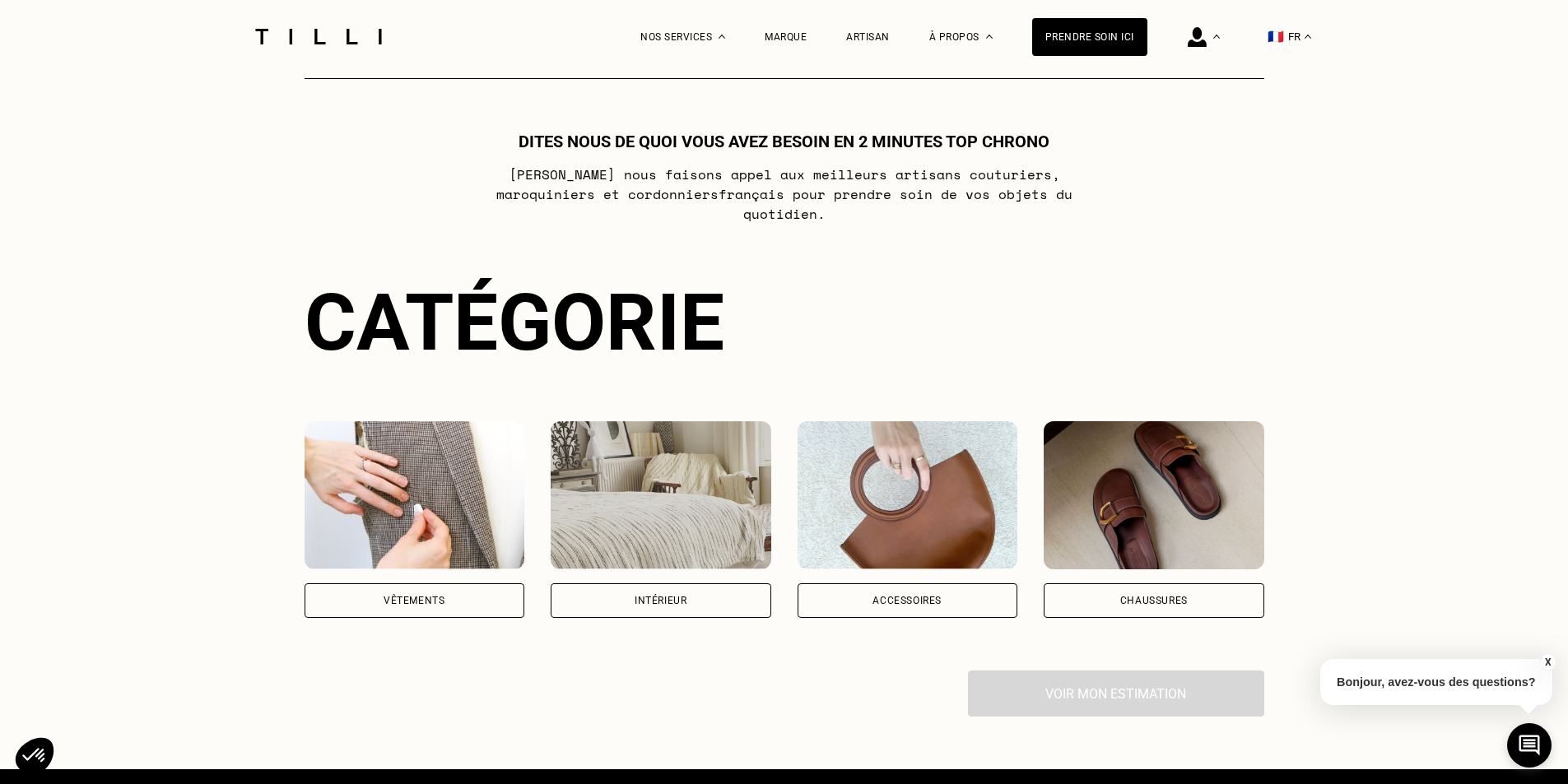
click at [907, 479] on img at bounding box center [908, 495] width 221 height 148
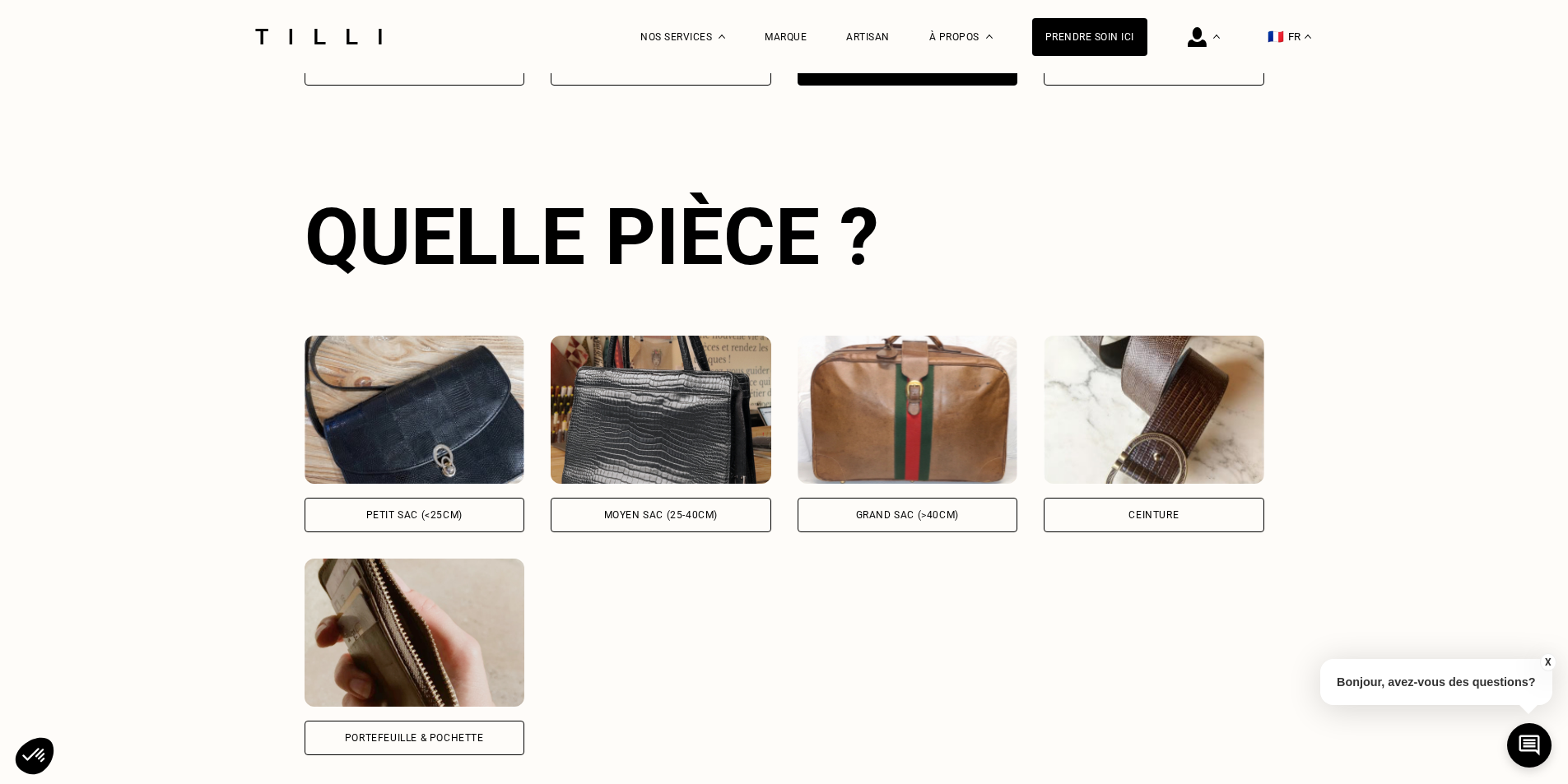
scroll to position [1443, 0]
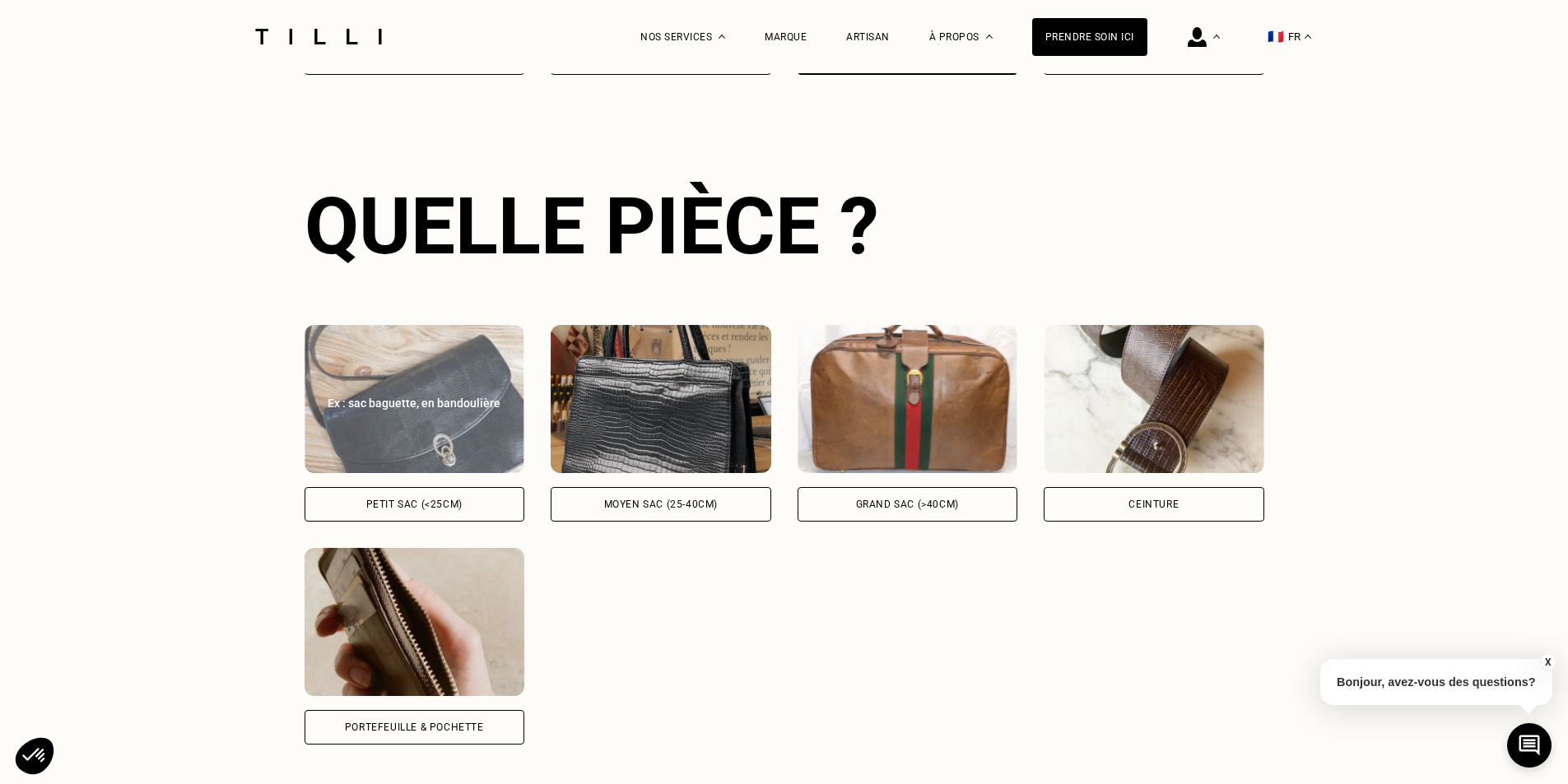
click at [389, 500] on div "Petit sac (<25cm)" at bounding box center [414, 505] width 96 height 10
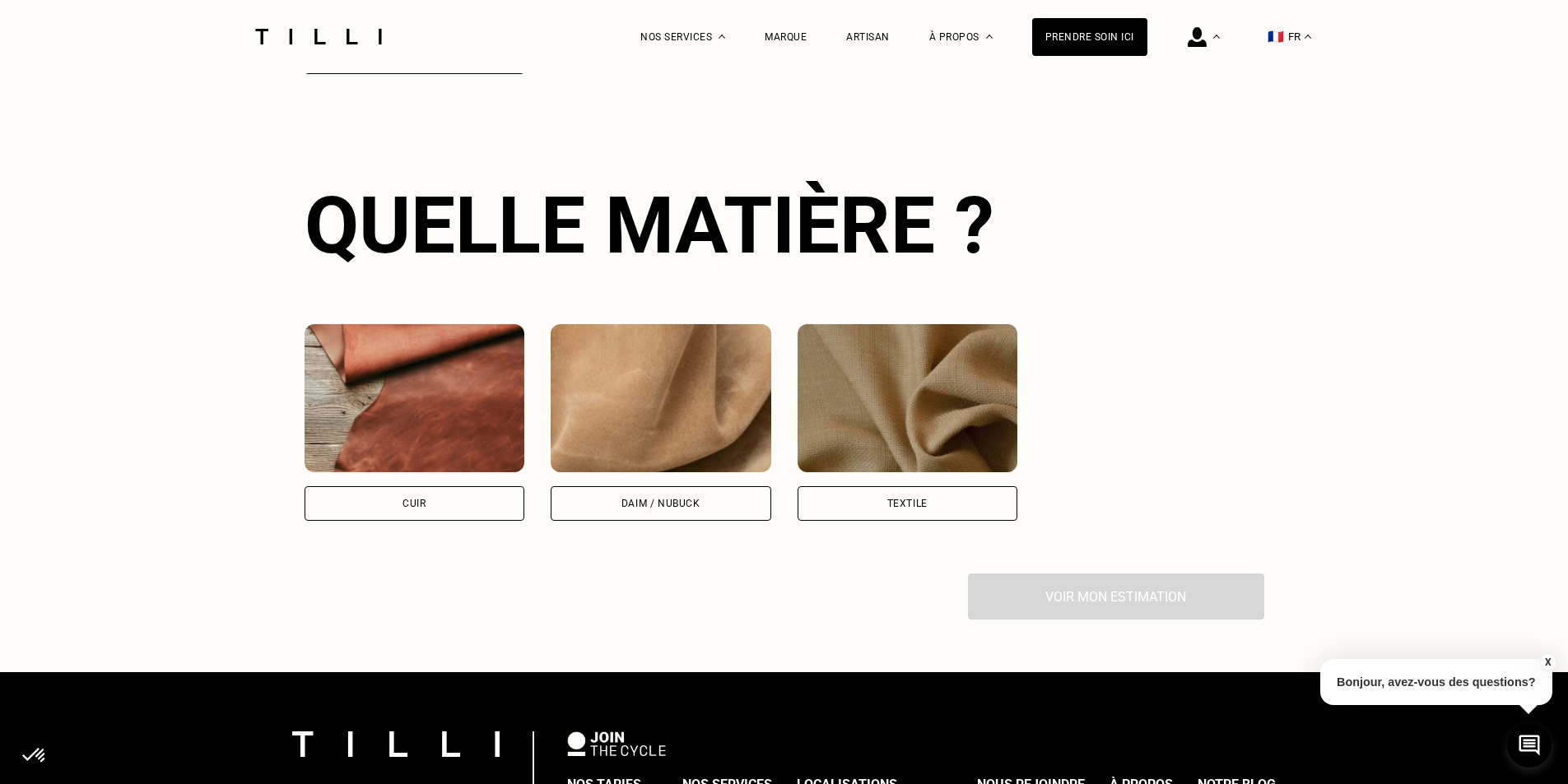
scroll to position [2116, 0]
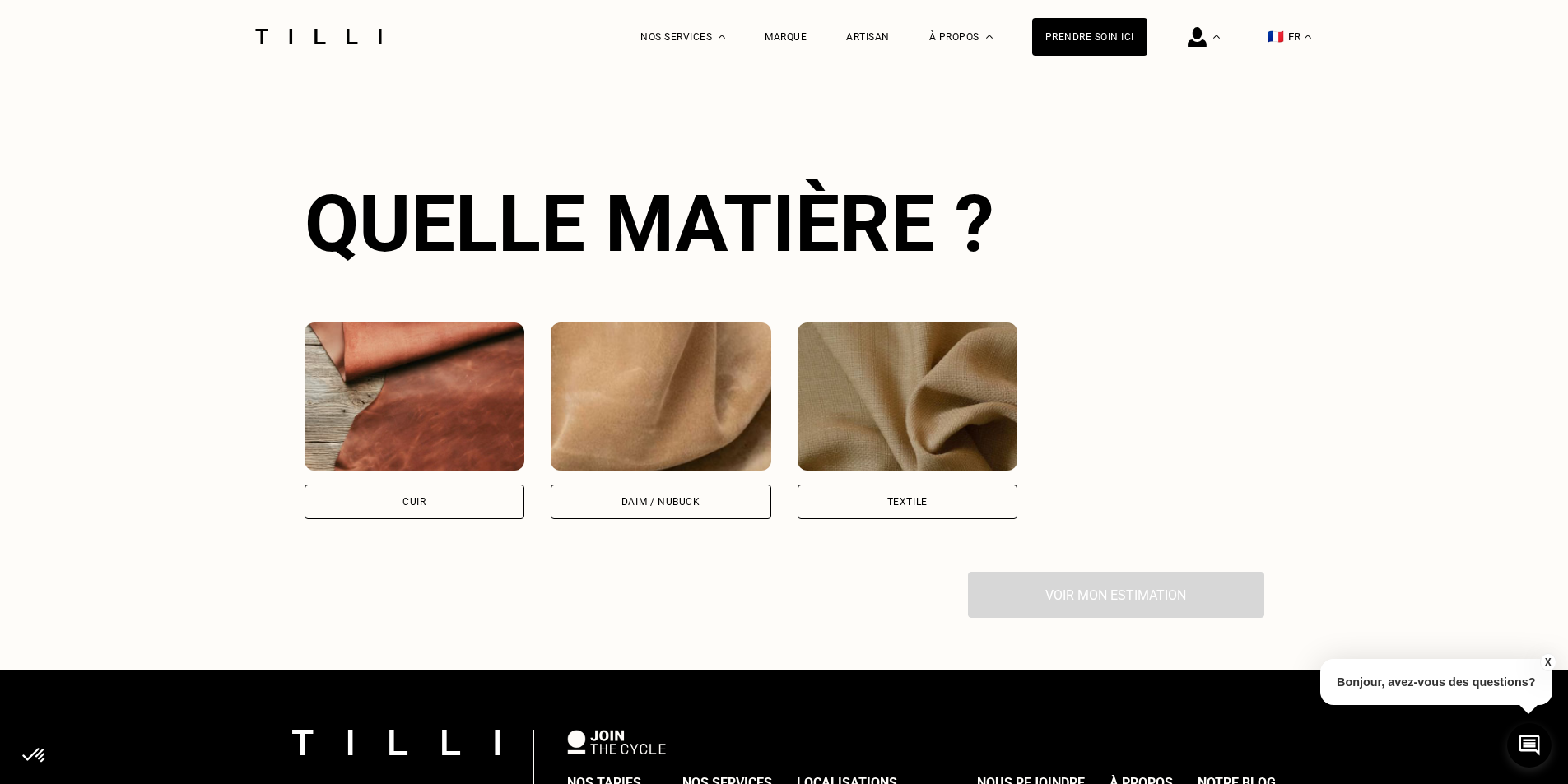
click at [420, 484] on div "Cuir" at bounding box center [414, 502] width 221 height 35
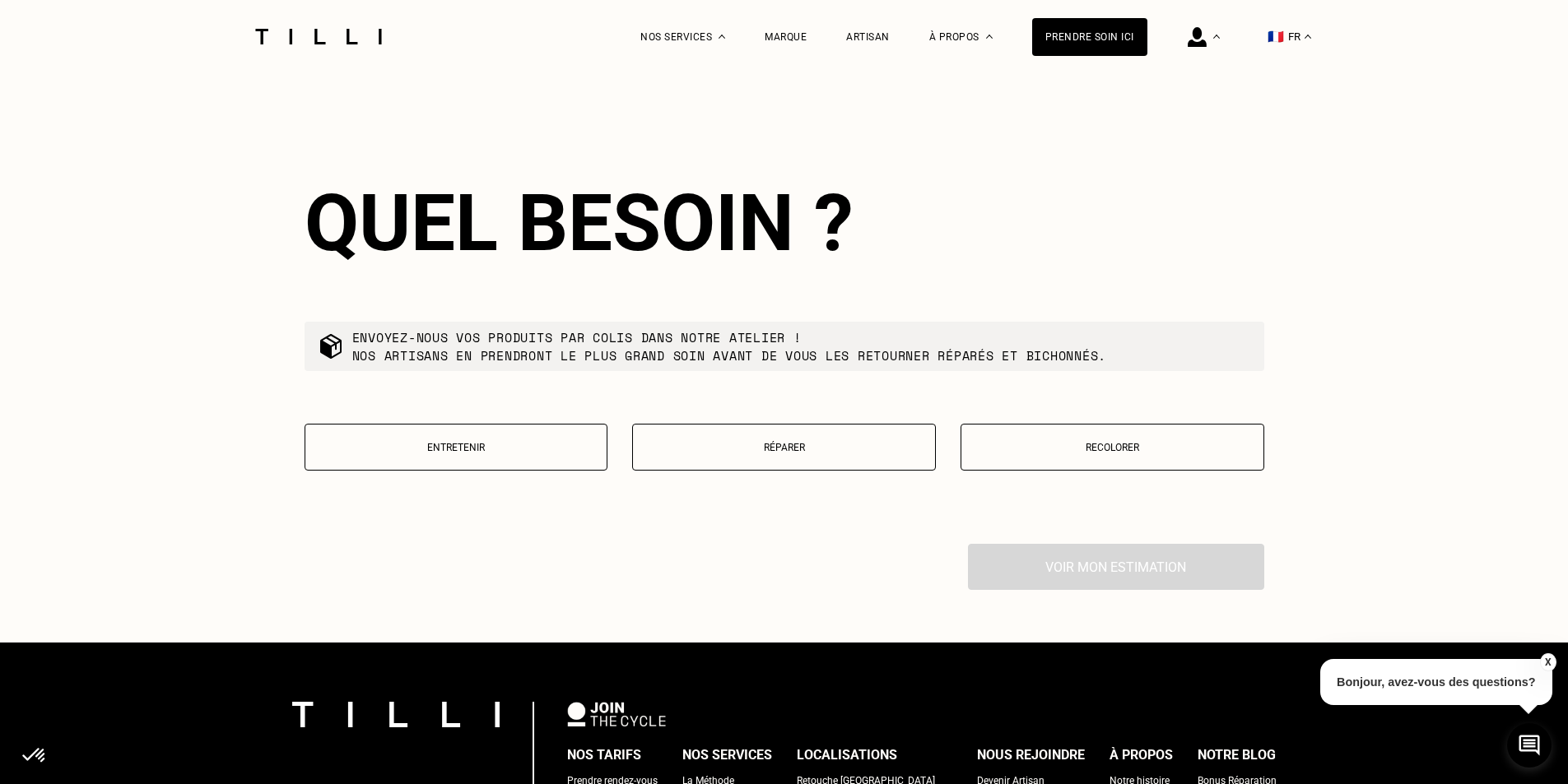
scroll to position [2565, 0]
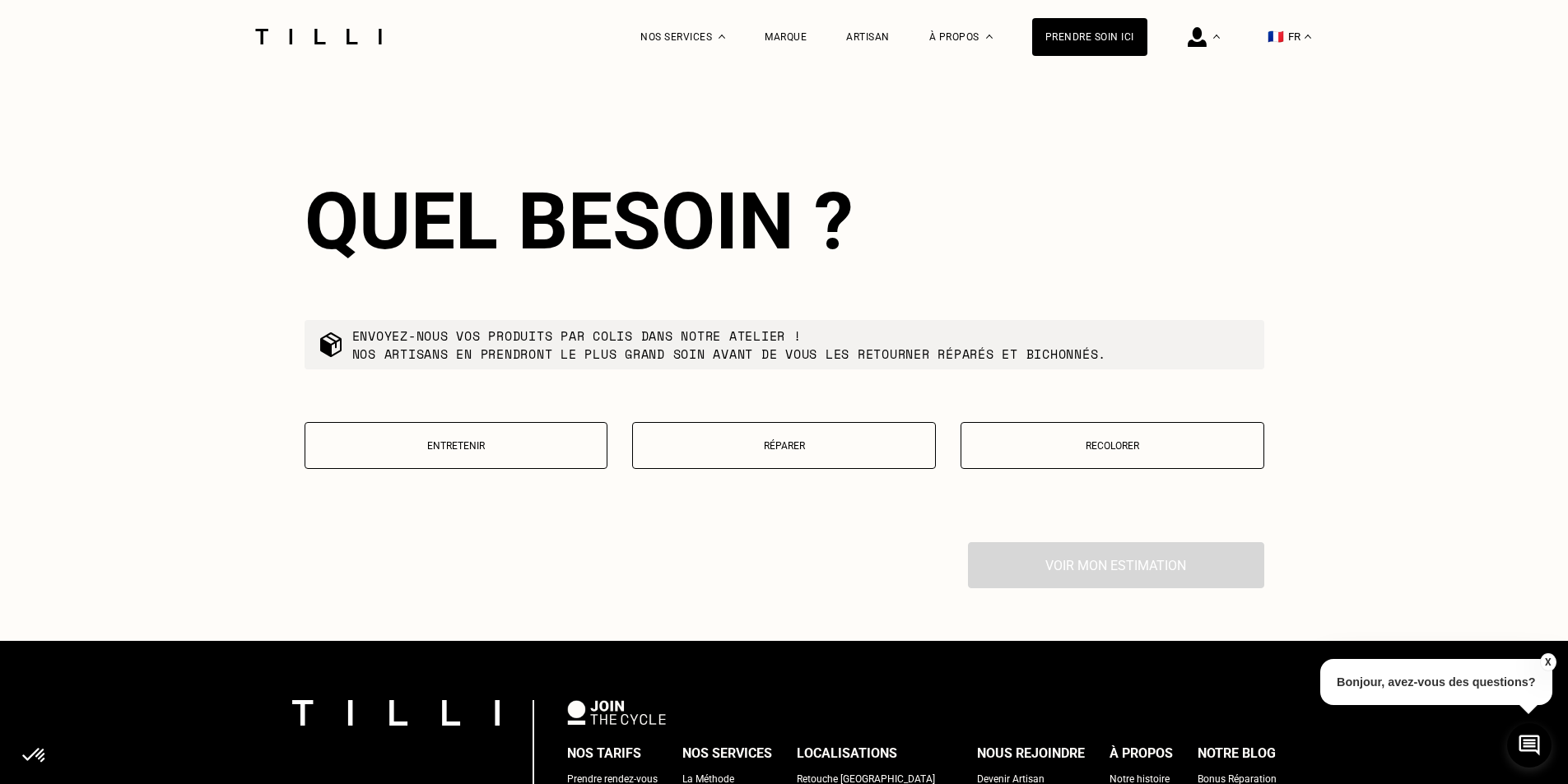
click at [426, 441] on p "Entretenir" at bounding box center [456, 446] width 286 height 12
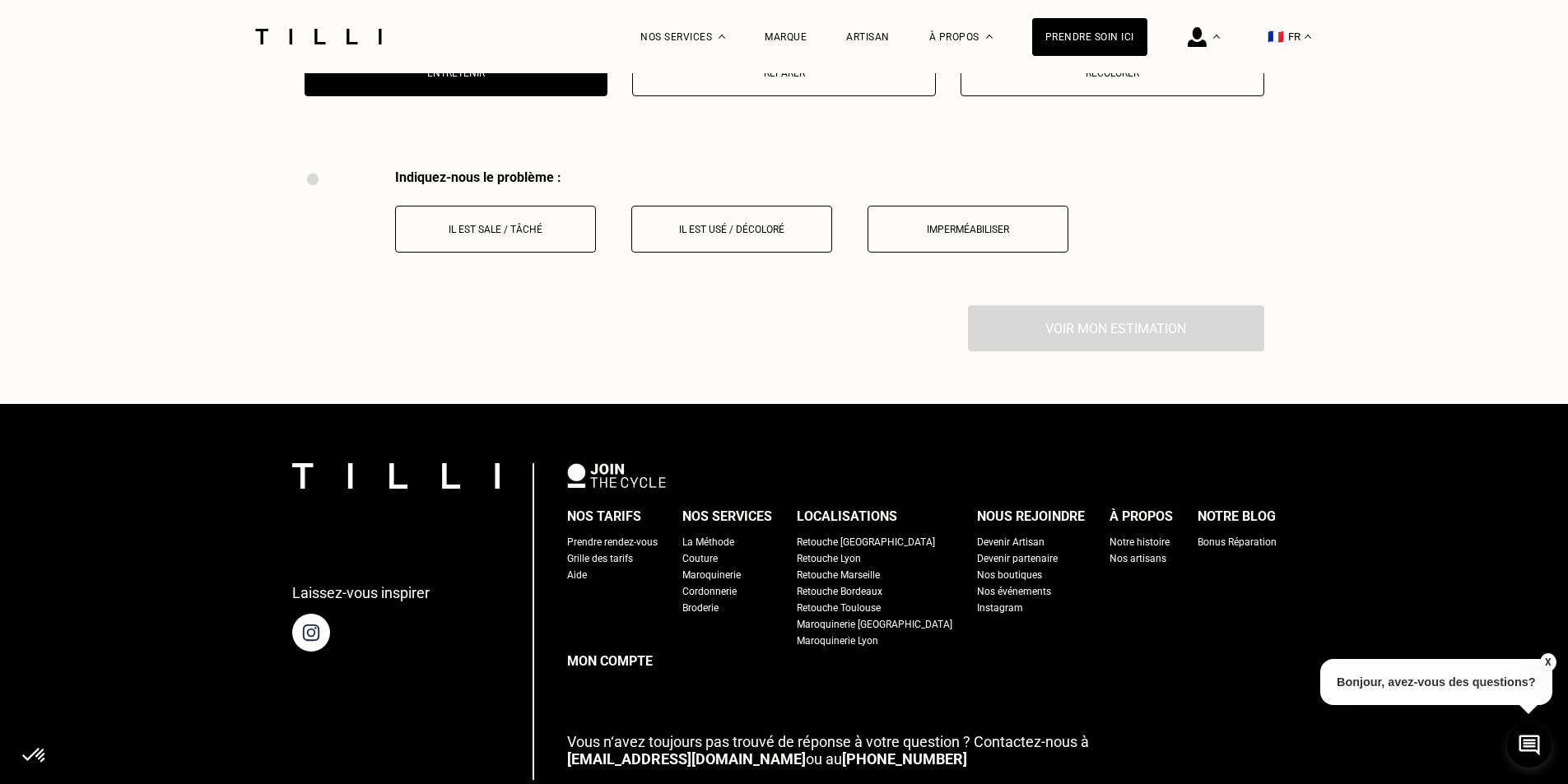
scroll to position [2987, 0]
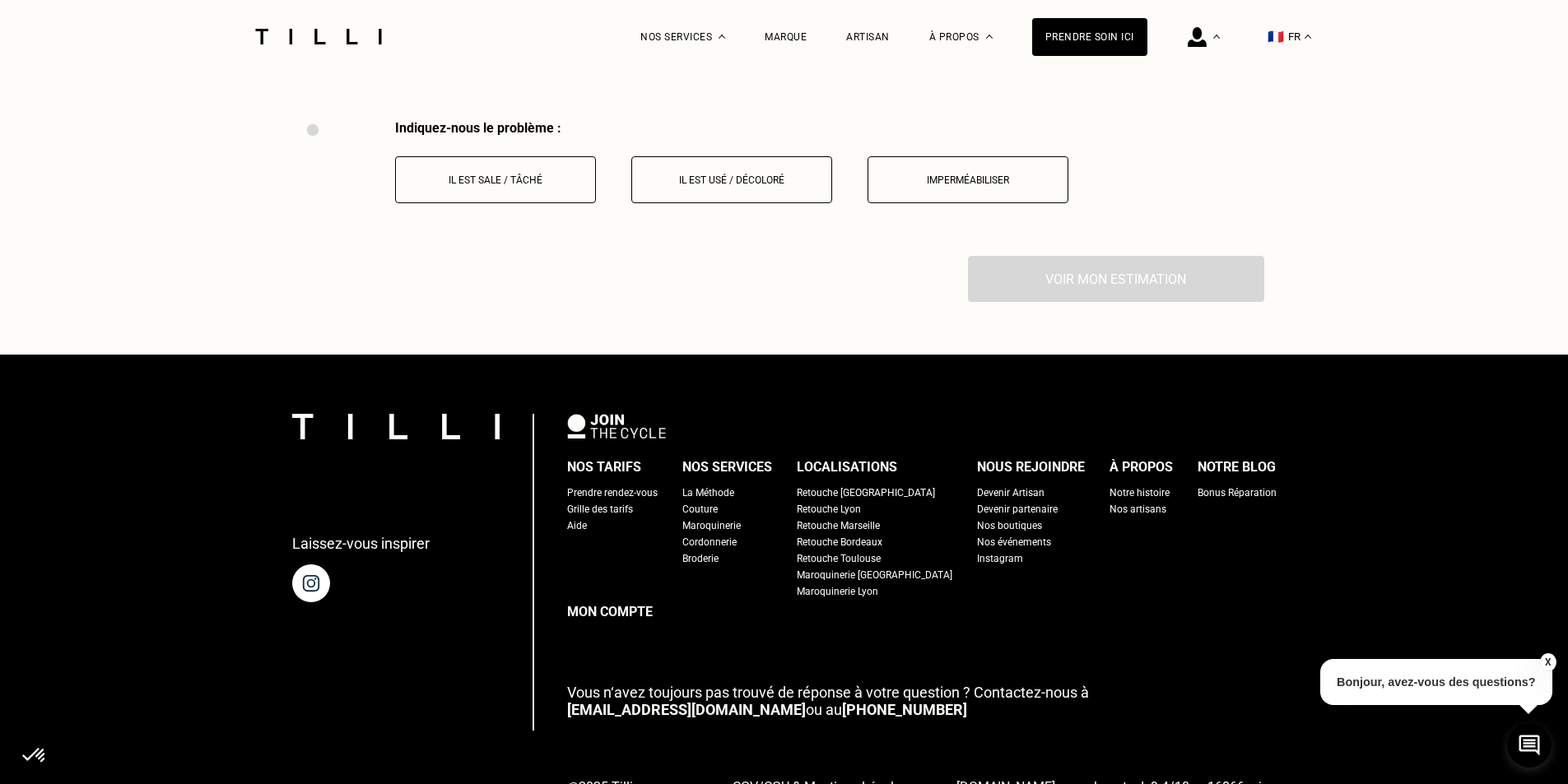
click at [504, 174] on p "Il est sale / tâché" at bounding box center [495, 180] width 183 height 12
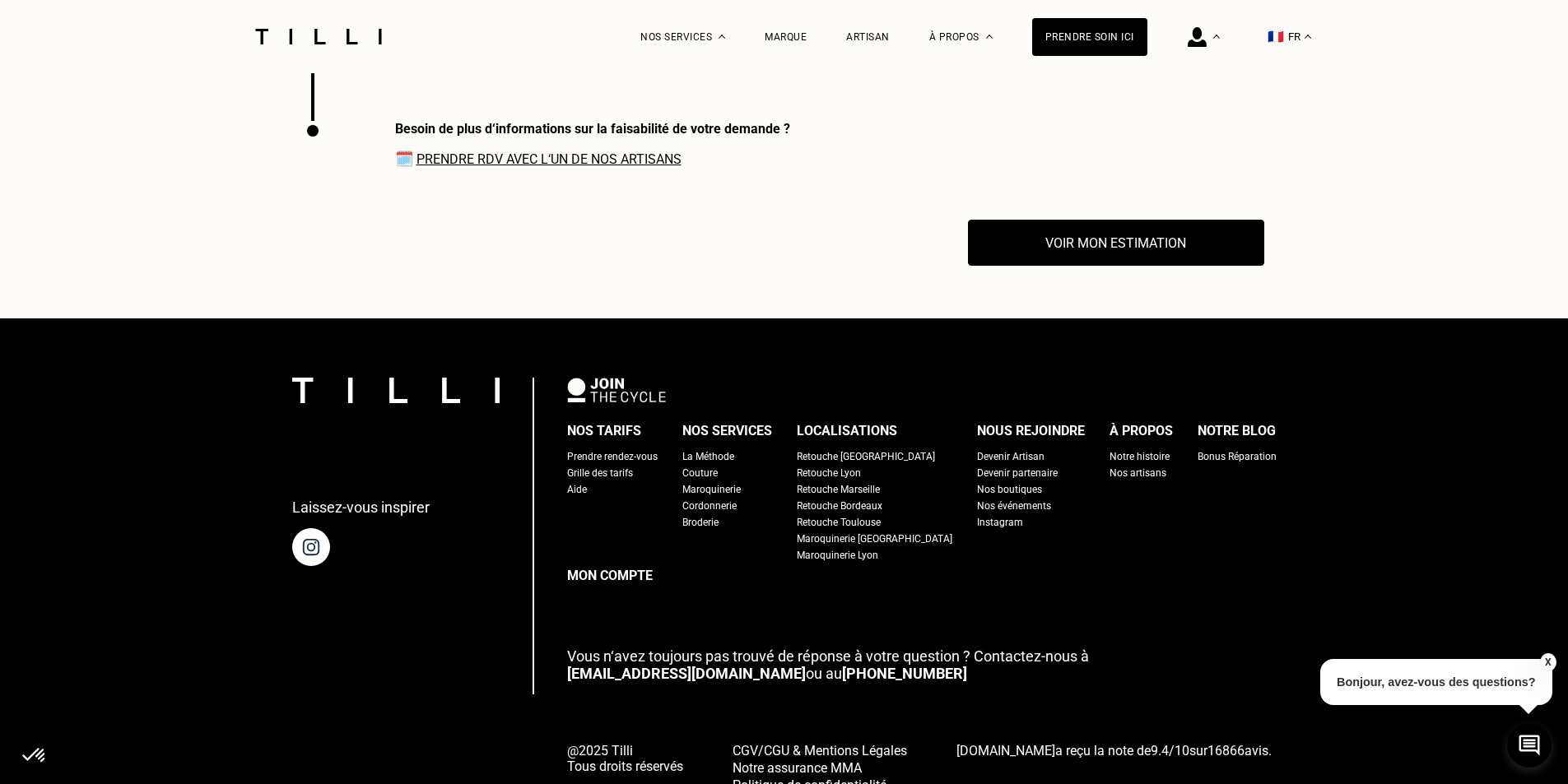
scroll to position [3123, 0]
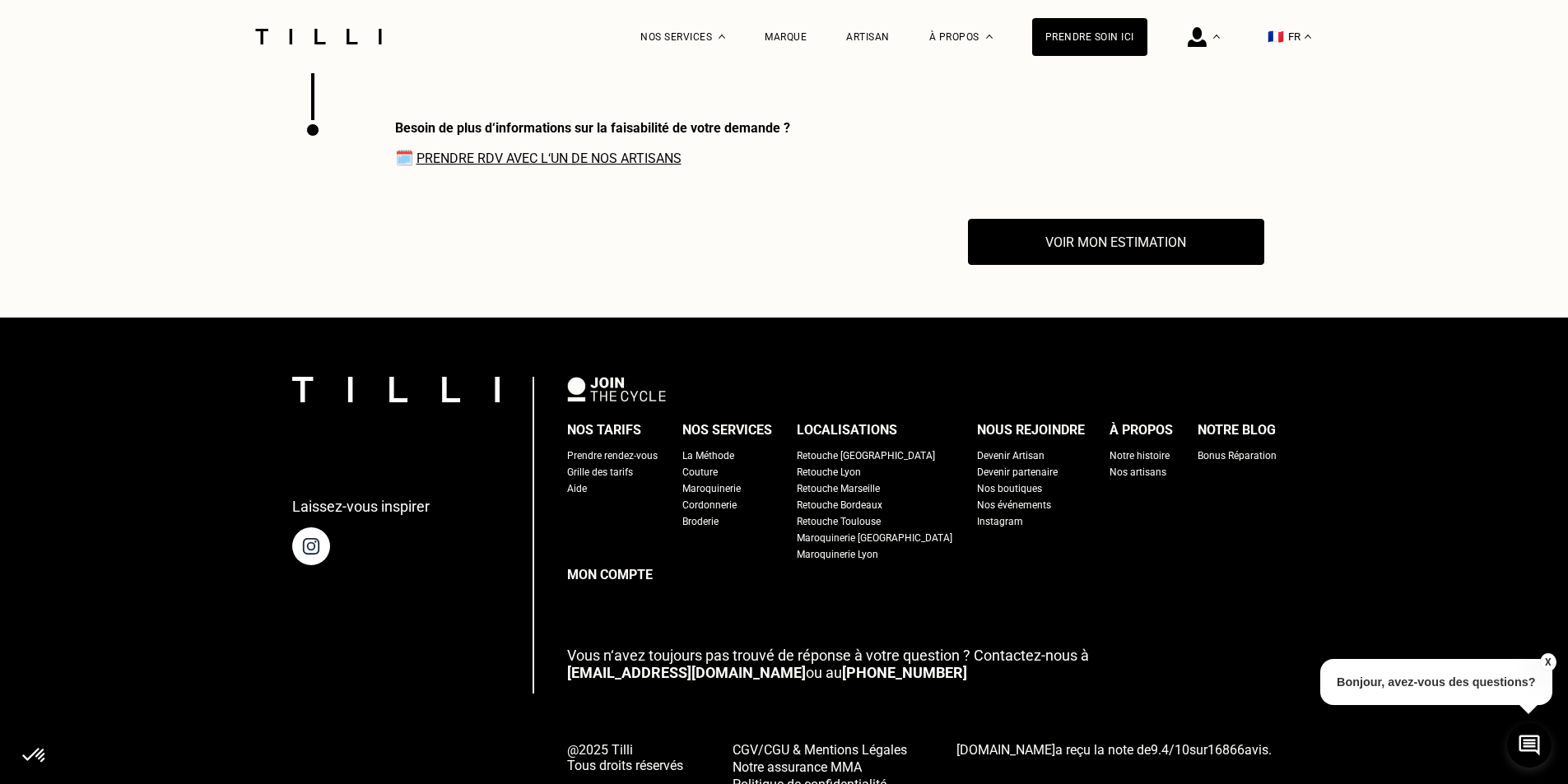
click at [517, 151] on link "Prendre RDV avec l‘un de nos artisans" at bounding box center [549, 159] width 265 height 16
click at [1131, 225] on button "Voir mon estimation" at bounding box center [1116, 242] width 326 height 51
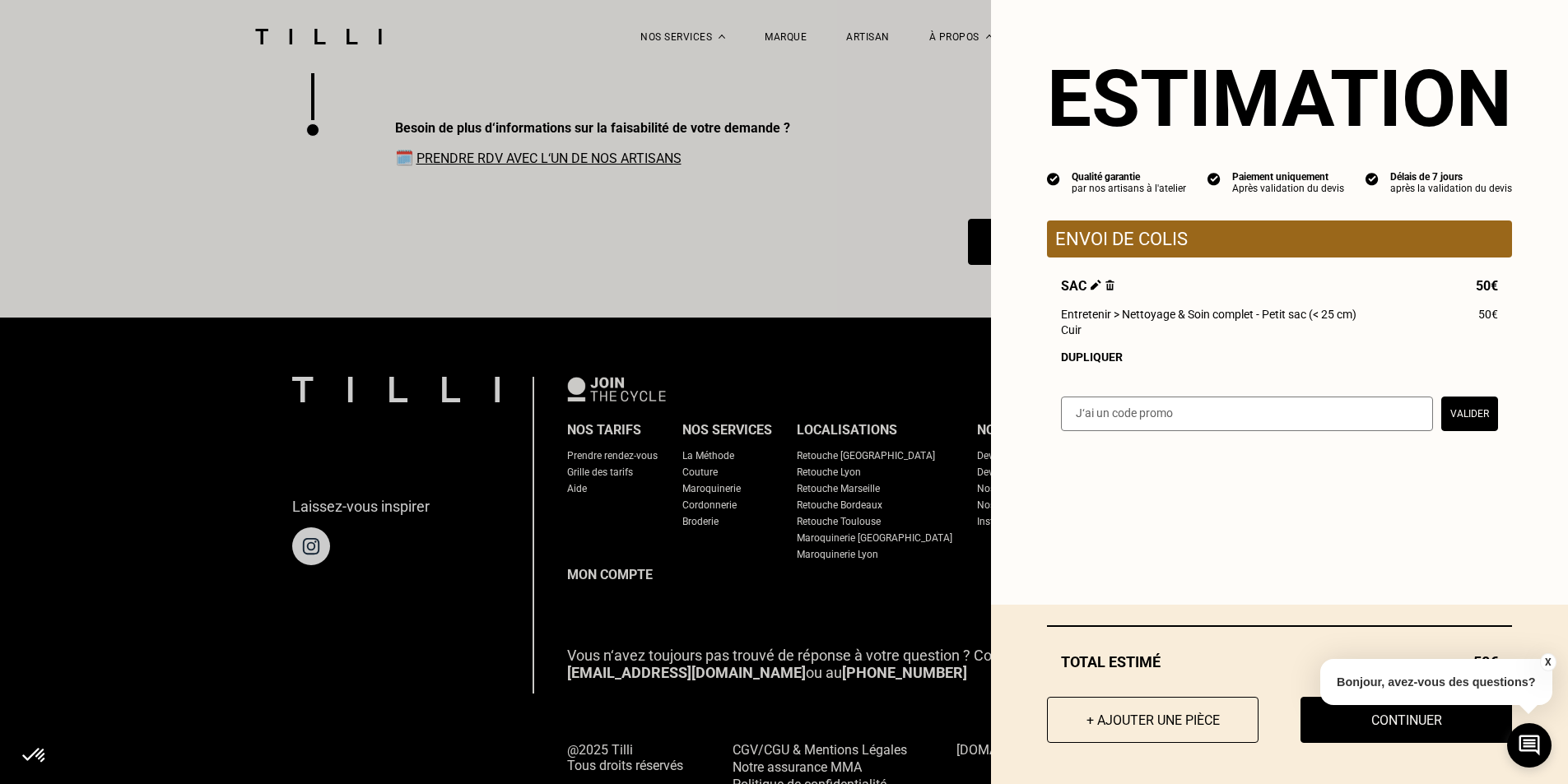
scroll to position [3175, 0]
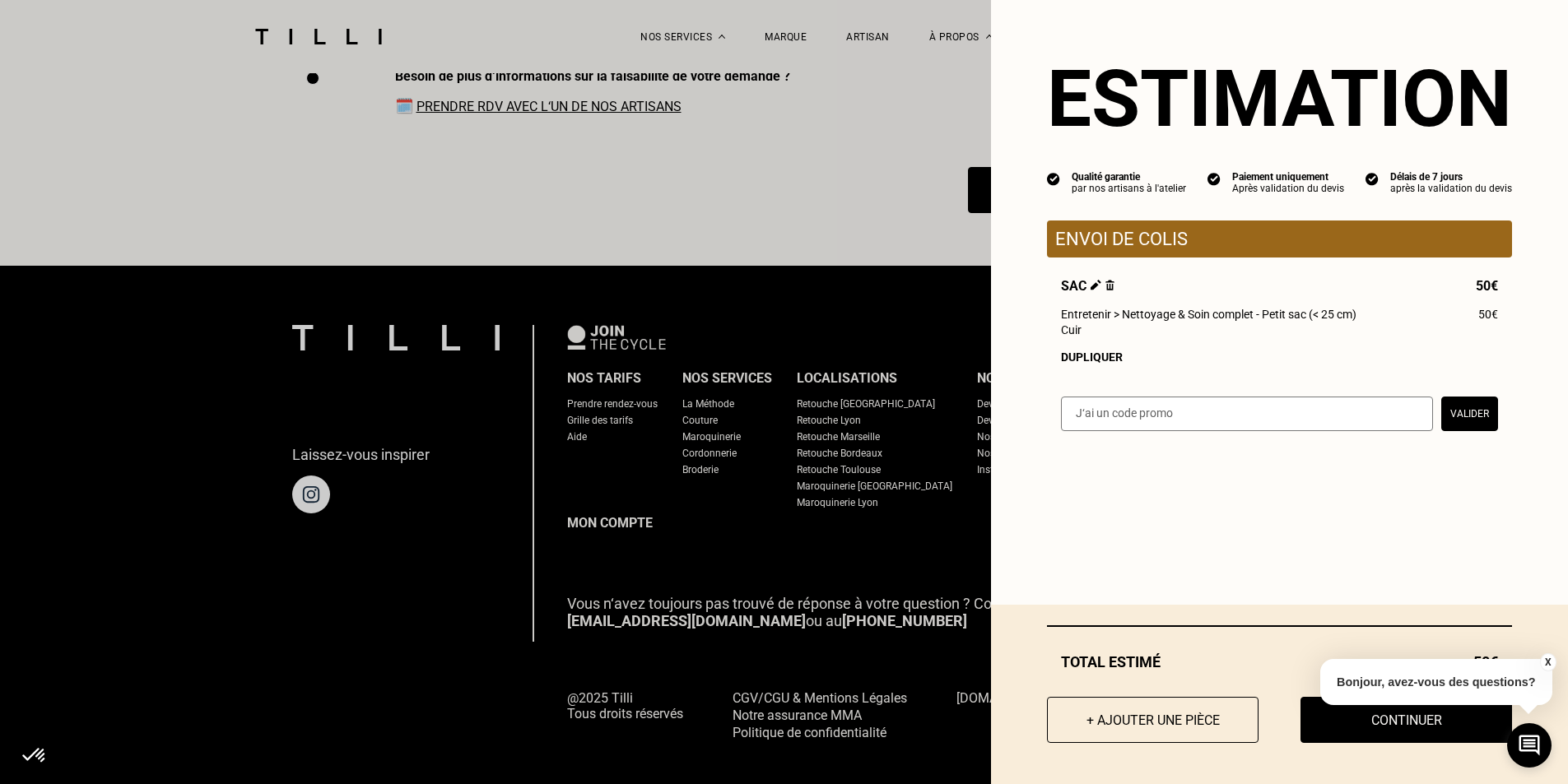
click at [1548, 659] on button "X" at bounding box center [1547, 662] width 17 height 18
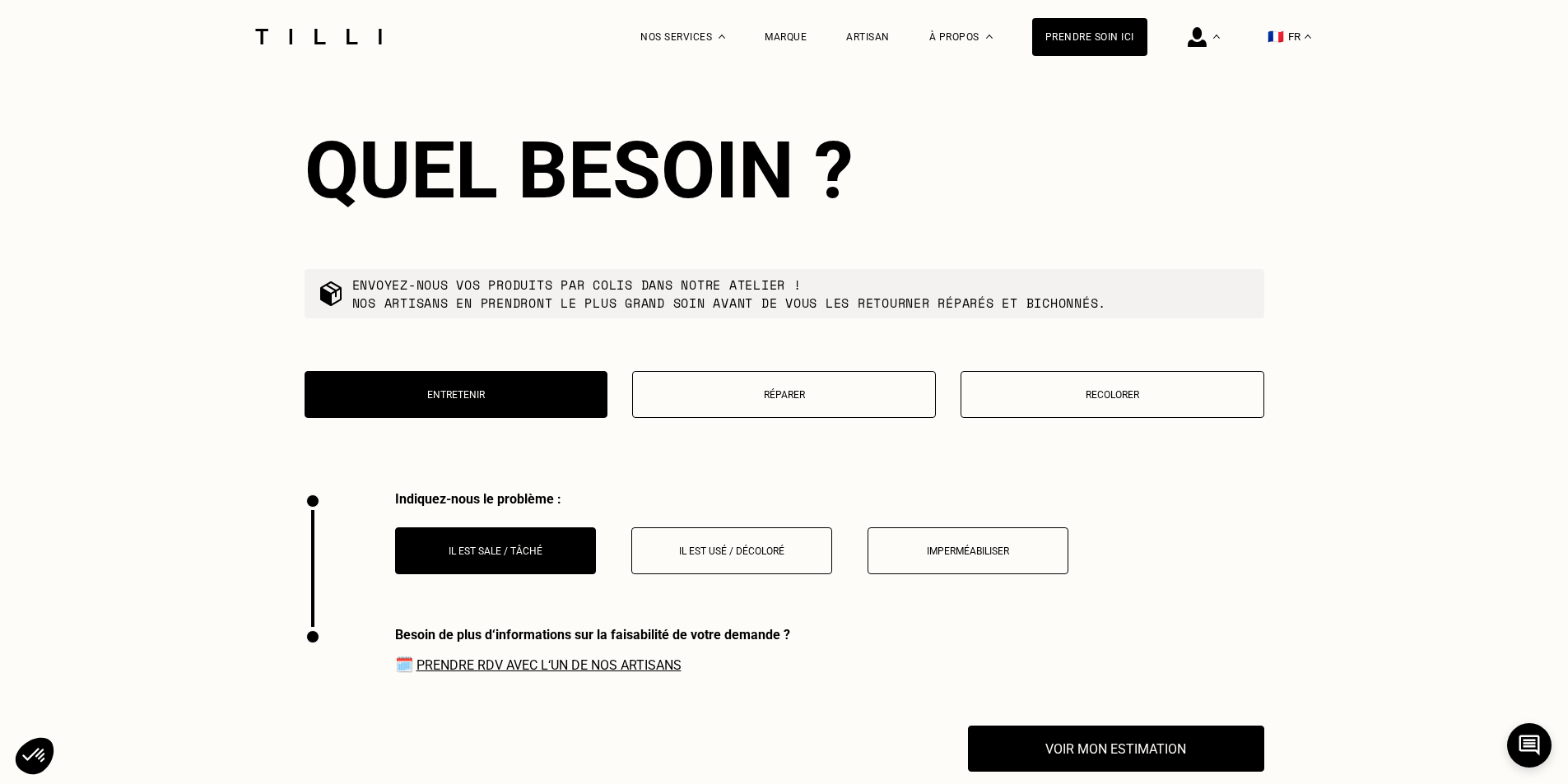
scroll to position [2599, 0]
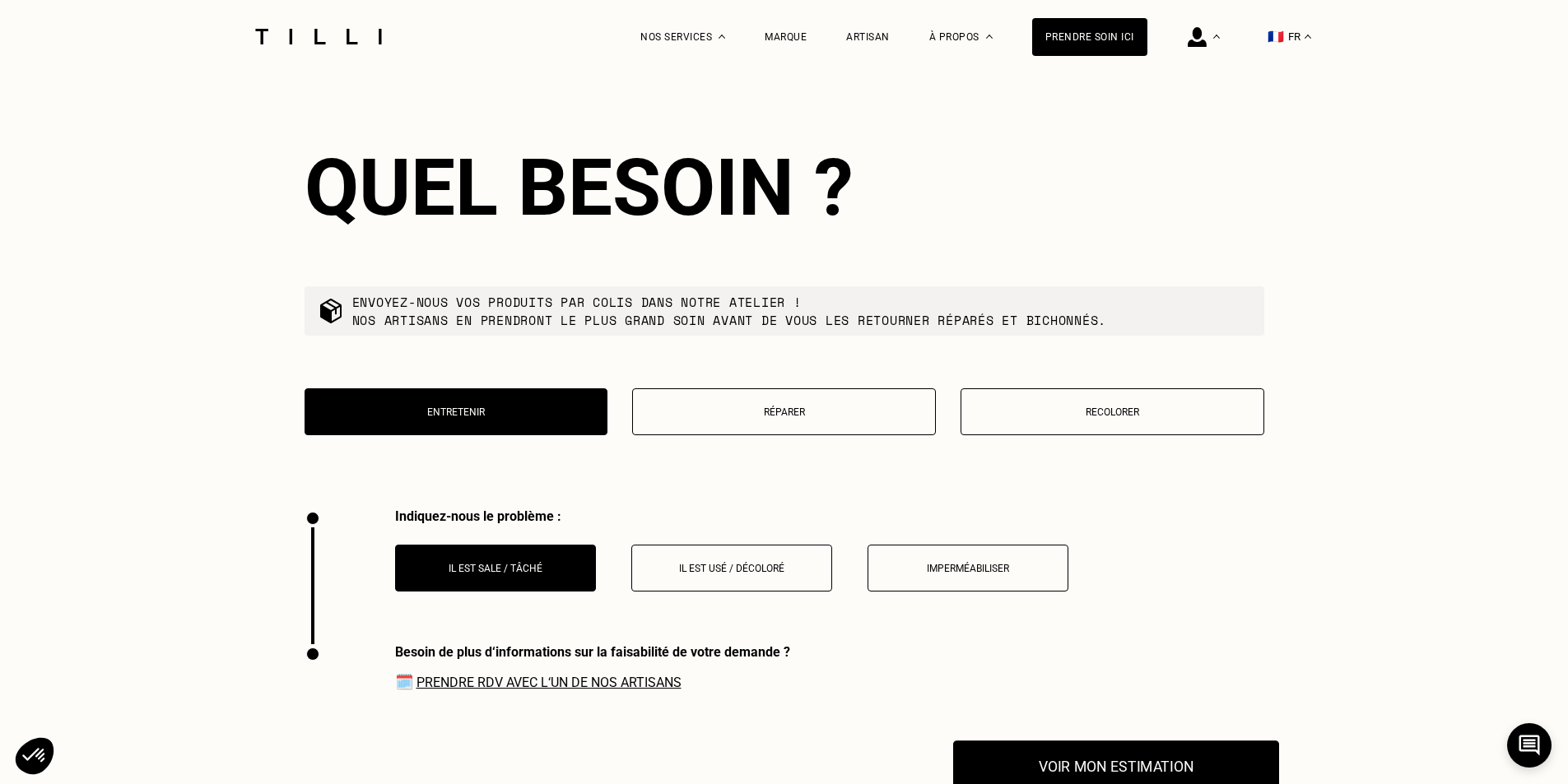
click at [1125, 743] on button "Voir mon estimation" at bounding box center [1116, 766] width 326 height 51
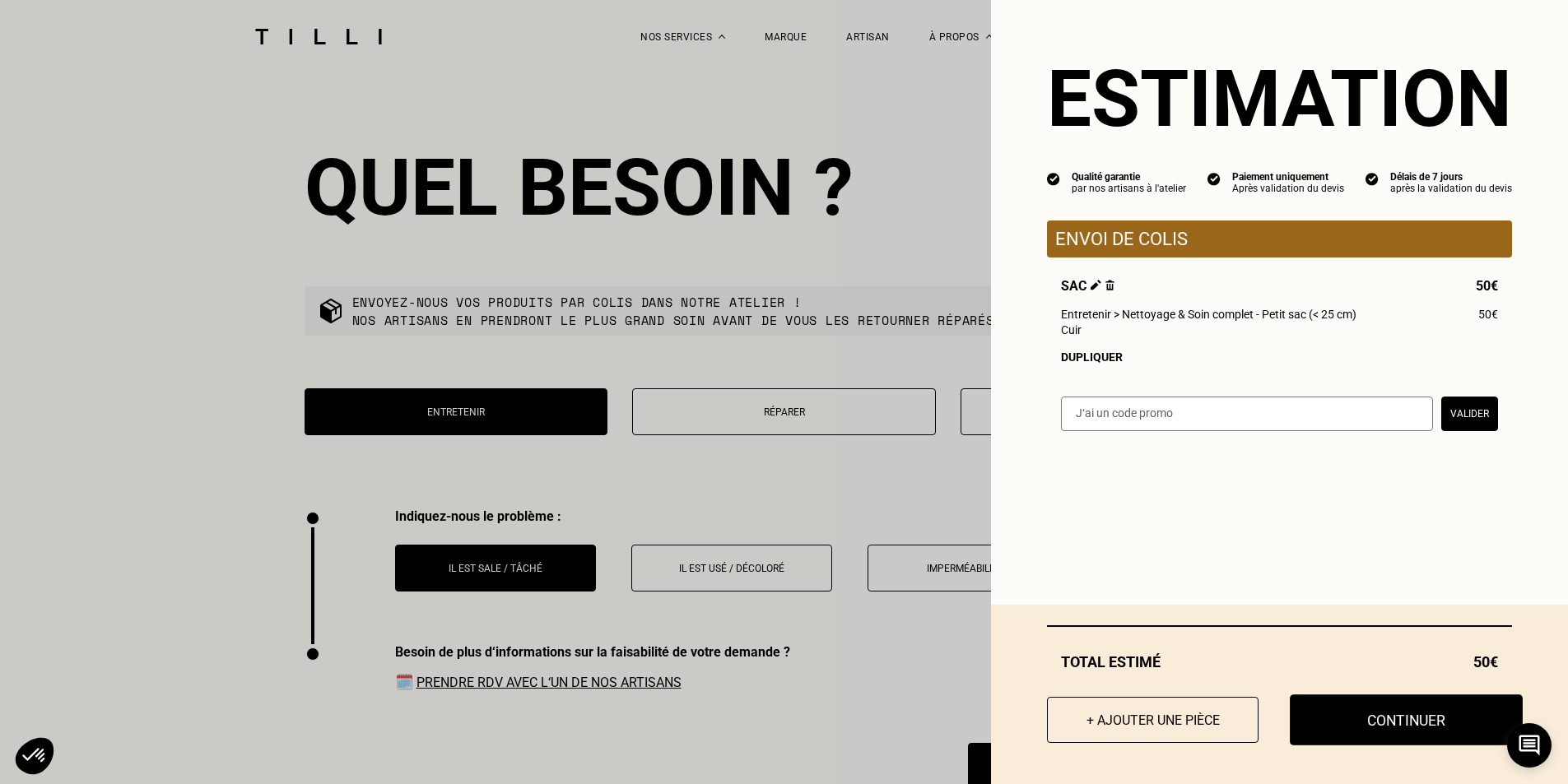
click at [1386, 726] on button "Continuer" at bounding box center [1406, 720] width 232 height 51
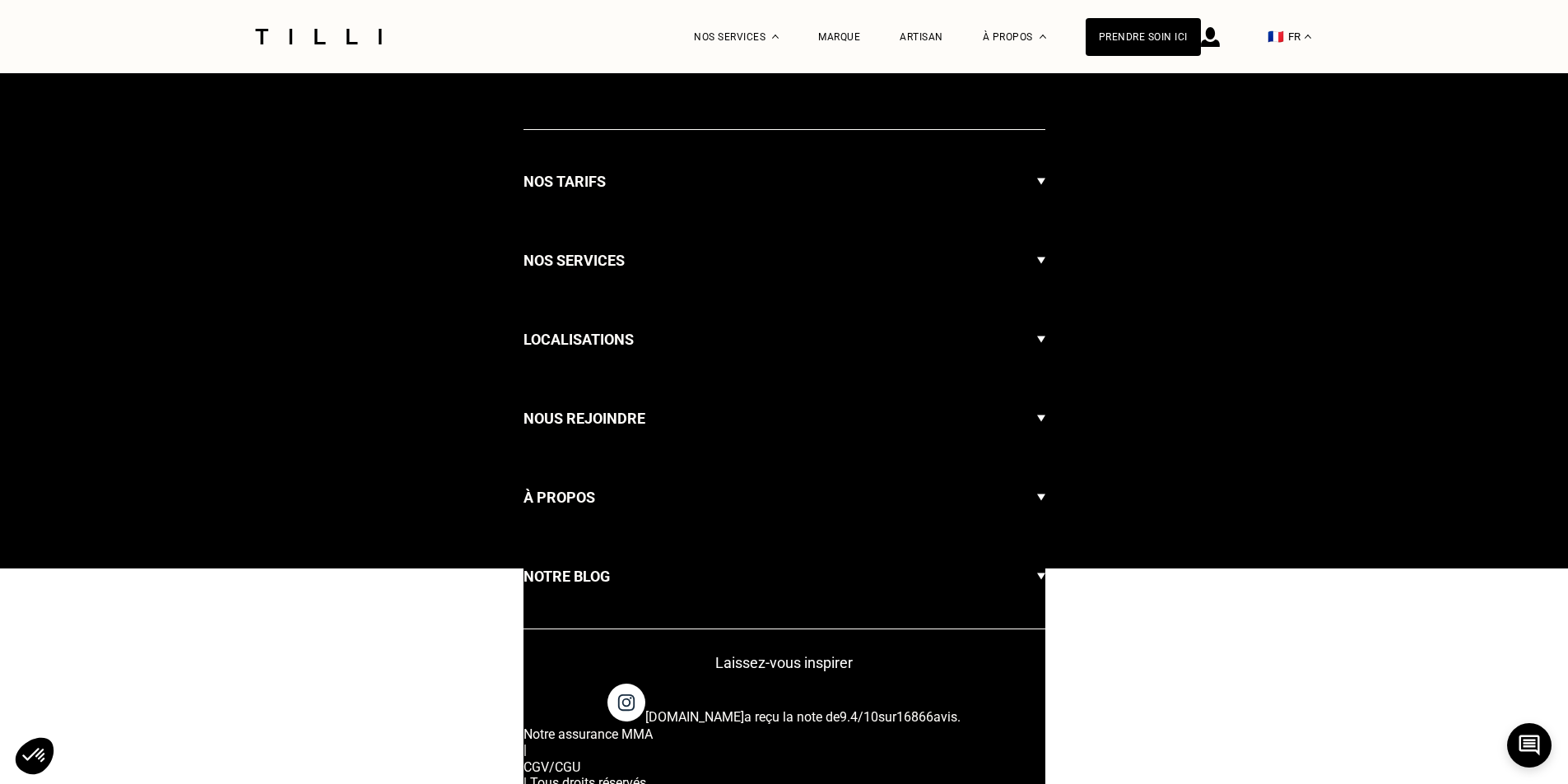
select select "FR"
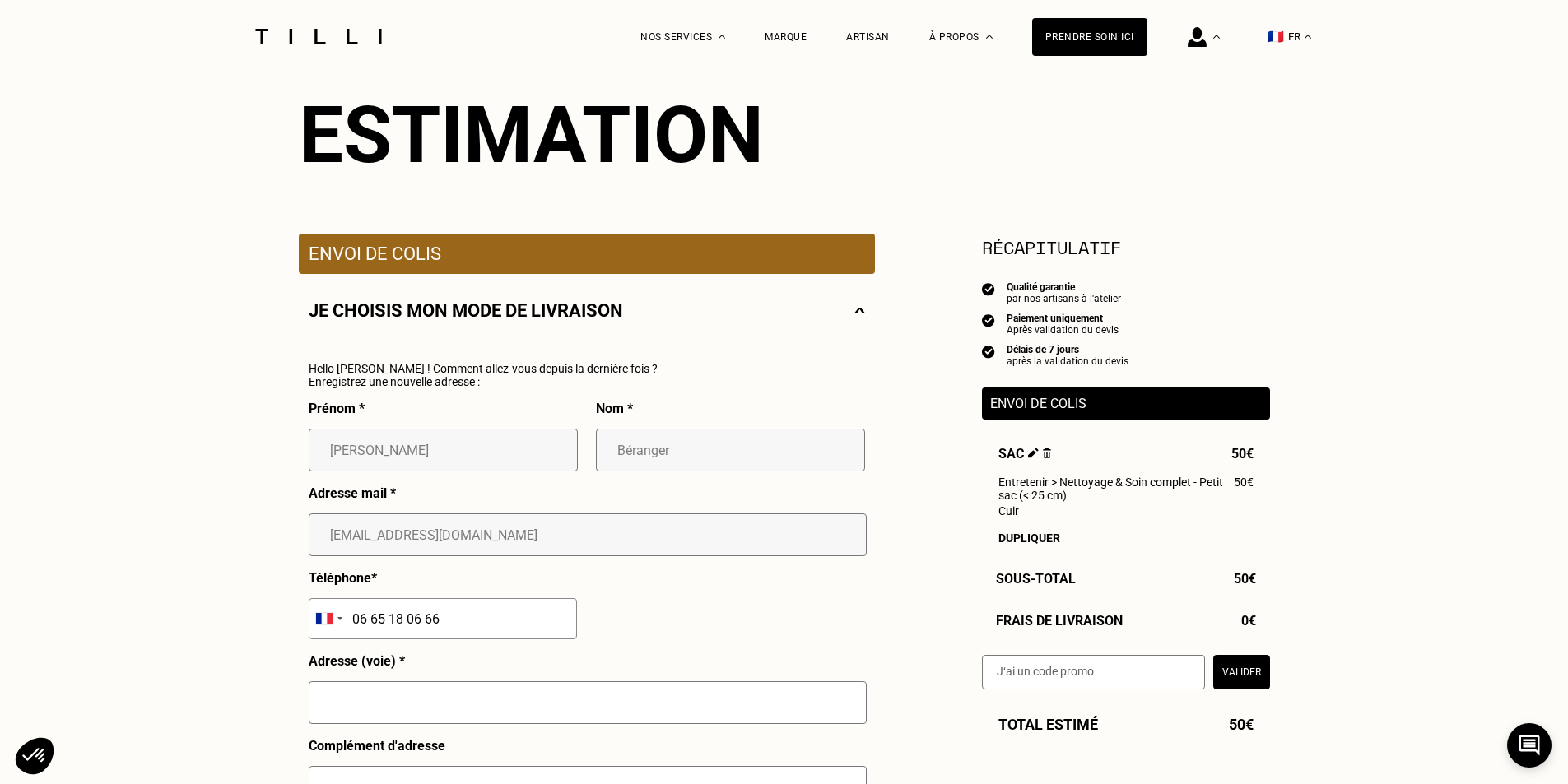
scroll to position [247, 0]
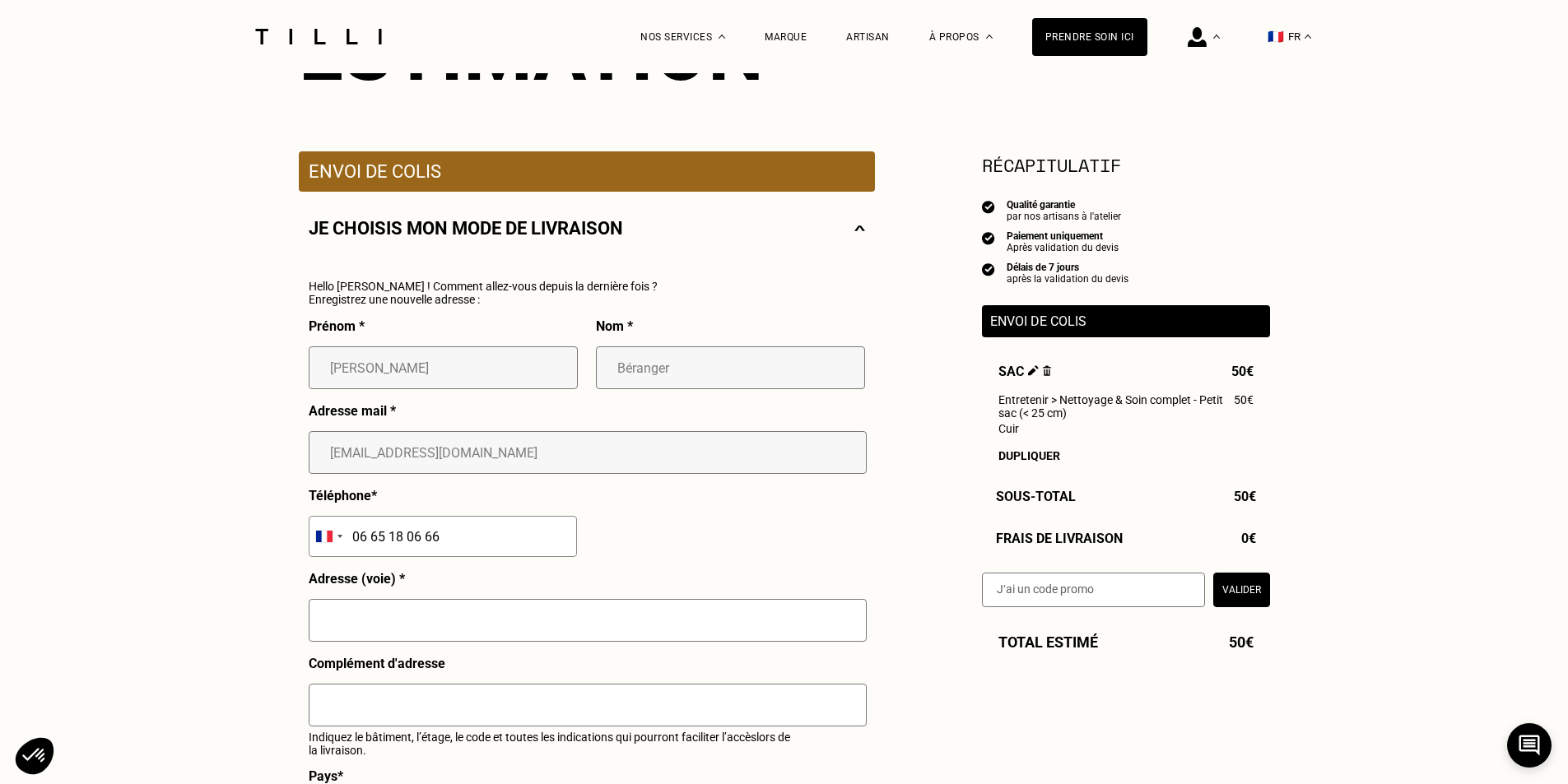
click at [109, 190] on div "Besoin Estimation Confirmation Estimation Récapitulatif Qualité garantie par no…" at bounding box center [784, 755] width 1568 height 1858
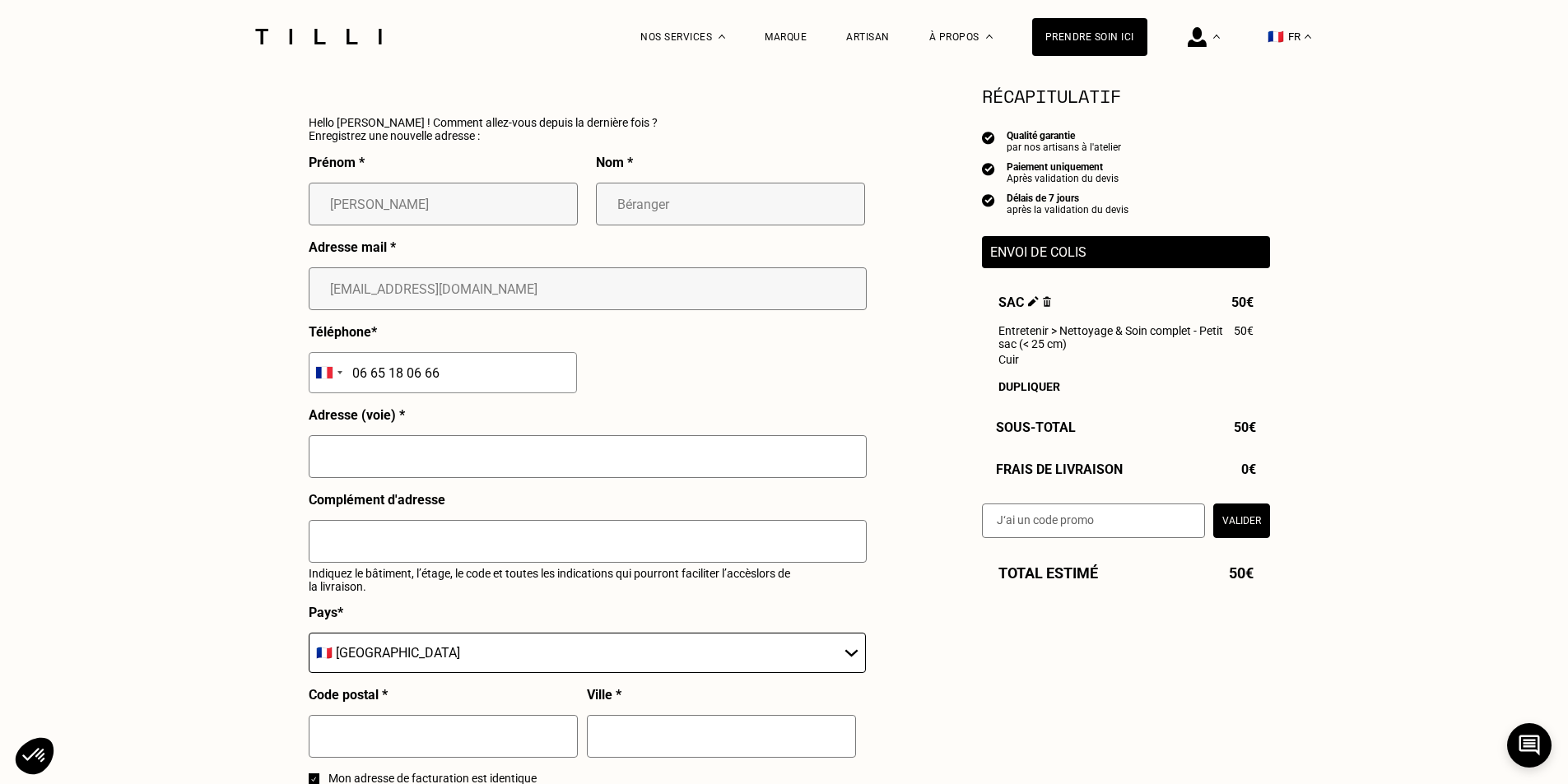
scroll to position [411, 0]
click at [357, 472] on input "text" at bounding box center [588, 456] width 558 height 43
type input "[STREET_ADDRESS]"
click at [491, 748] on input "text" at bounding box center [443, 735] width 269 height 43
type input "75002"
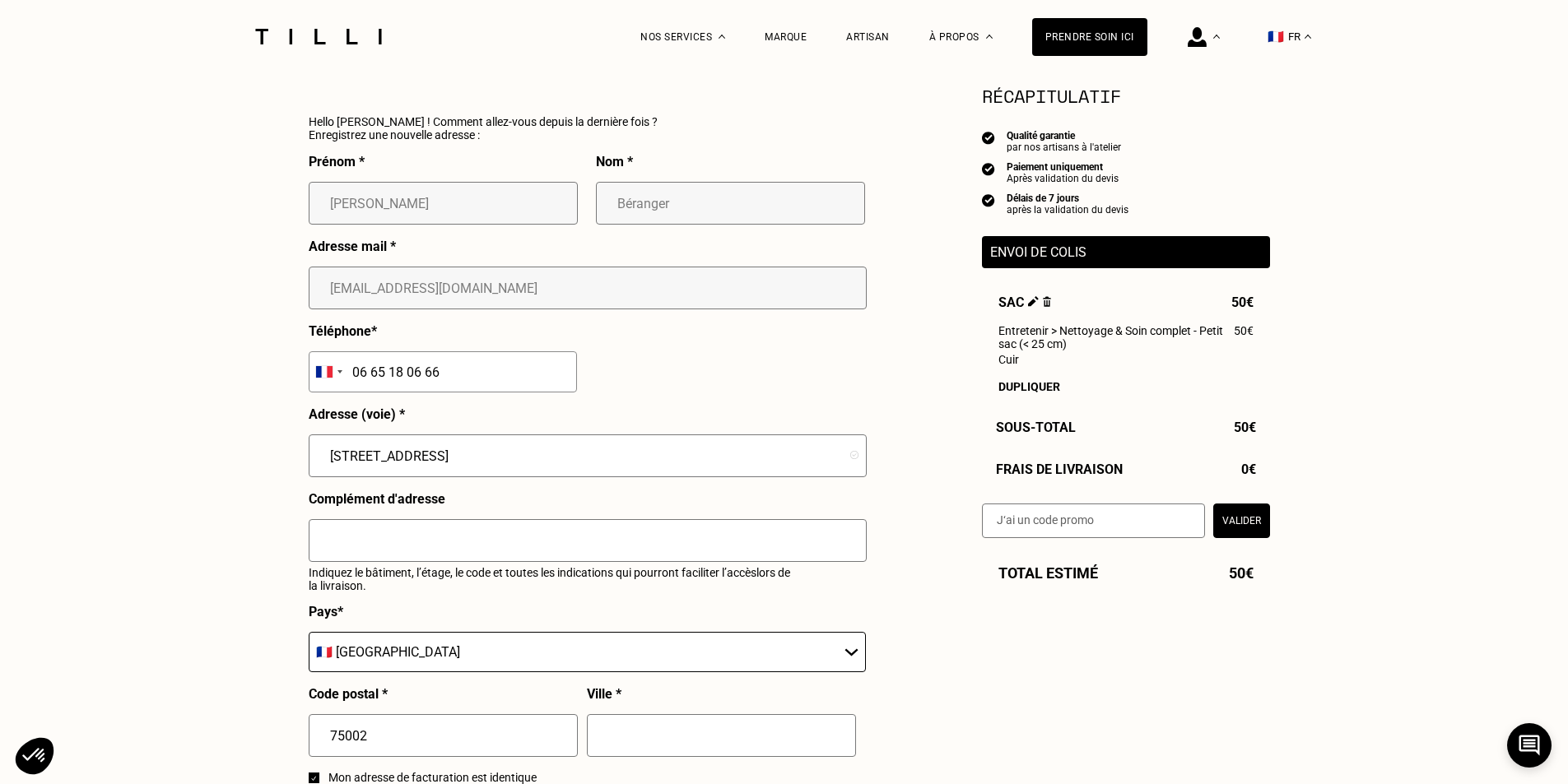
type input "[GEOGRAPHIC_DATA]"
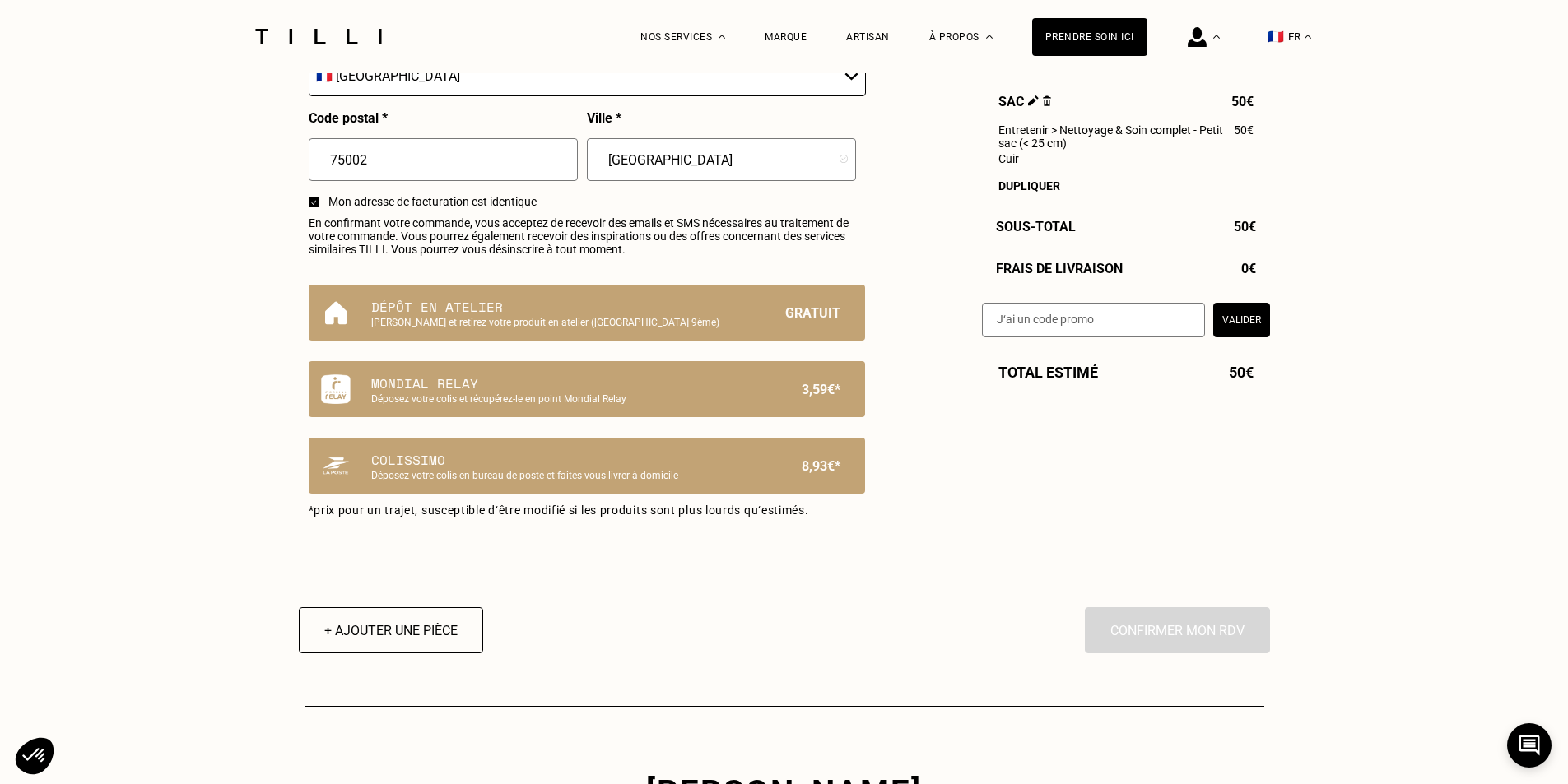
scroll to position [906, 0]
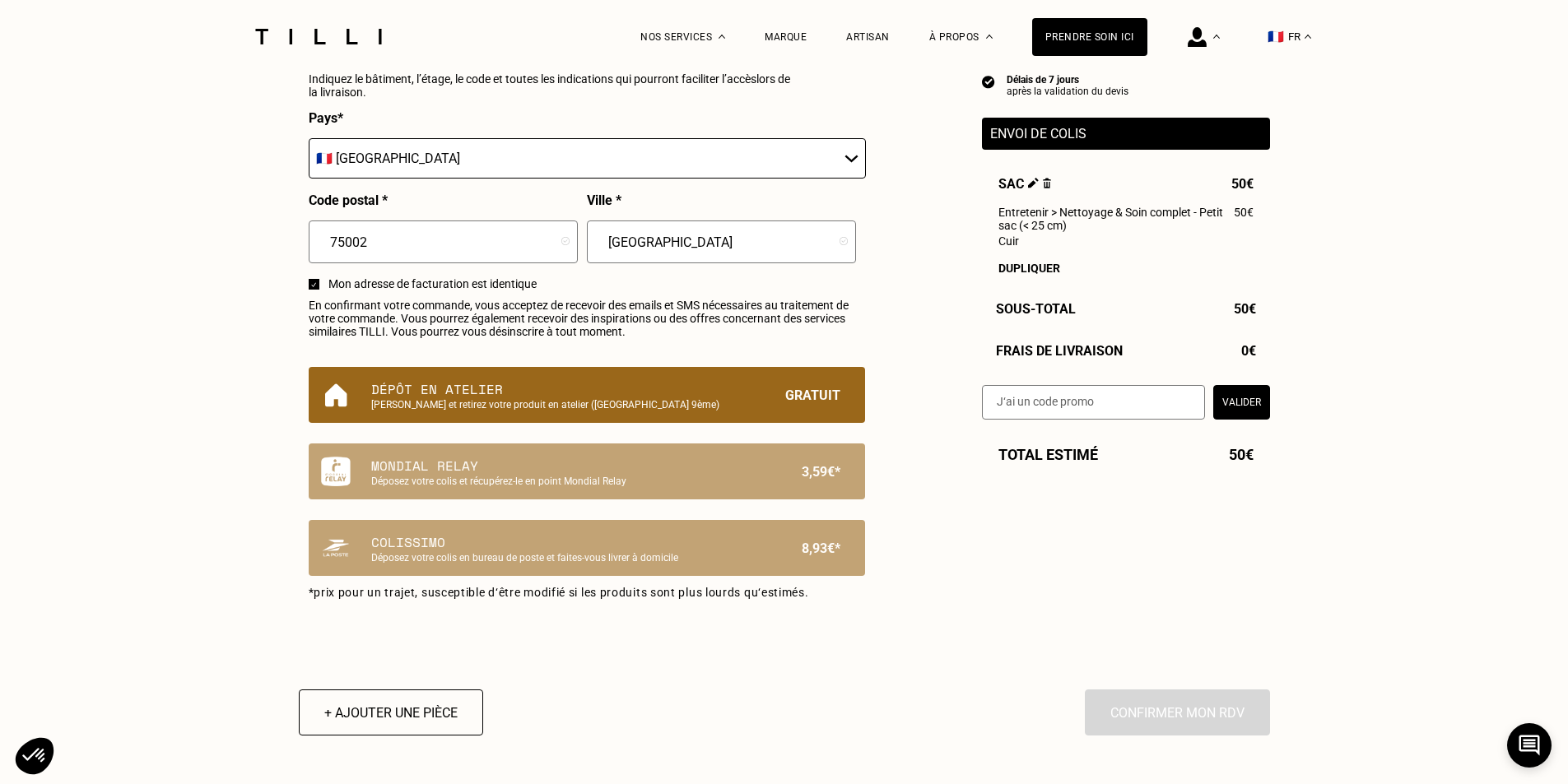
drag, startPoint x: 447, startPoint y: 404, endPoint x: 898, endPoint y: 549, distance: 473.7
click at [447, 399] on p "Dépôt en atelier" at bounding box center [559, 389] width 375 height 19
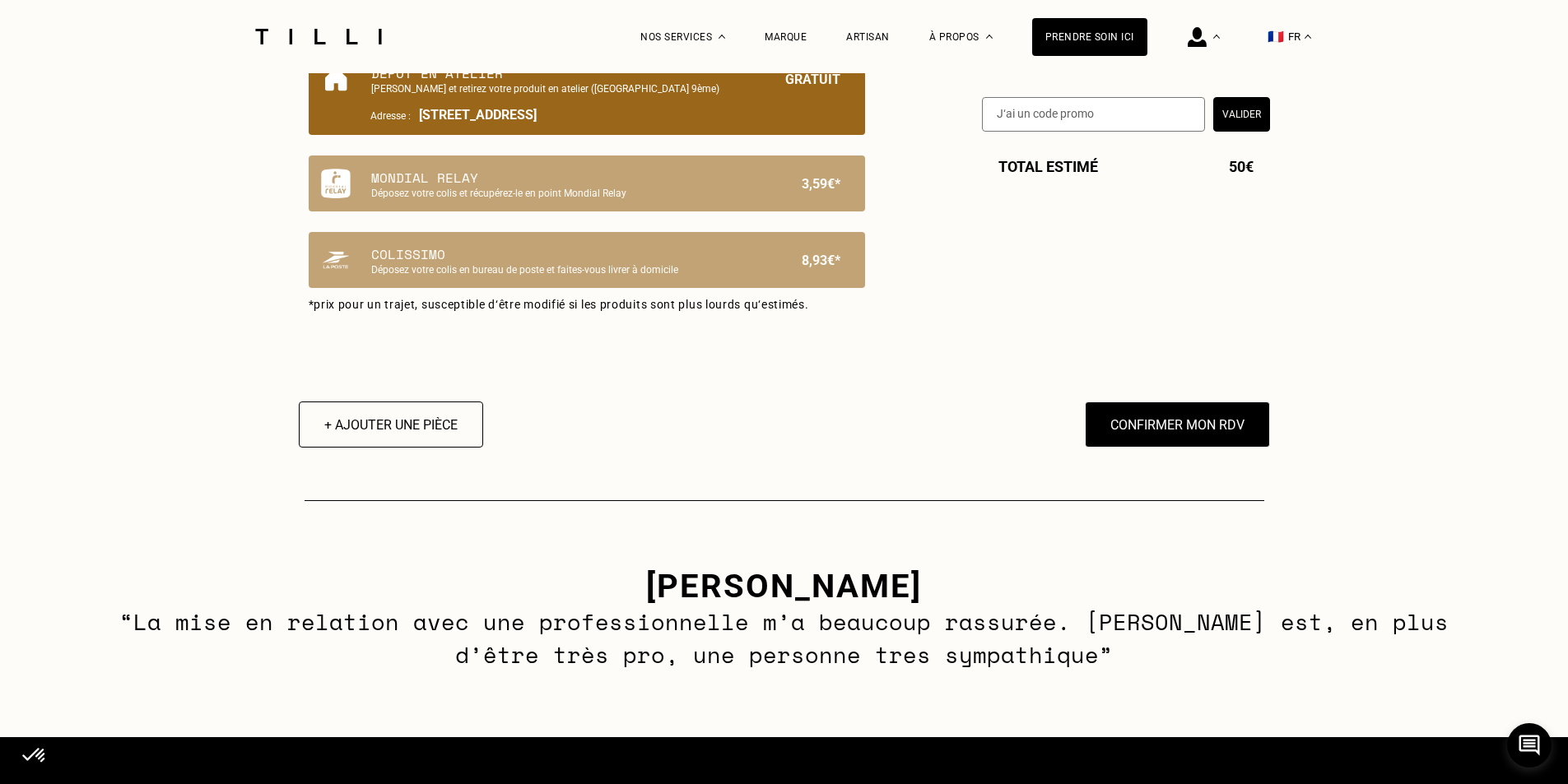
scroll to position [1234, 0]
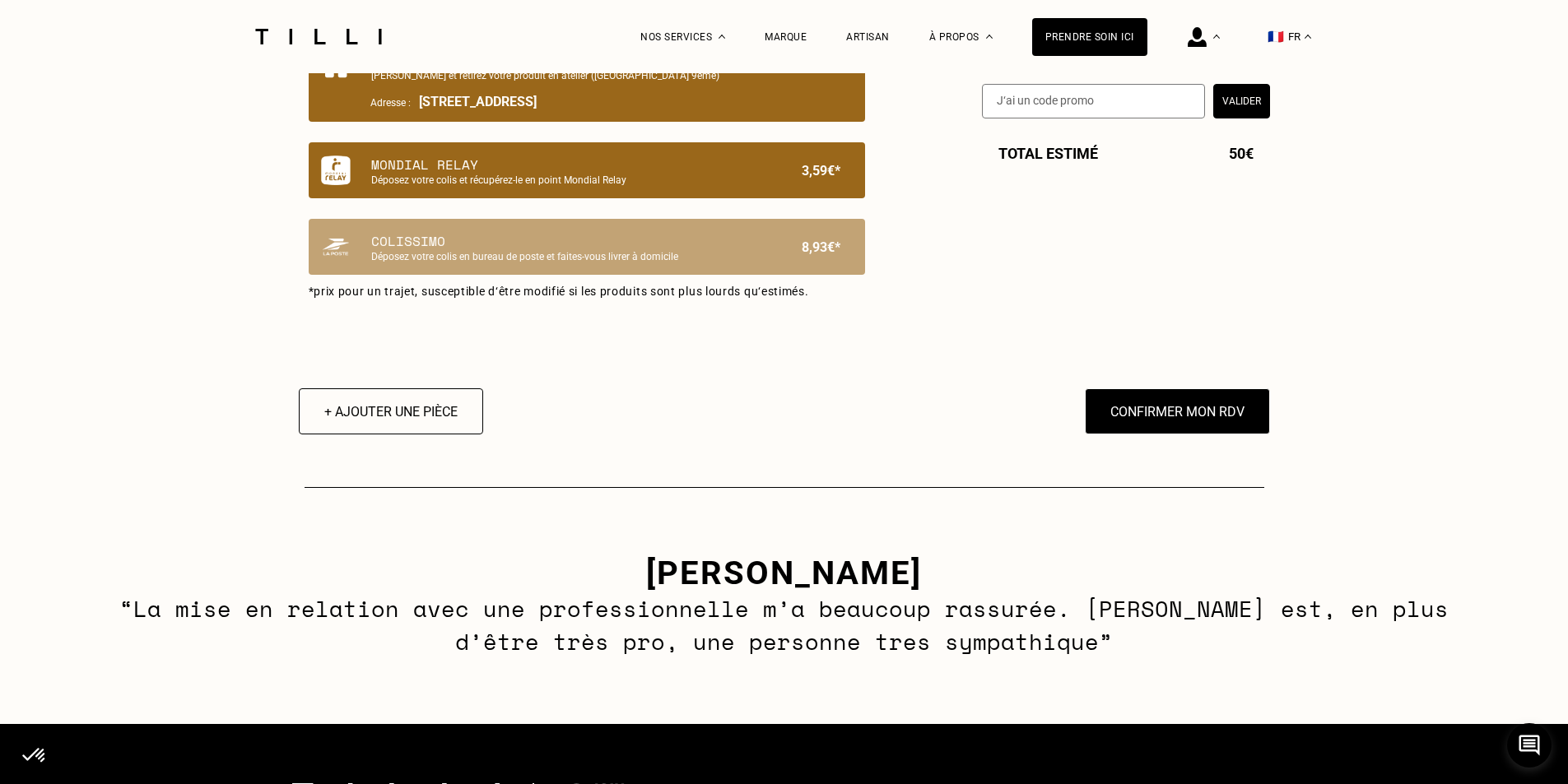
click at [451, 174] on p "Mondial Relay" at bounding box center [559, 164] width 375 height 19
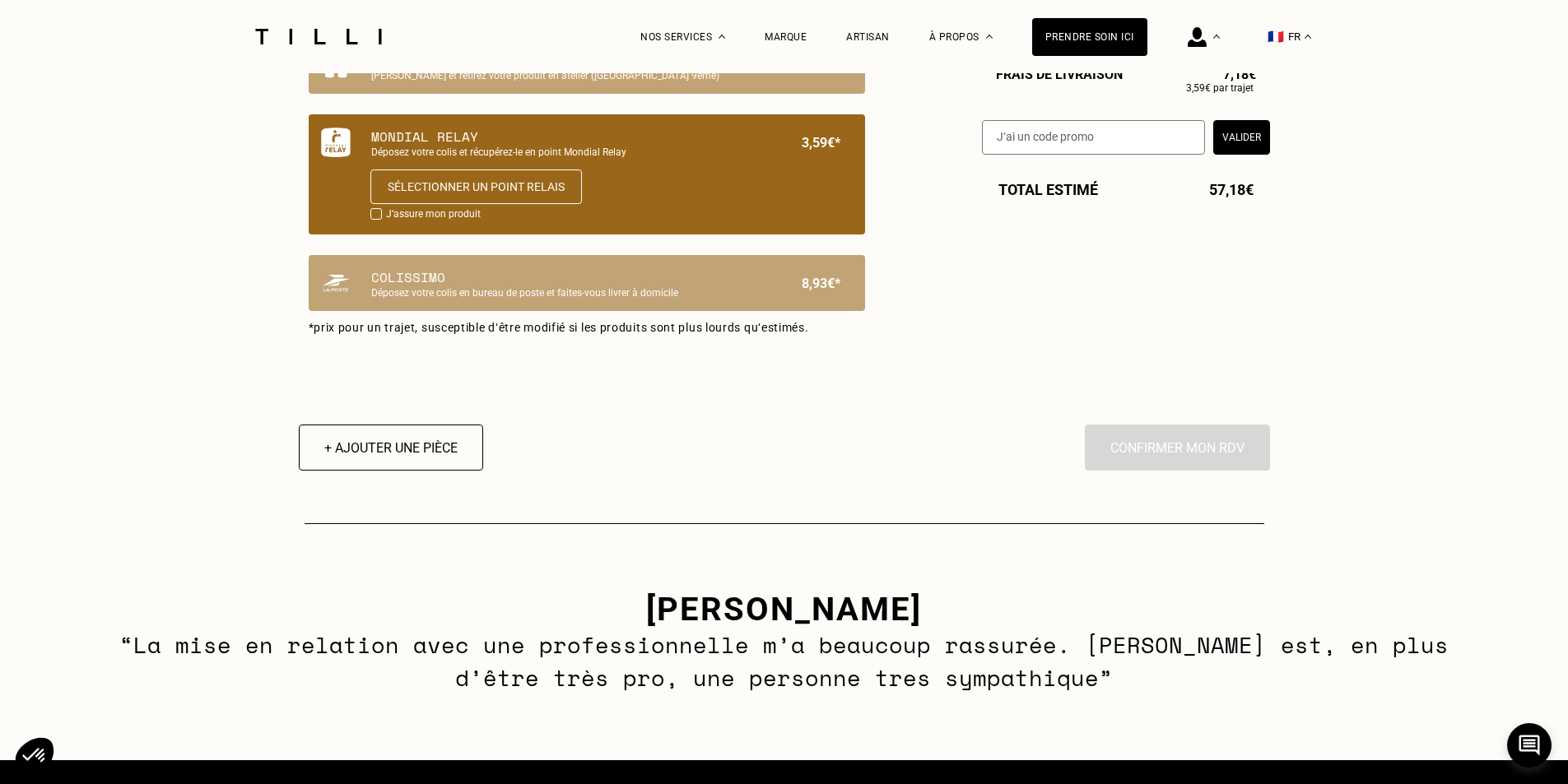
click at [464, 311] on div "Colissimo Déposez votre colis en bureau de poste et faites-vous livrer à domici…" at bounding box center [587, 283] width 556 height 56
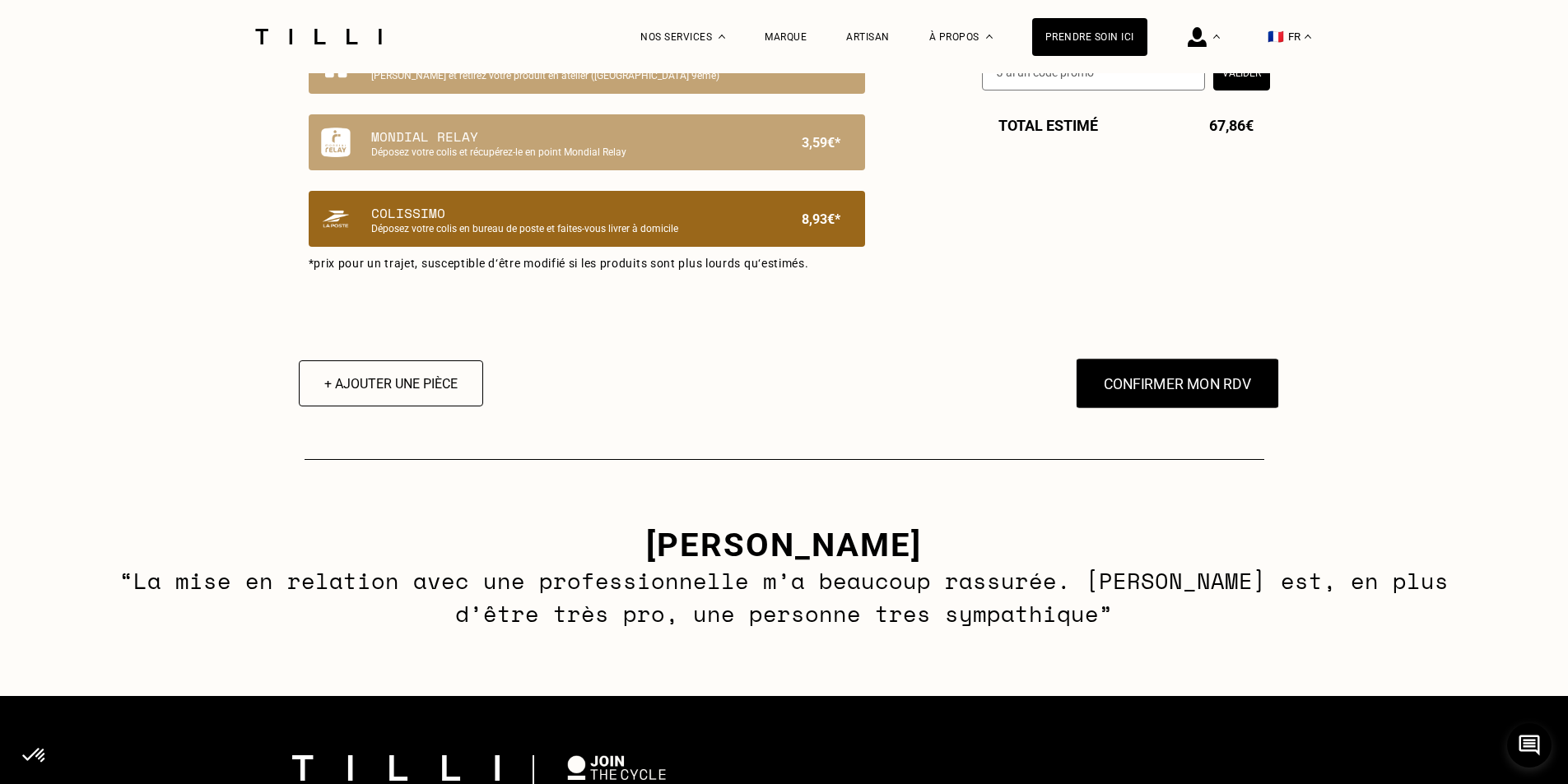
click at [1161, 399] on button "Confirmer mon RDV" at bounding box center [1177, 383] width 204 height 51
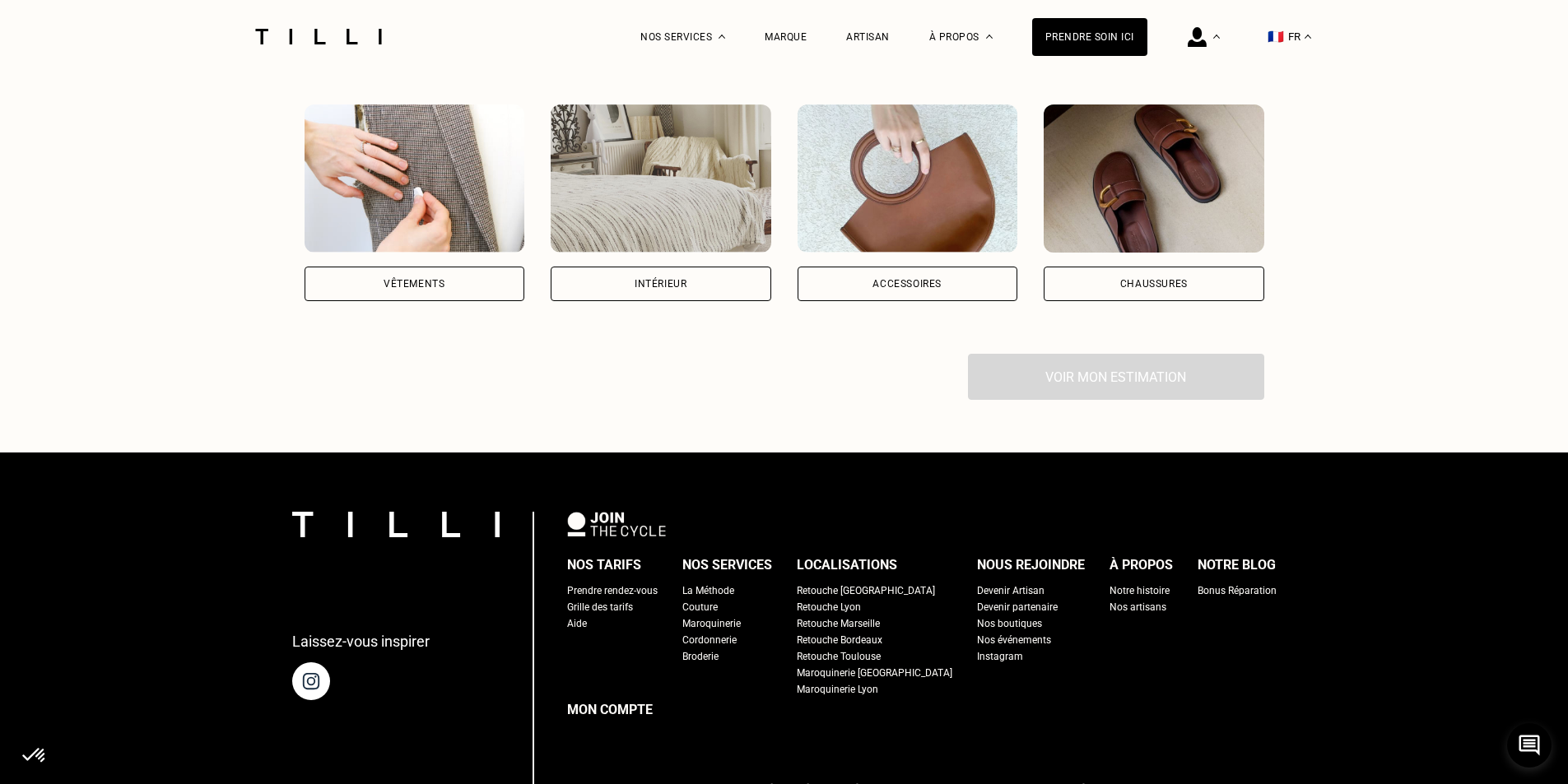
scroll to position [1147, 0]
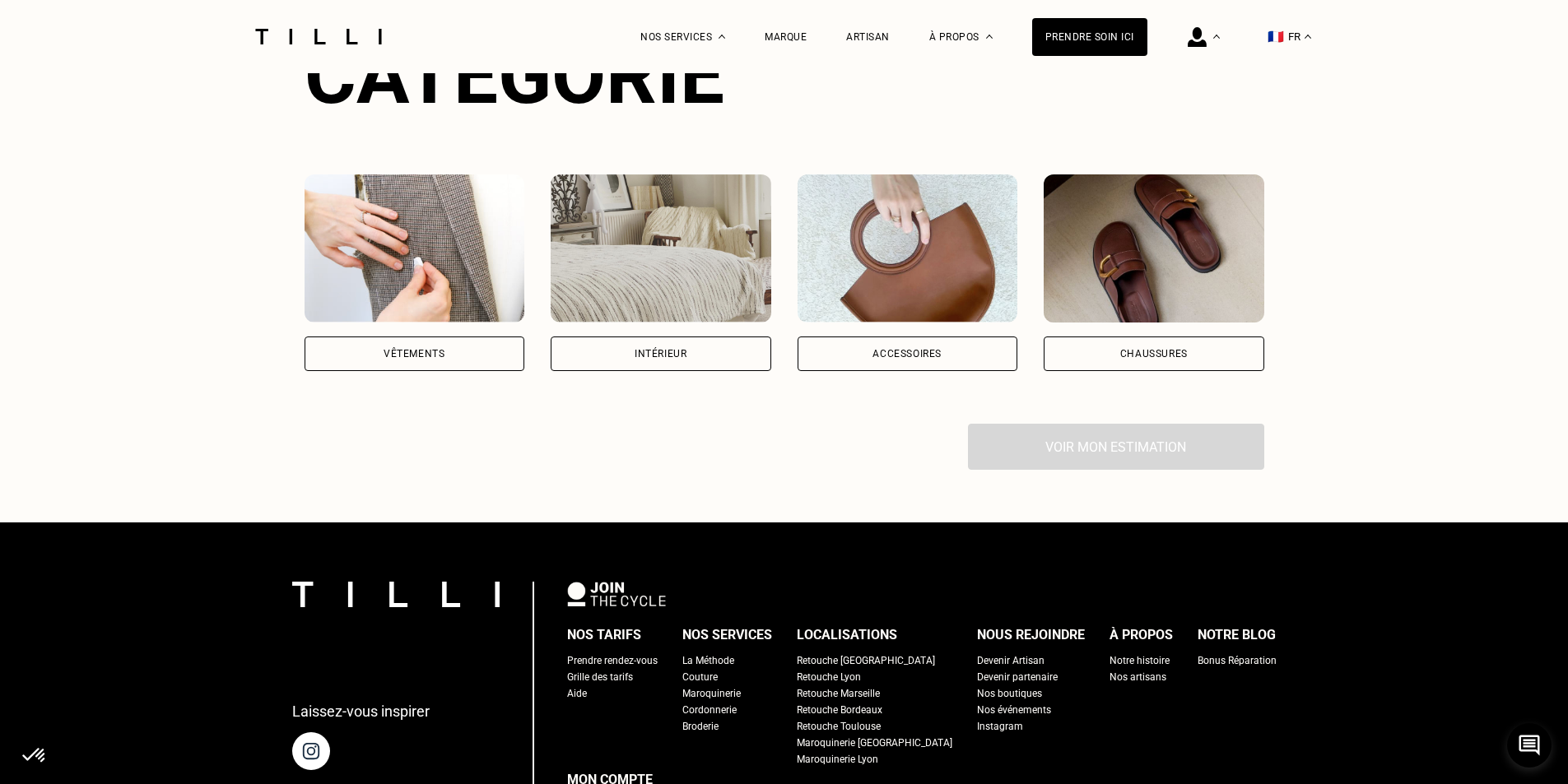
click at [928, 337] on div "Accessoires" at bounding box center [908, 354] width 221 height 35
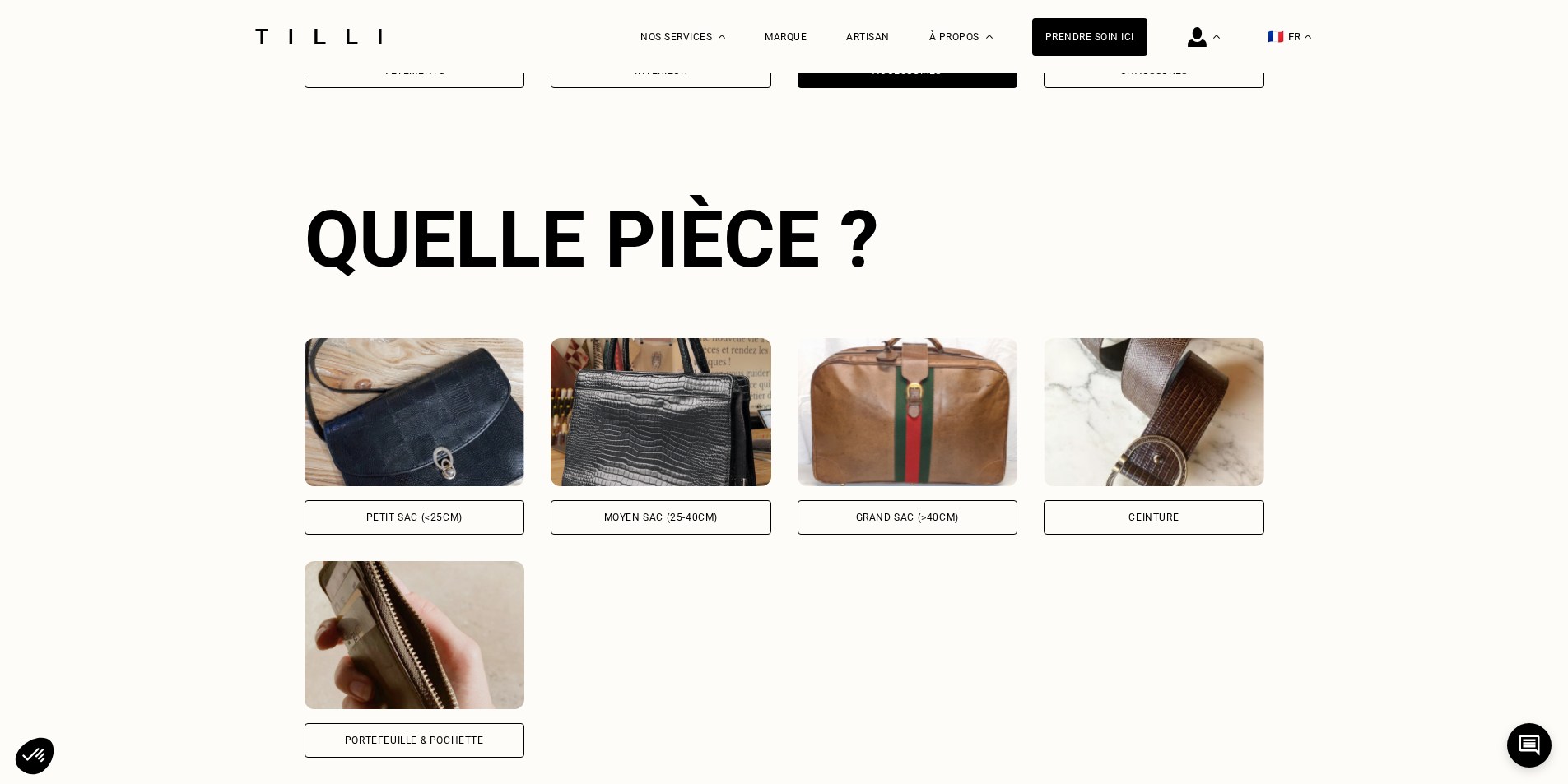
scroll to position [1443, 0]
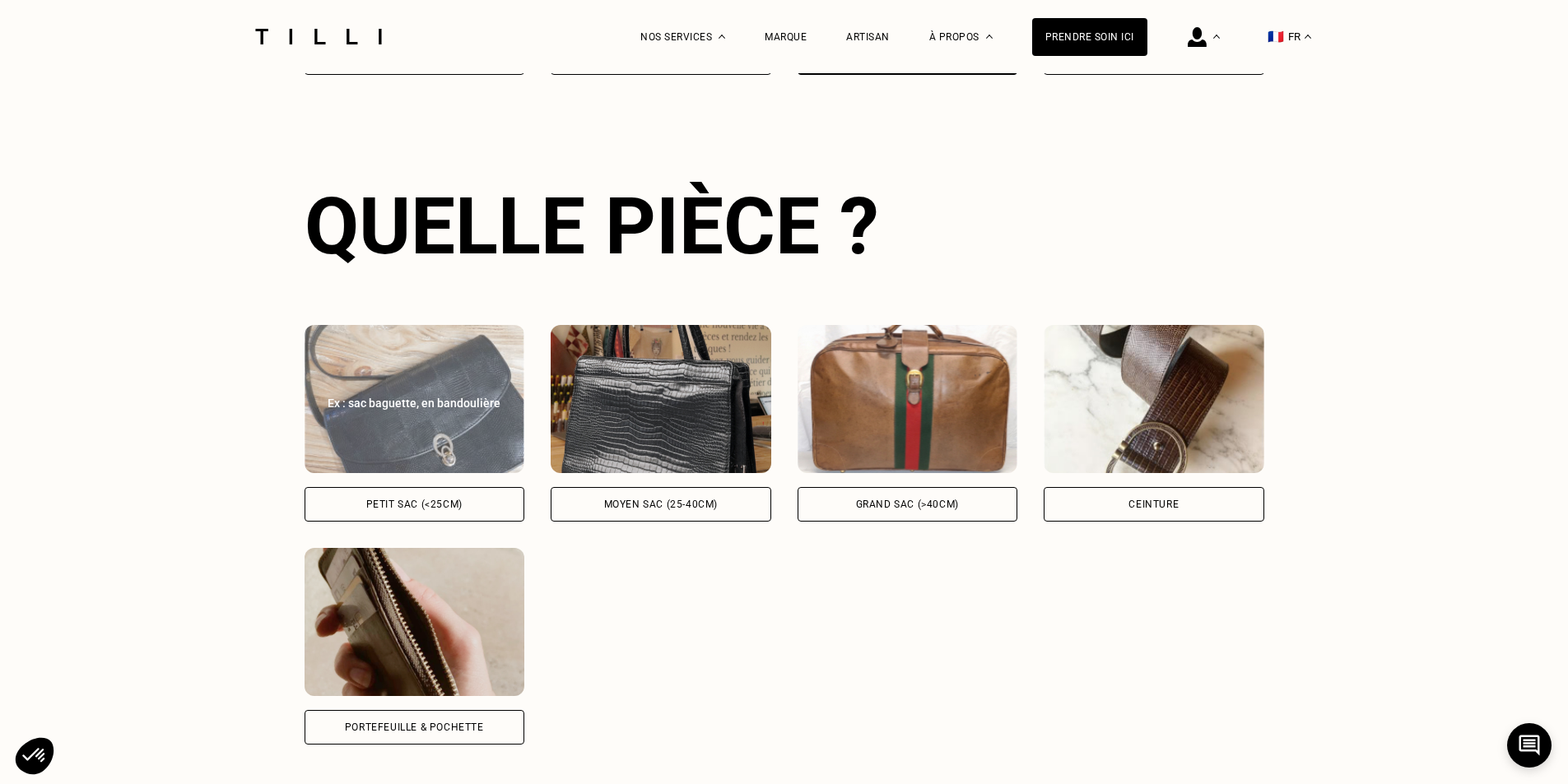
click at [392, 500] on div "Petit sac (<25cm)" at bounding box center [414, 505] width 96 height 10
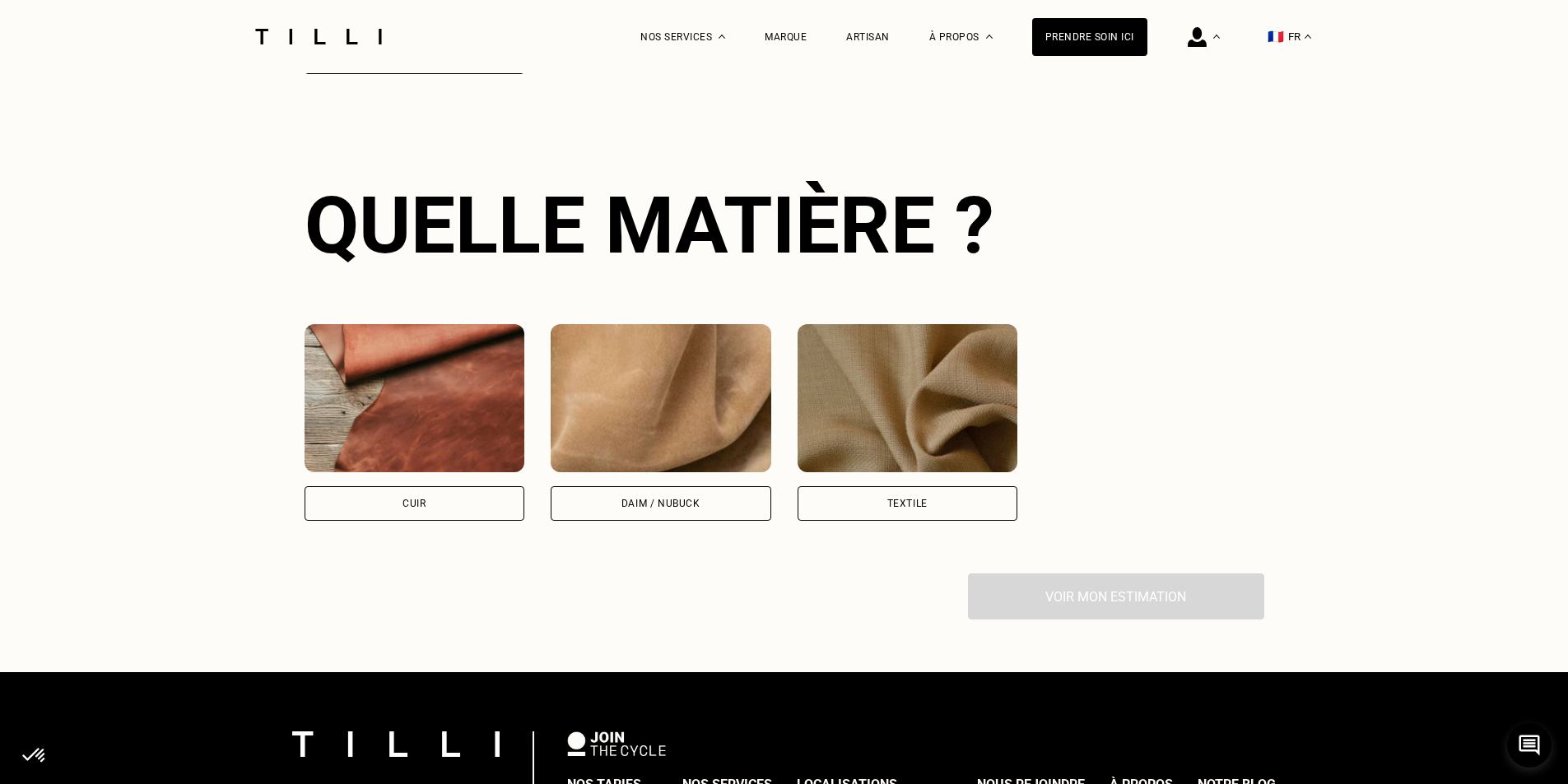
scroll to position [2116, 0]
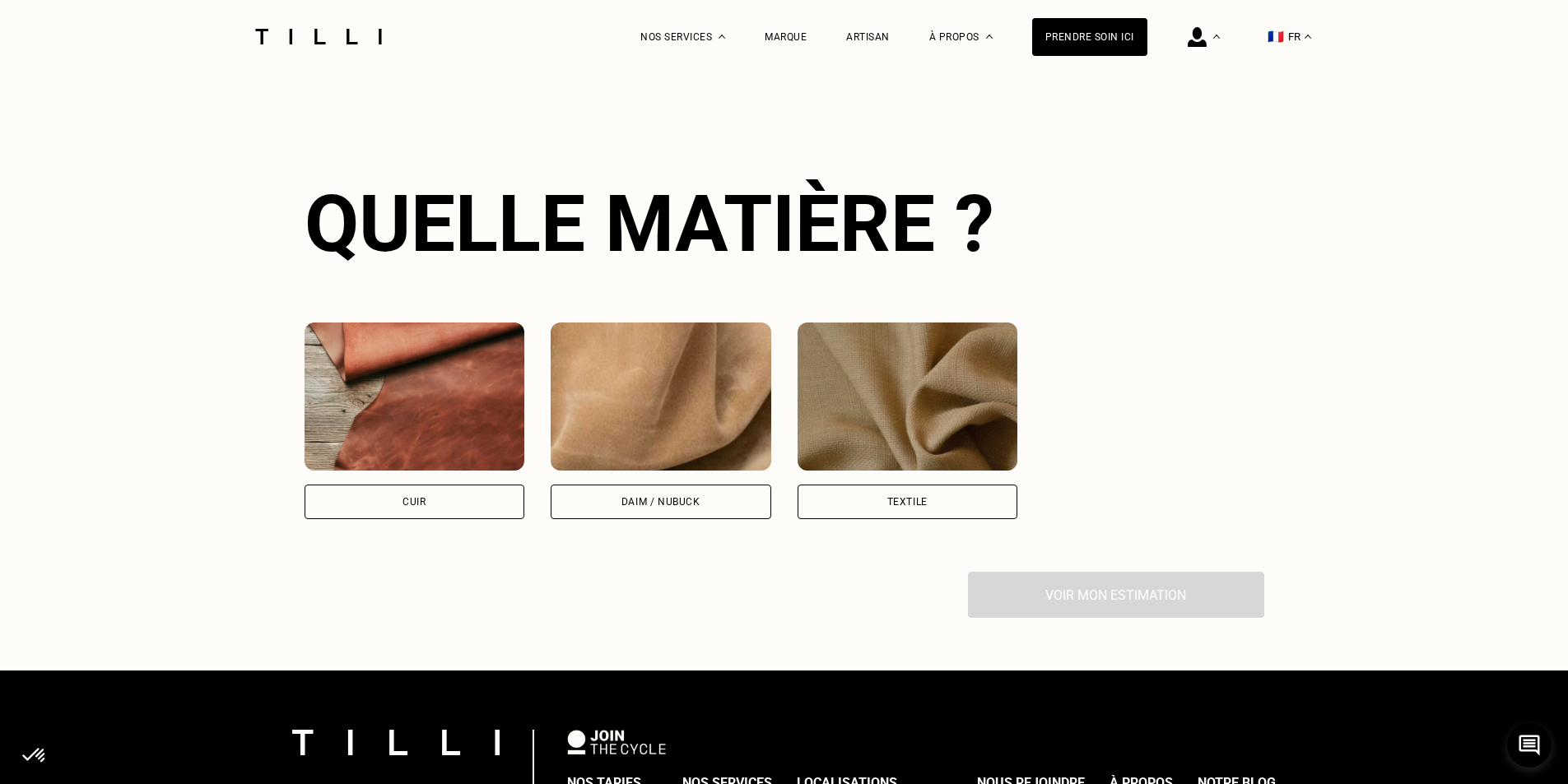
click at [435, 484] on div "Cuir" at bounding box center [414, 502] width 221 height 35
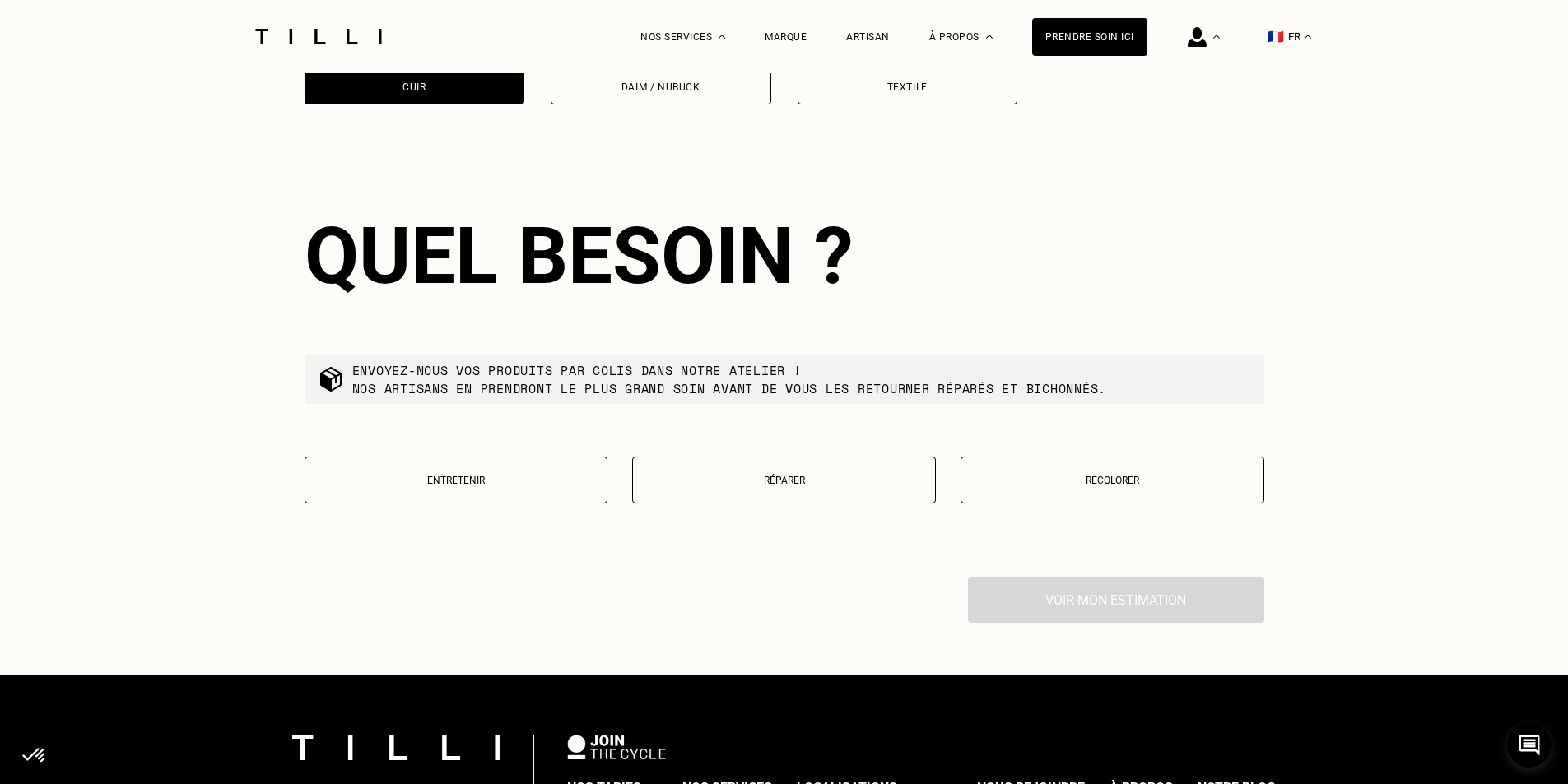
scroll to position [2565, 0]
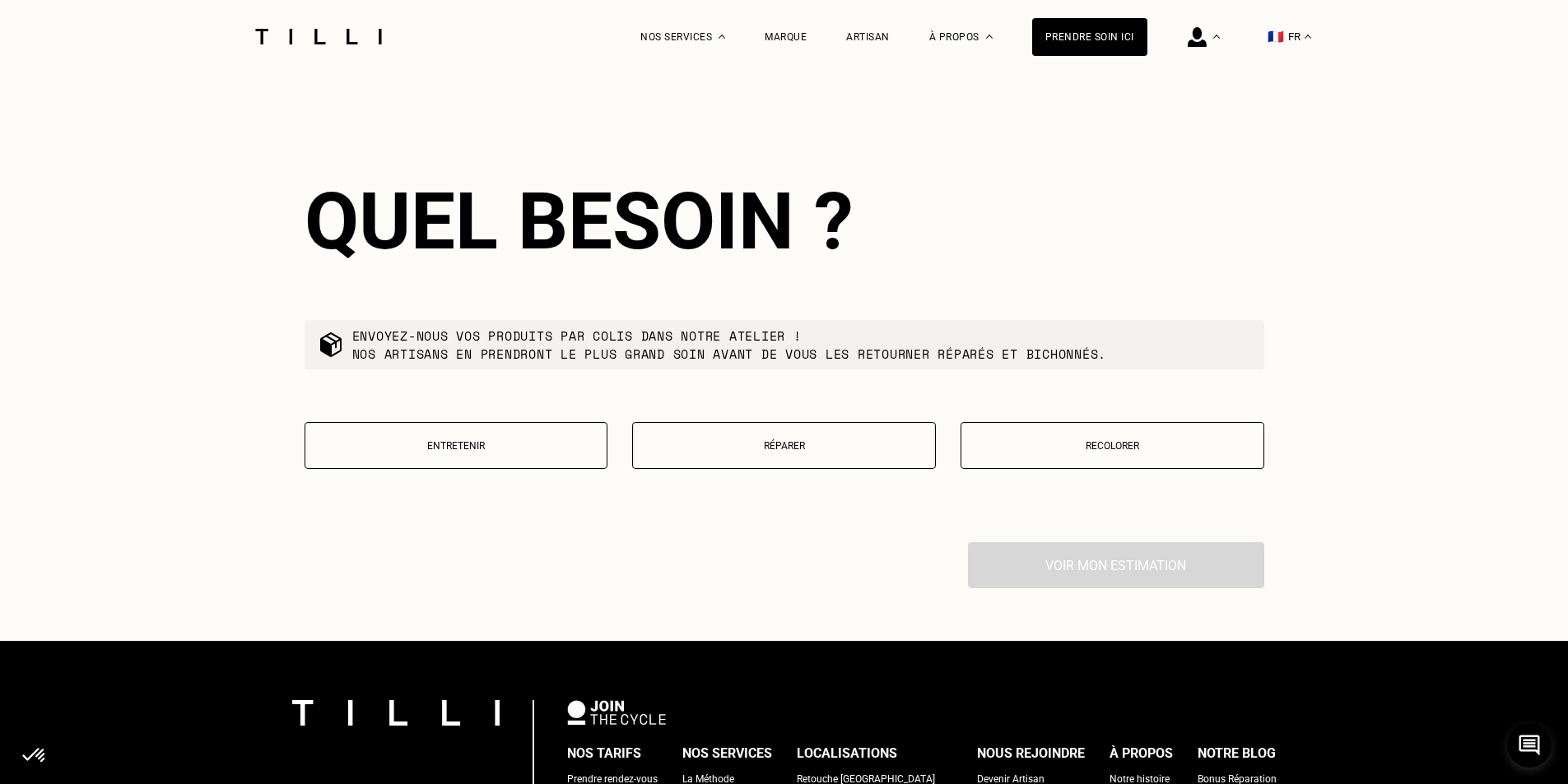
click at [518, 441] on p "Entretenir" at bounding box center [456, 446] width 286 height 12
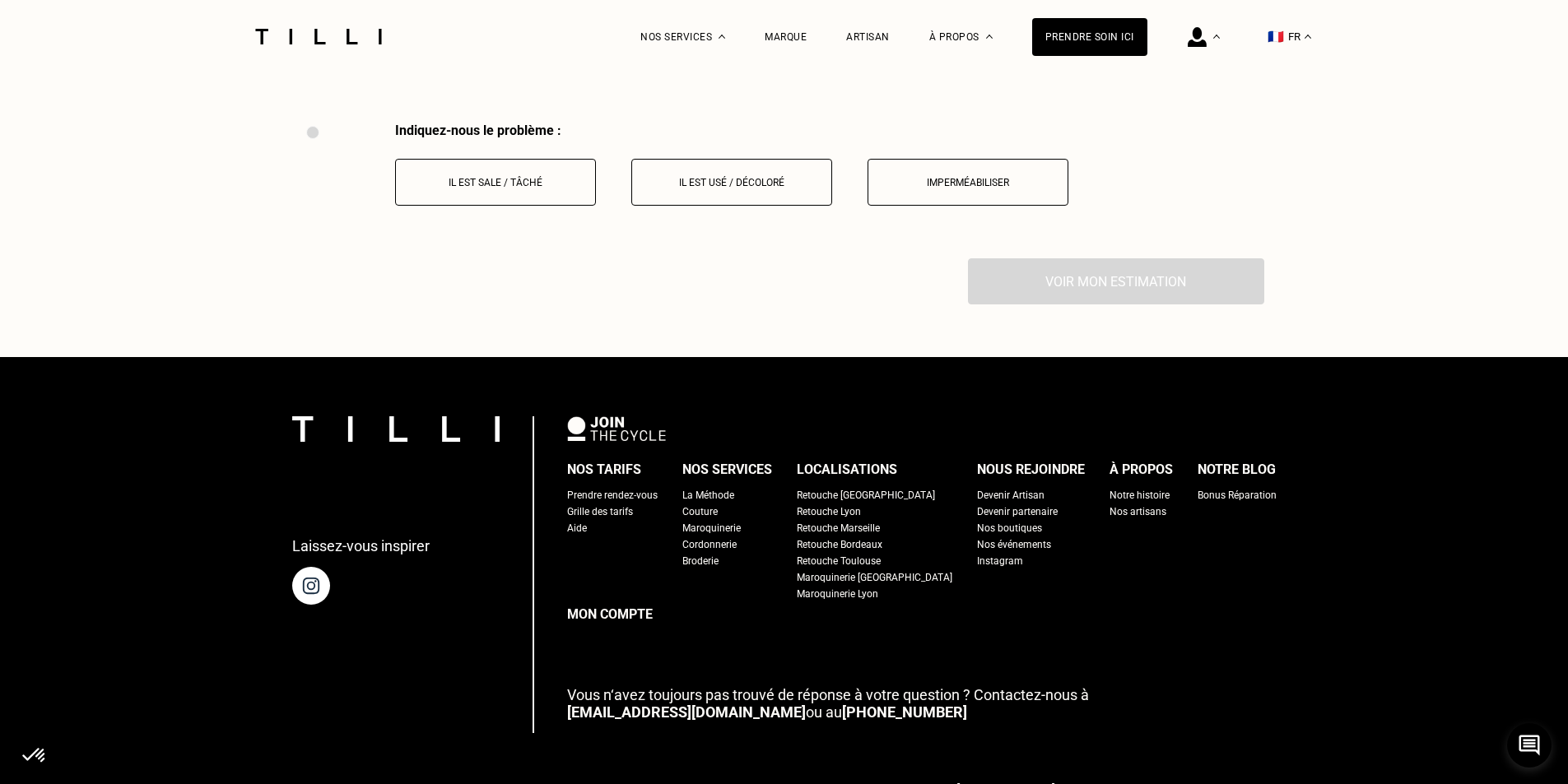
scroll to position [2987, 0]
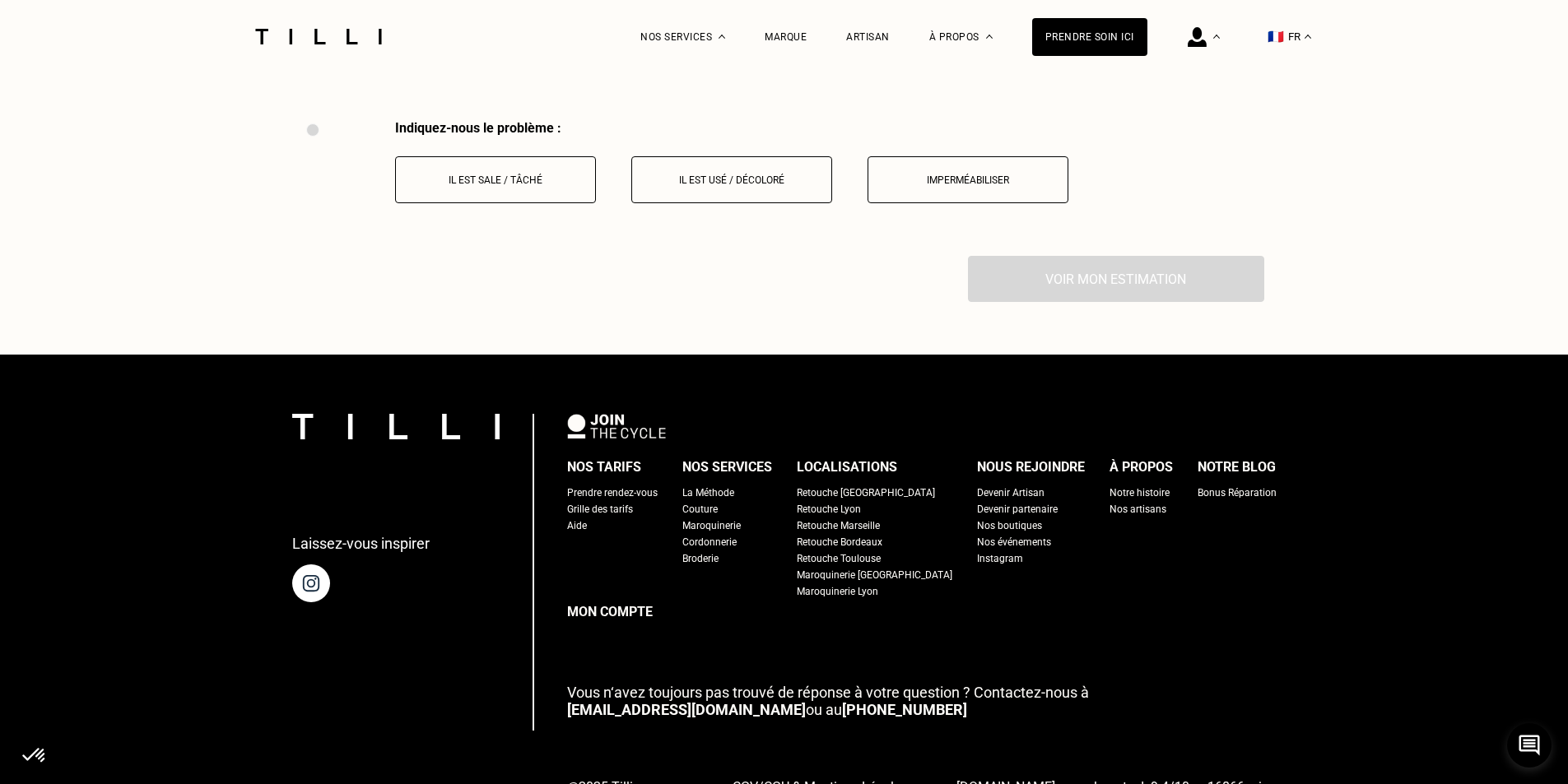
click at [500, 174] on p "Il est sale / tâché" at bounding box center [495, 180] width 183 height 12
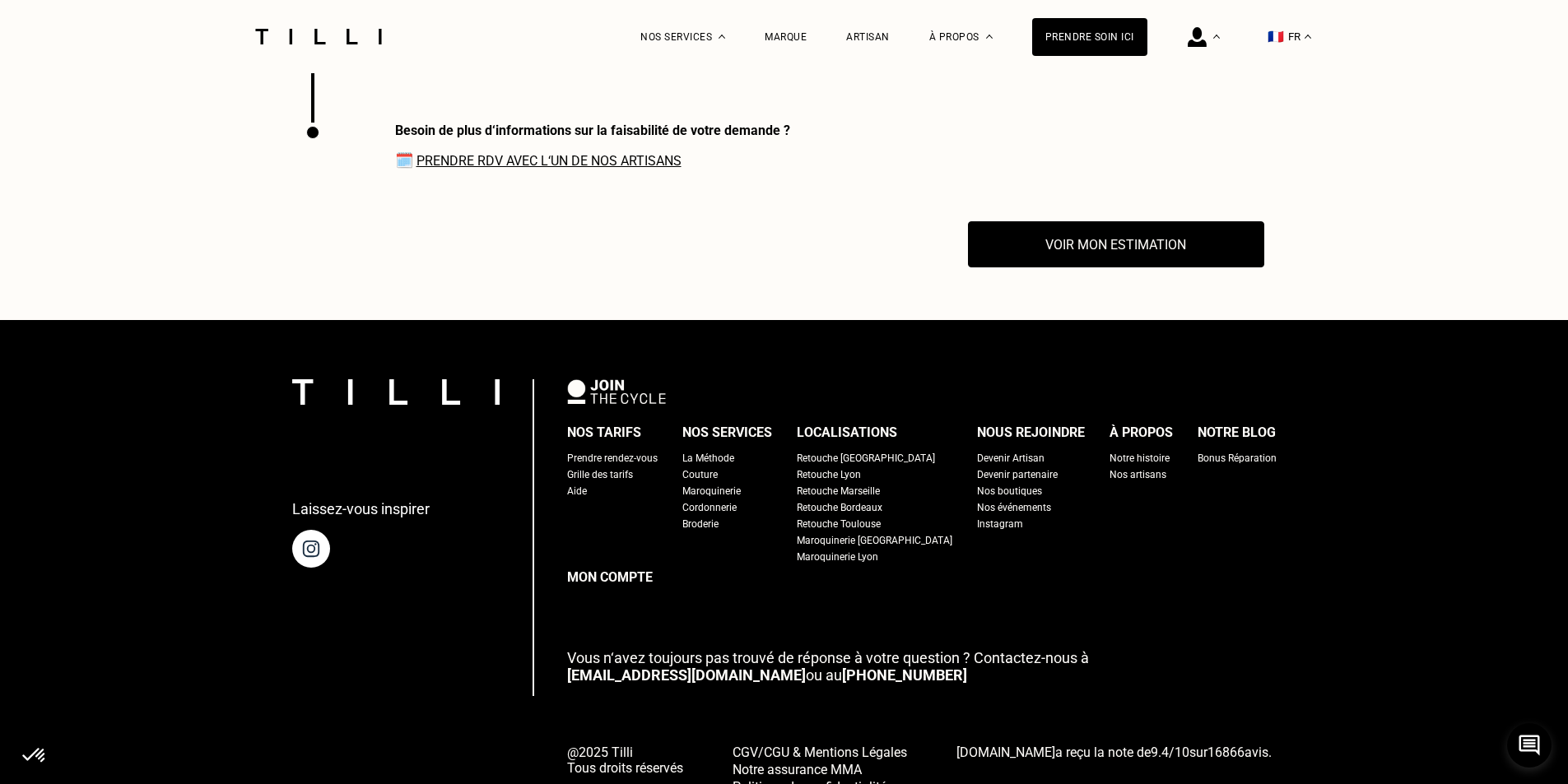
scroll to position [3123, 0]
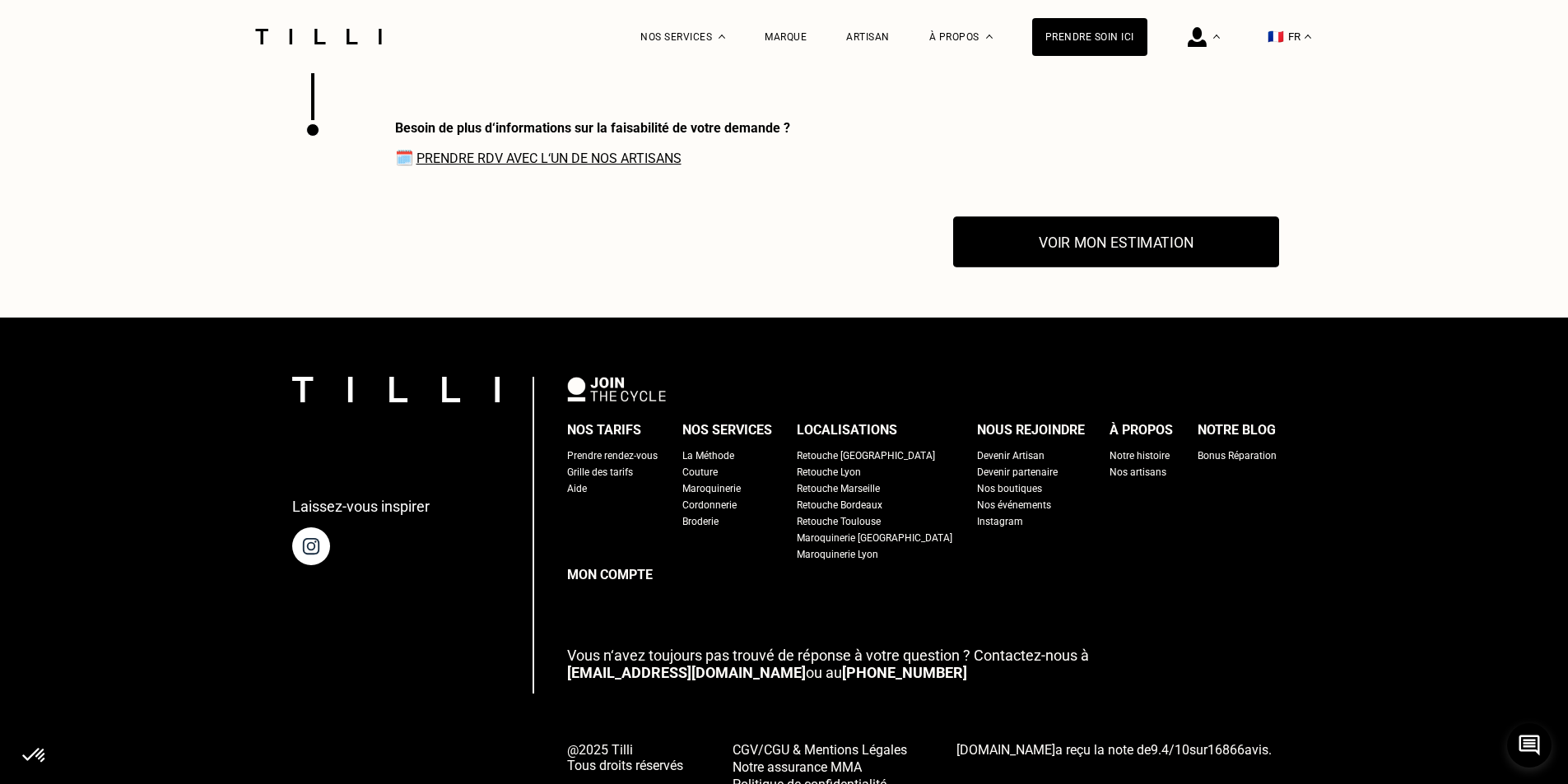
click at [1123, 224] on button "Voir mon estimation" at bounding box center [1116, 242] width 326 height 51
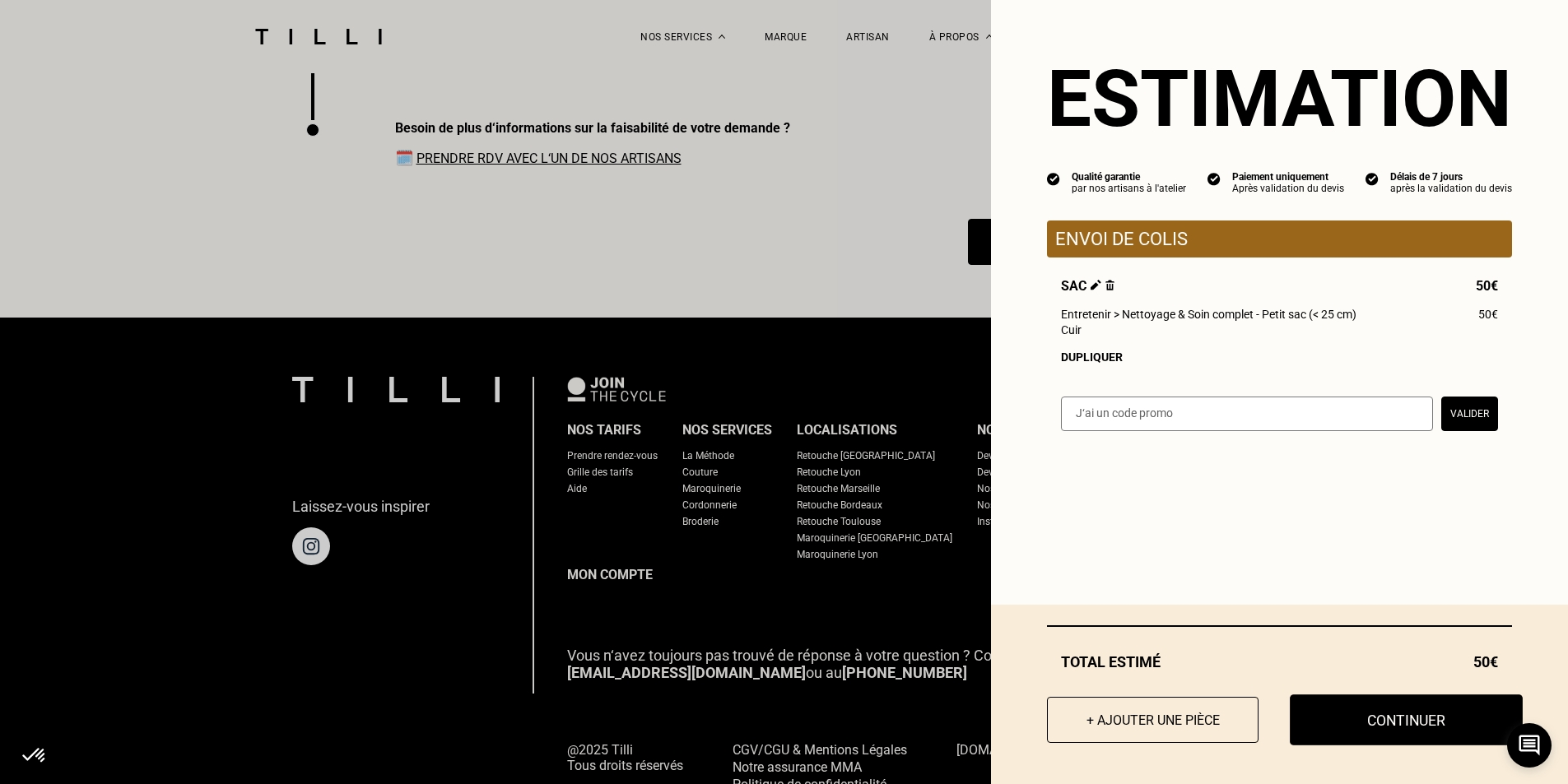
click at [1370, 724] on button "Continuer" at bounding box center [1406, 720] width 232 height 51
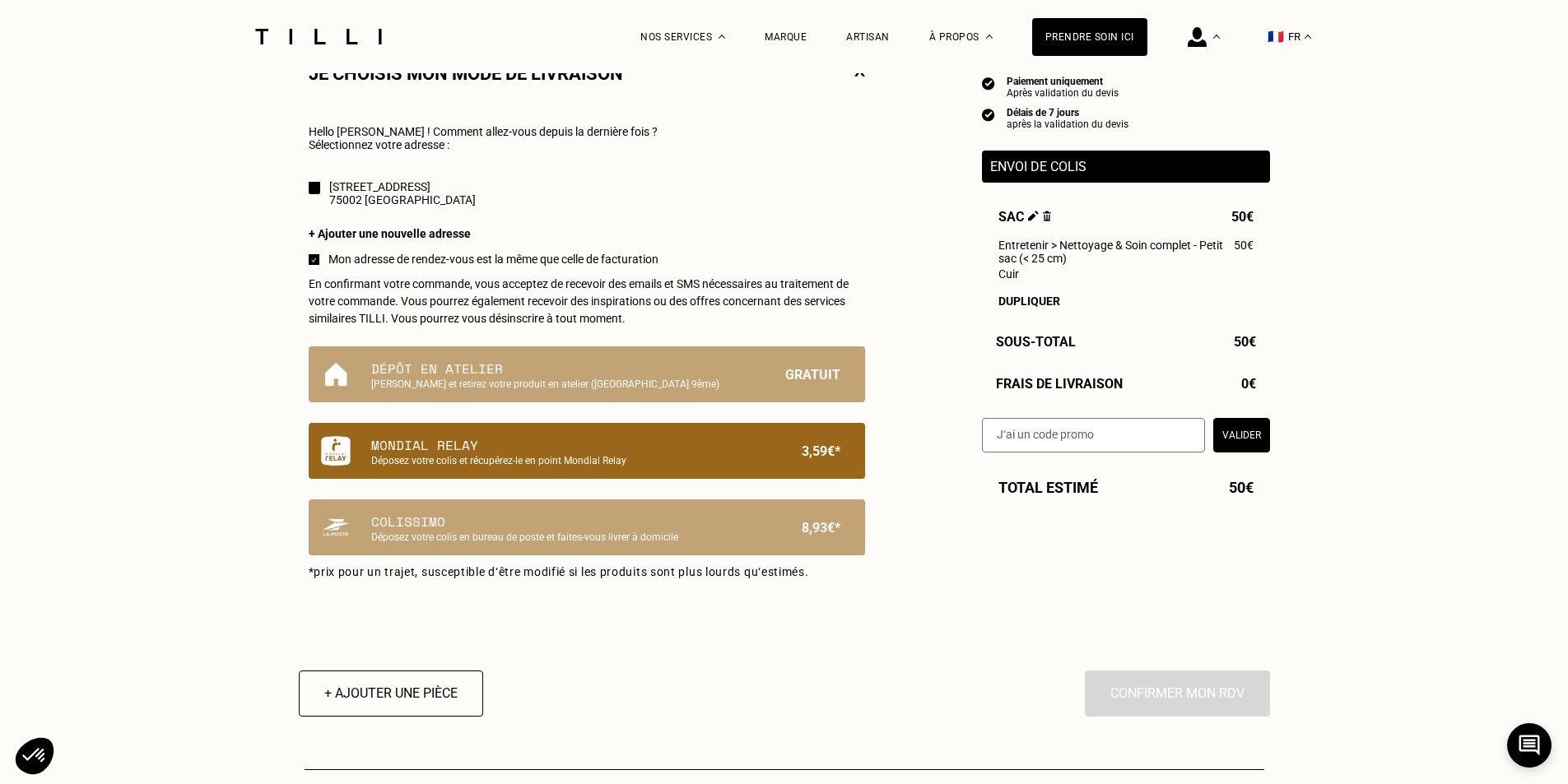
scroll to position [576, 0]
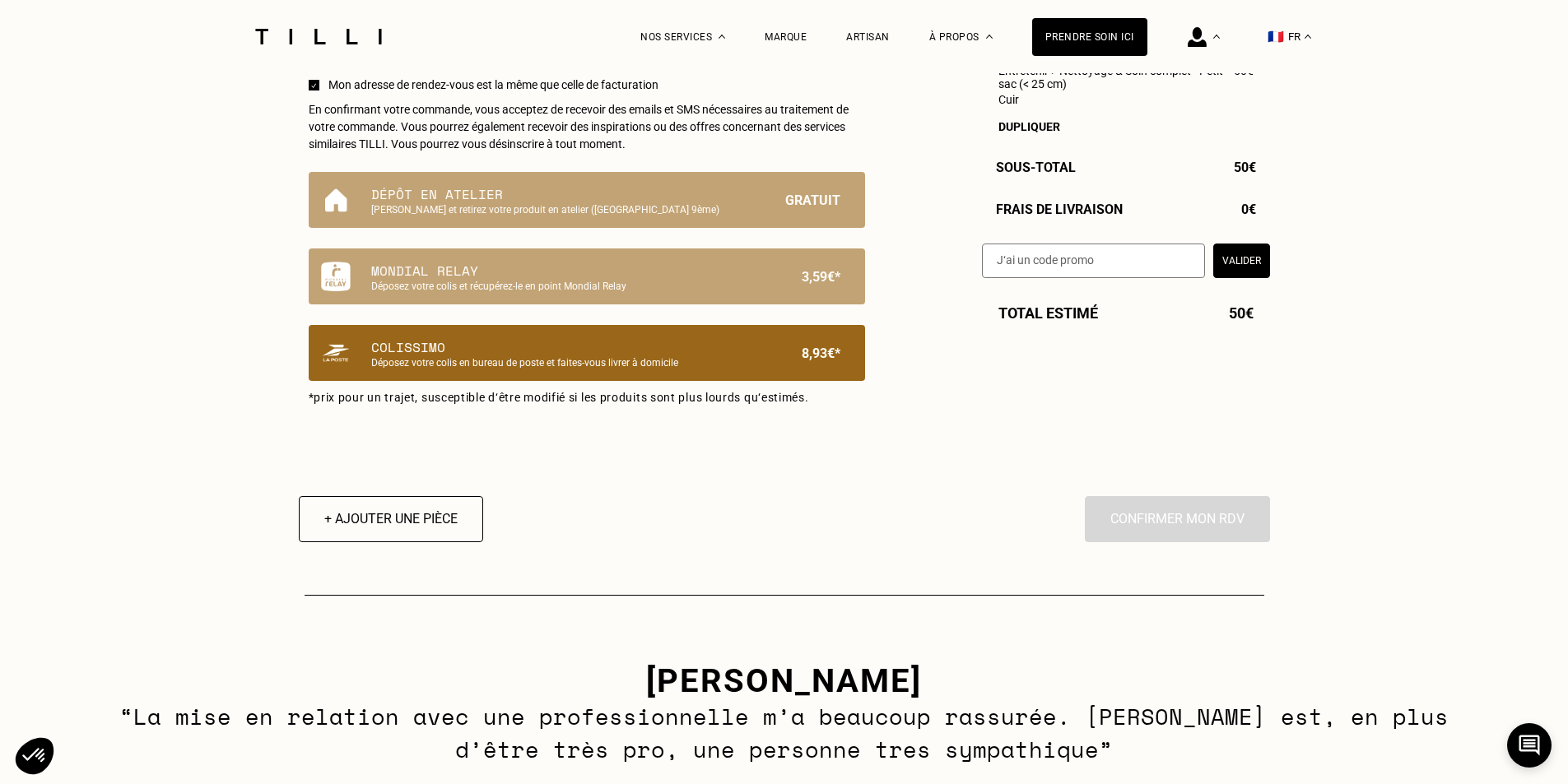
click at [521, 357] on p "Colissimo" at bounding box center [559, 347] width 375 height 19
